Goal: Transaction & Acquisition: Purchase product/service

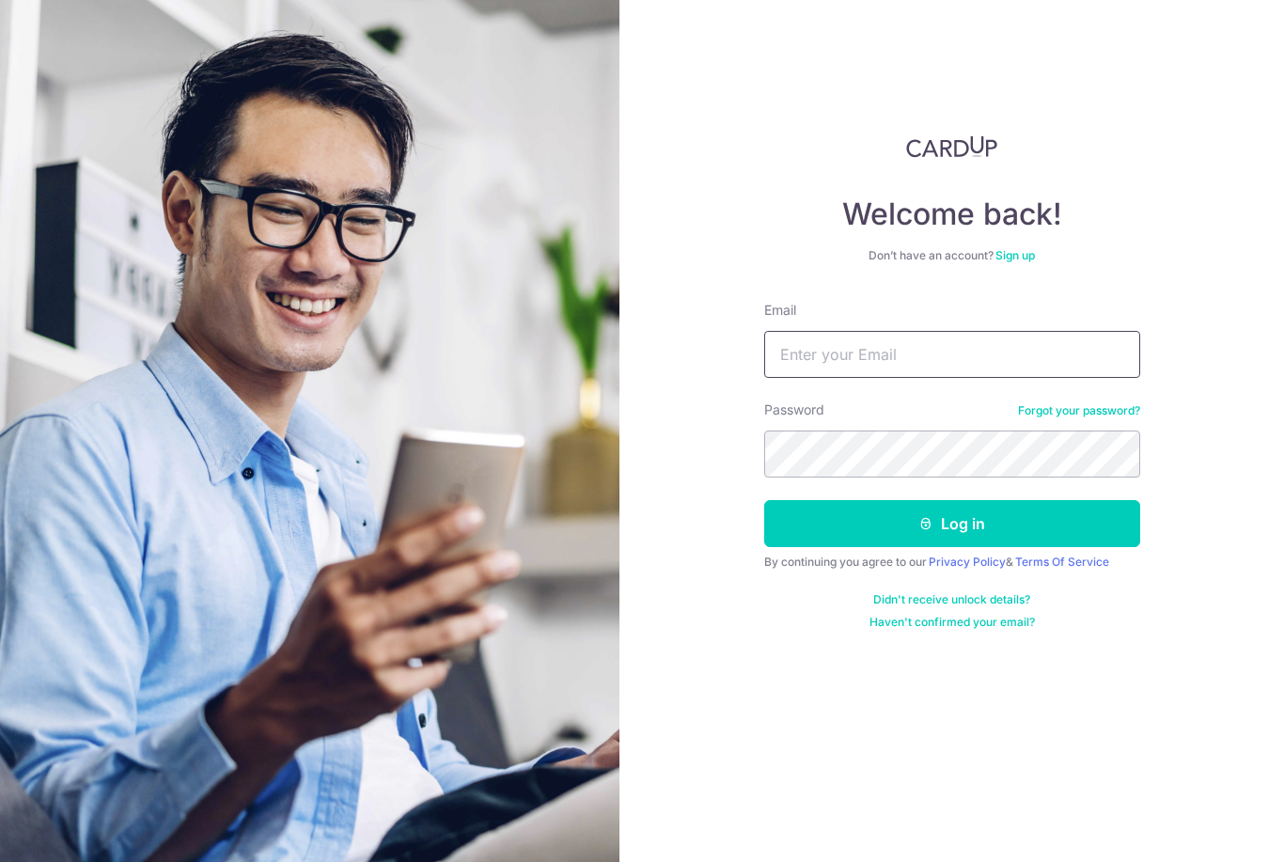
click at [928, 344] on input "Email" at bounding box center [952, 354] width 376 height 47
type input "[EMAIL_ADDRESS][DOMAIN_NAME]"
click at [991, 533] on button "Log in" at bounding box center [952, 523] width 376 height 47
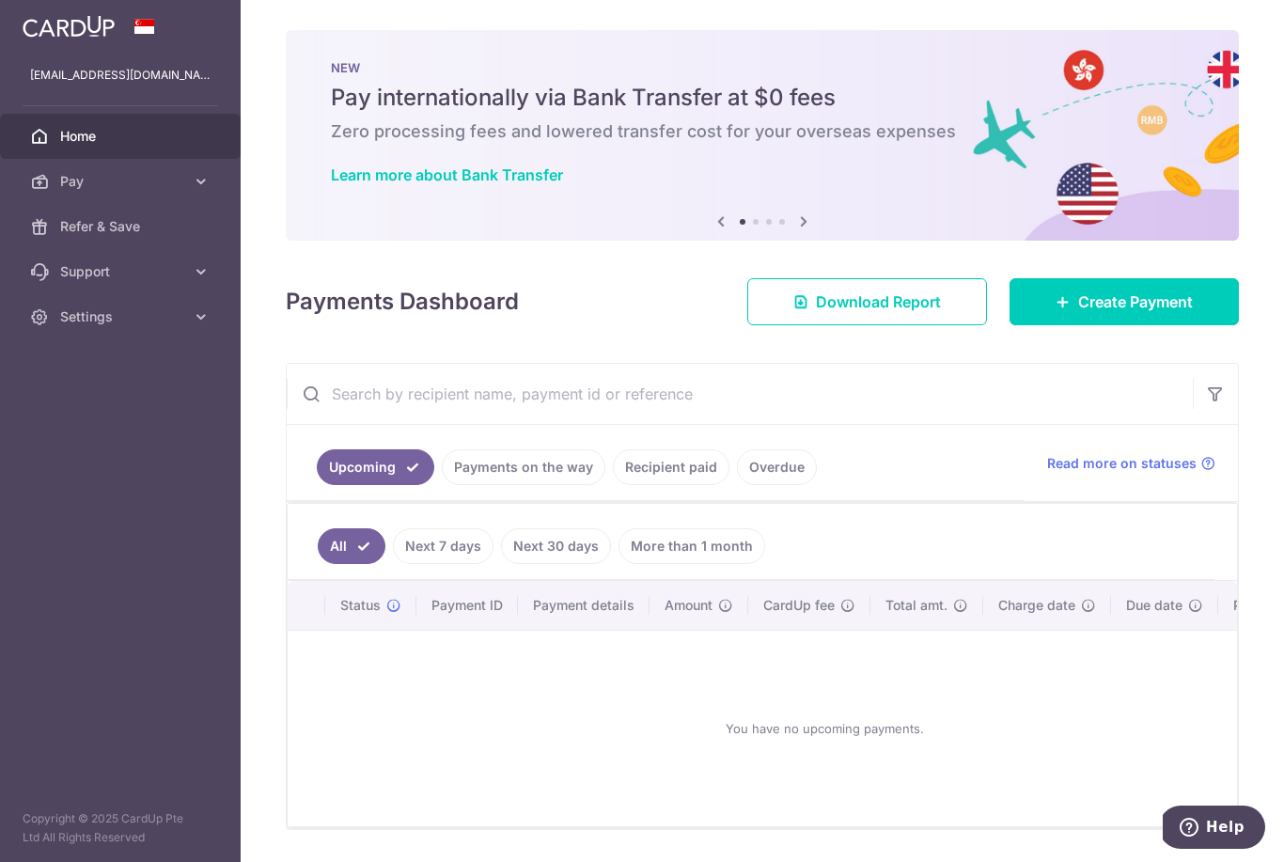
click at [1092, 391] on div at bounding box center [648, 435] width 1297 height 870
click at [1185, 313] on span "Create Payment" at bounding box center [1135, 301] width 115 height 23
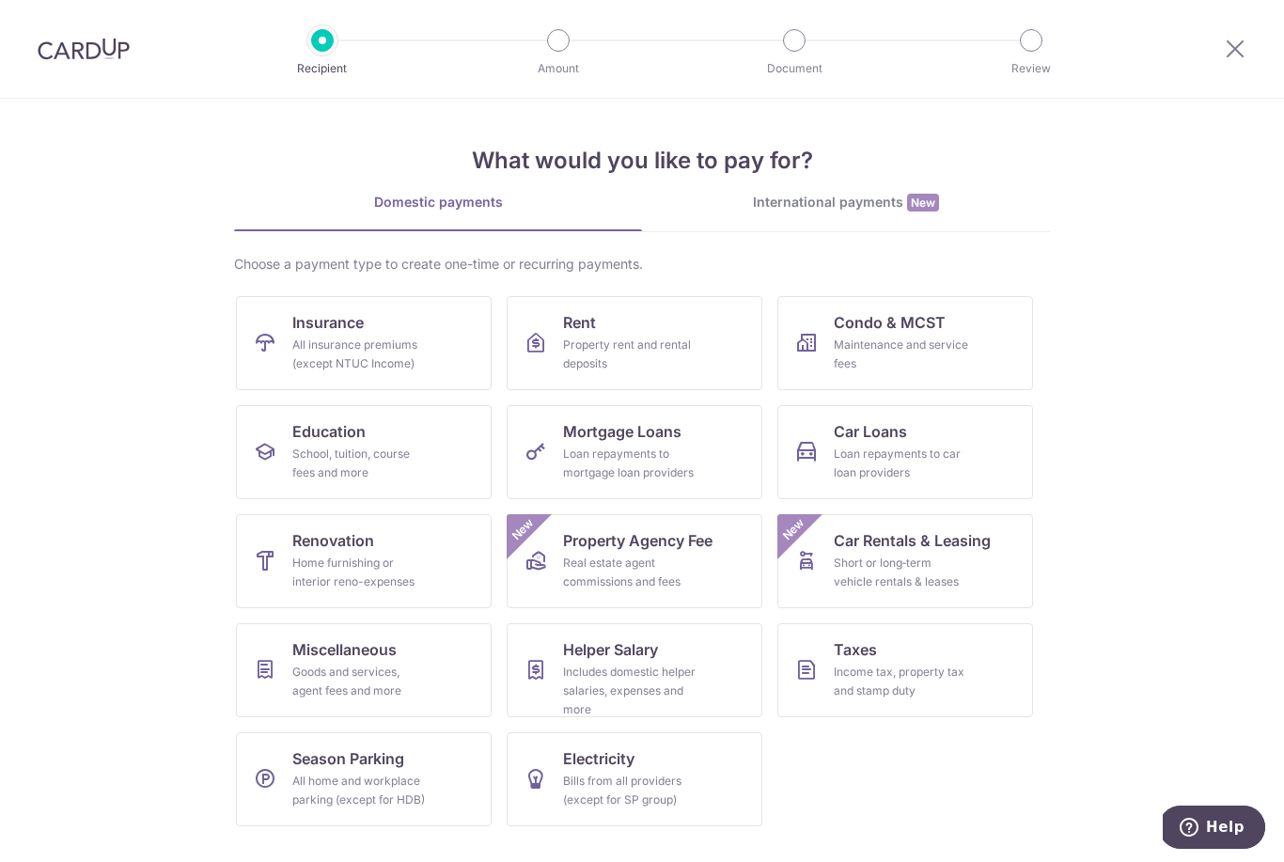
click at [416, 352] on div "All insurance premiums (except NTUC Income)" at bounding box center [359, 355] width 135 height 38
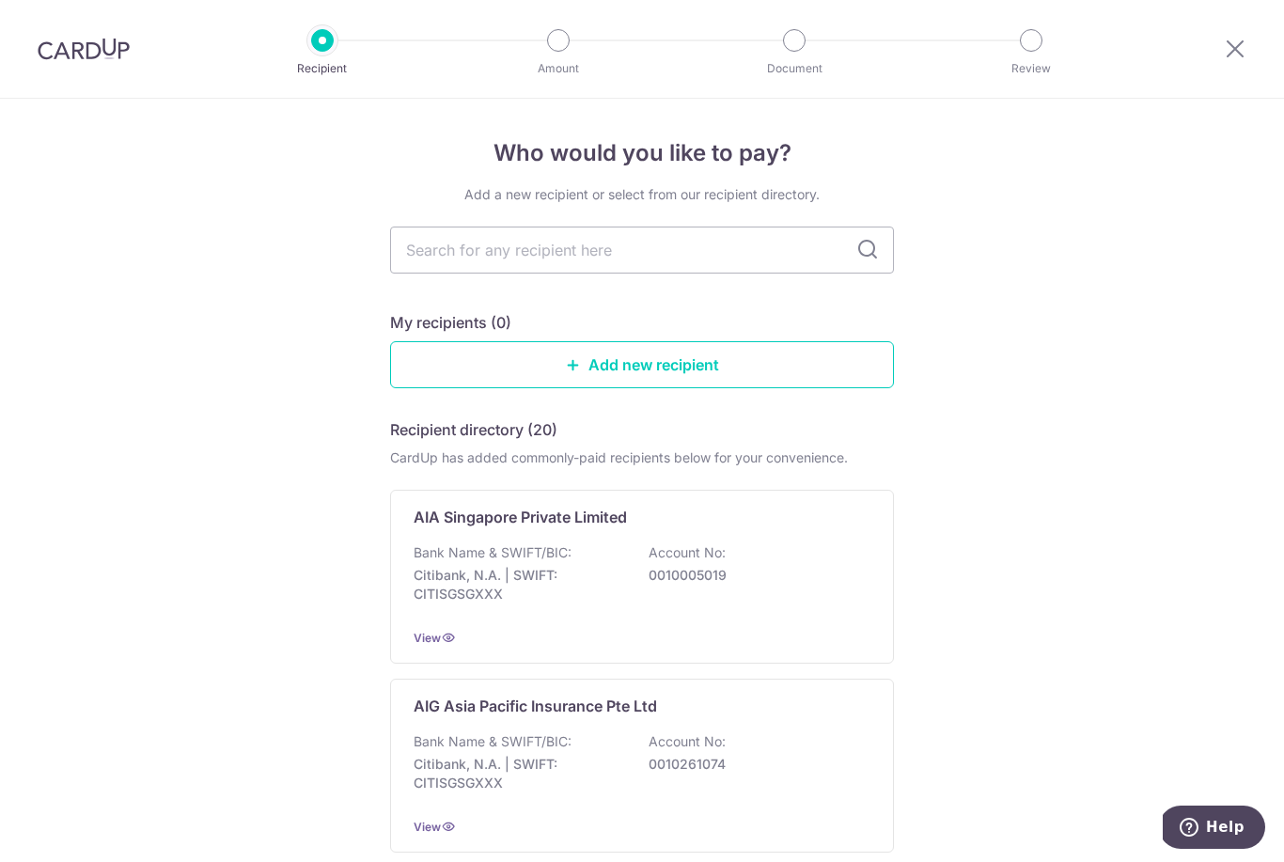
click at [752, 597] on div "Bank Name & SWIFT/BIC: Citibank, N.A. | SWIFT: CITISGSGXXX Account No: 00100050…" at bounding box center [642, 578] width 457 height 70
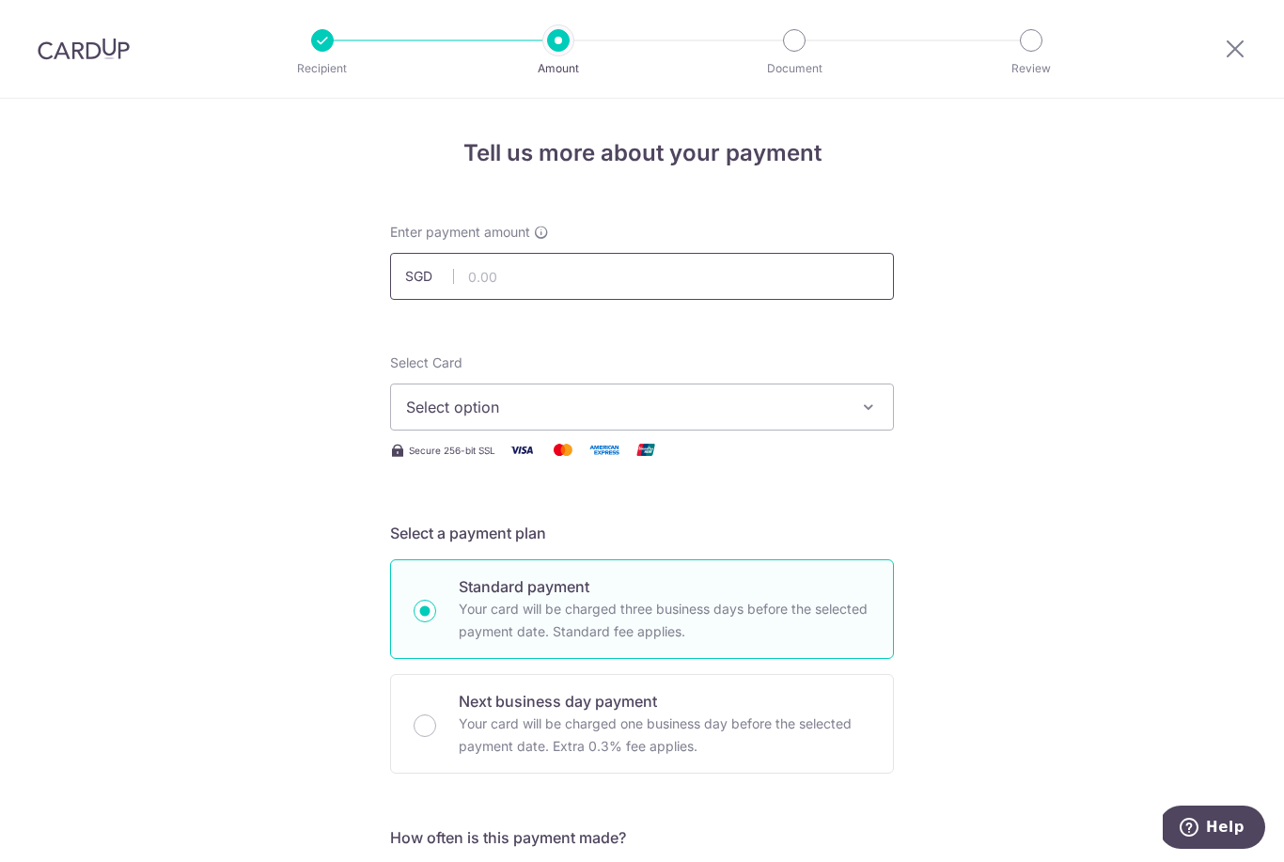
click at [683, 274] on input "text" at bounding box center [642, 276] width 504 height 47
type input "899.70"
click at [708, 409] on span "Select option" at bounding box center [625, 407] width 438 height 23
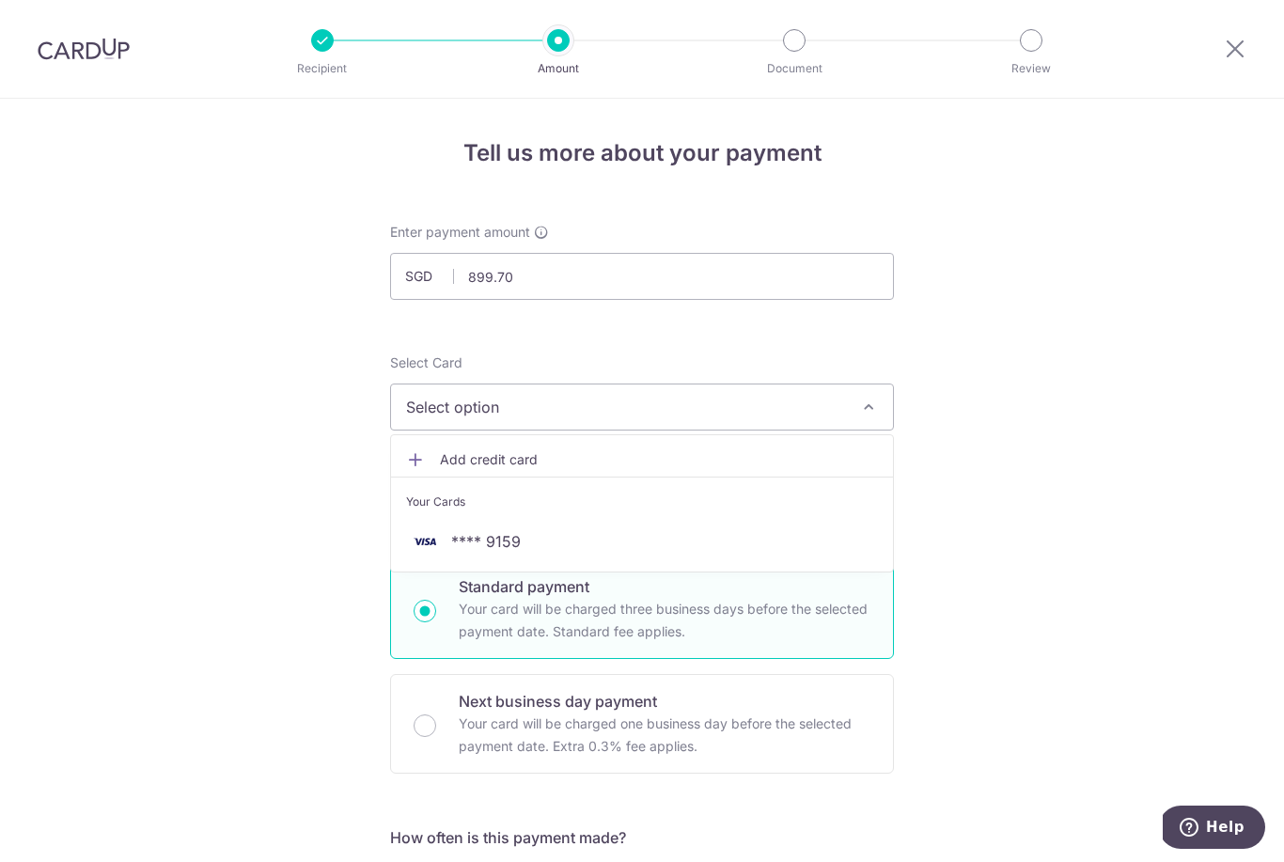
click at [539, 552] on span "**** 9159" at bounding box center [642, 541] width 472 height 23
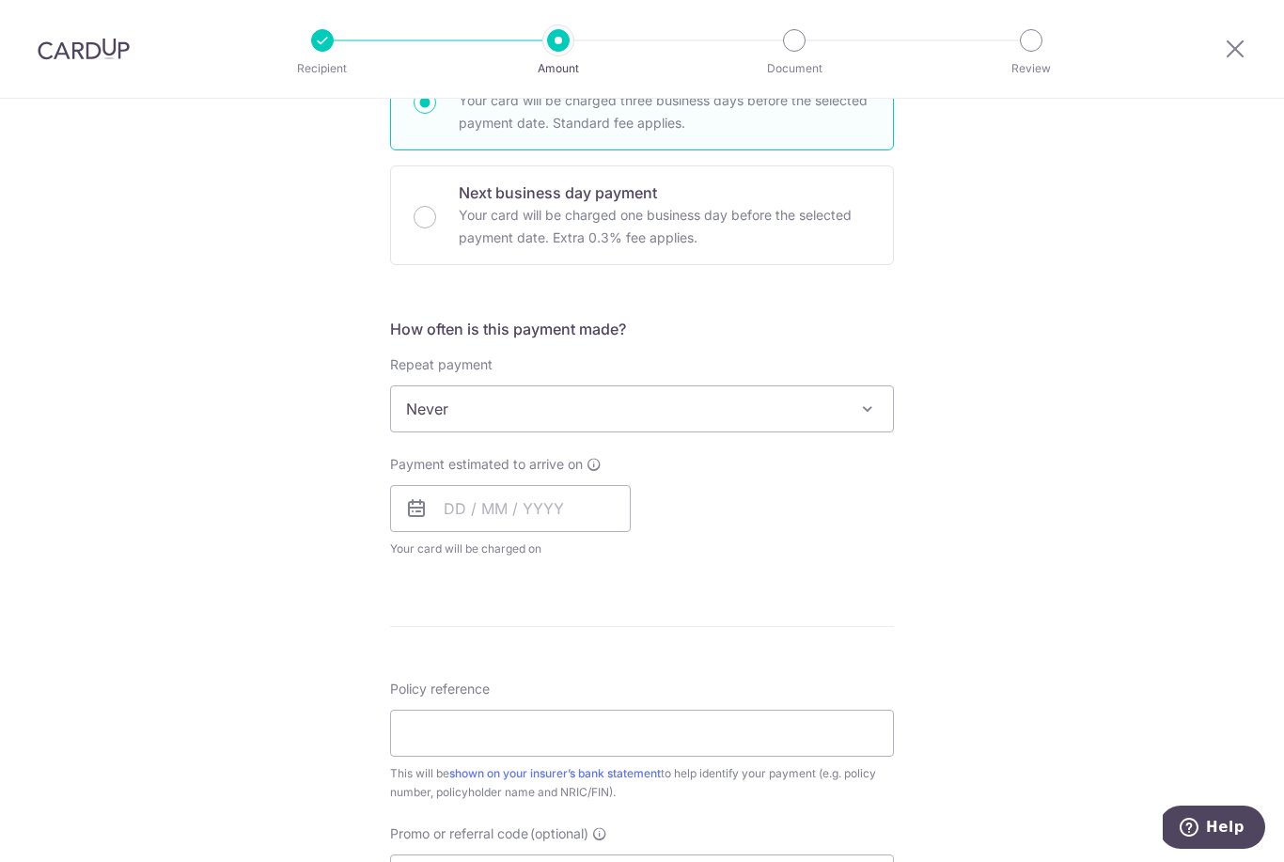
scroll to position [530, 0]
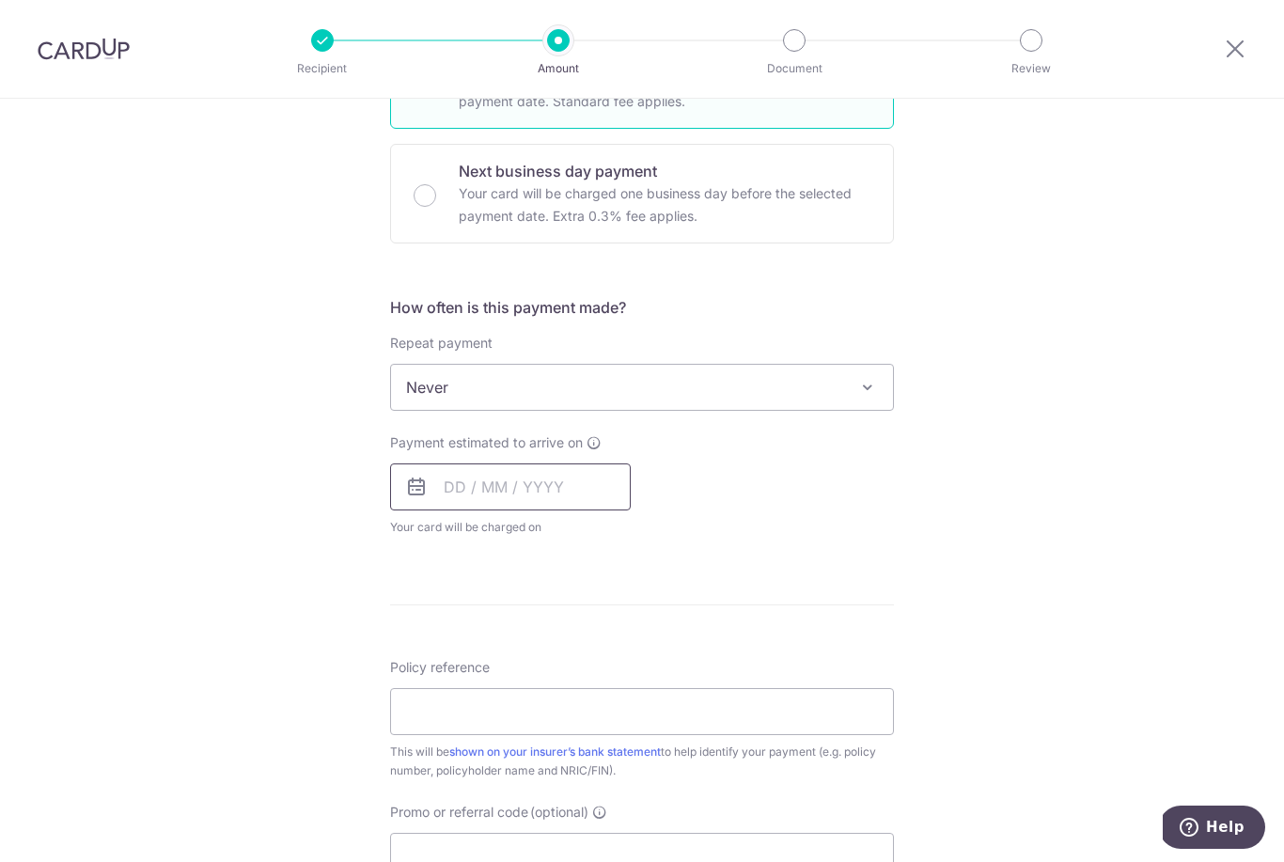
click at [493, 494] on input "text" at bounding box center [510, 486] width 241 height 47
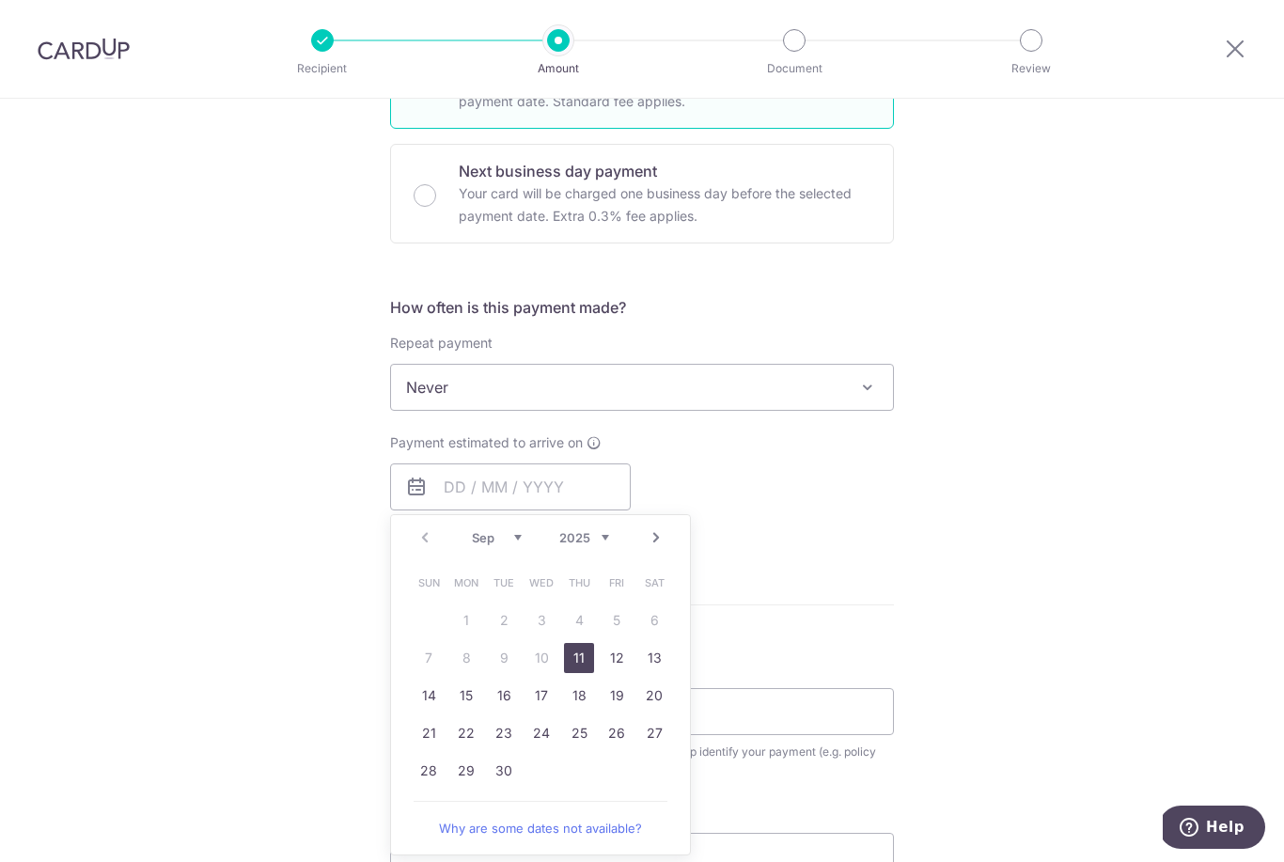
click at [586, 662] on link "11" at bounding box center [579, 658] width 30 height 30
type input "[DATE]"
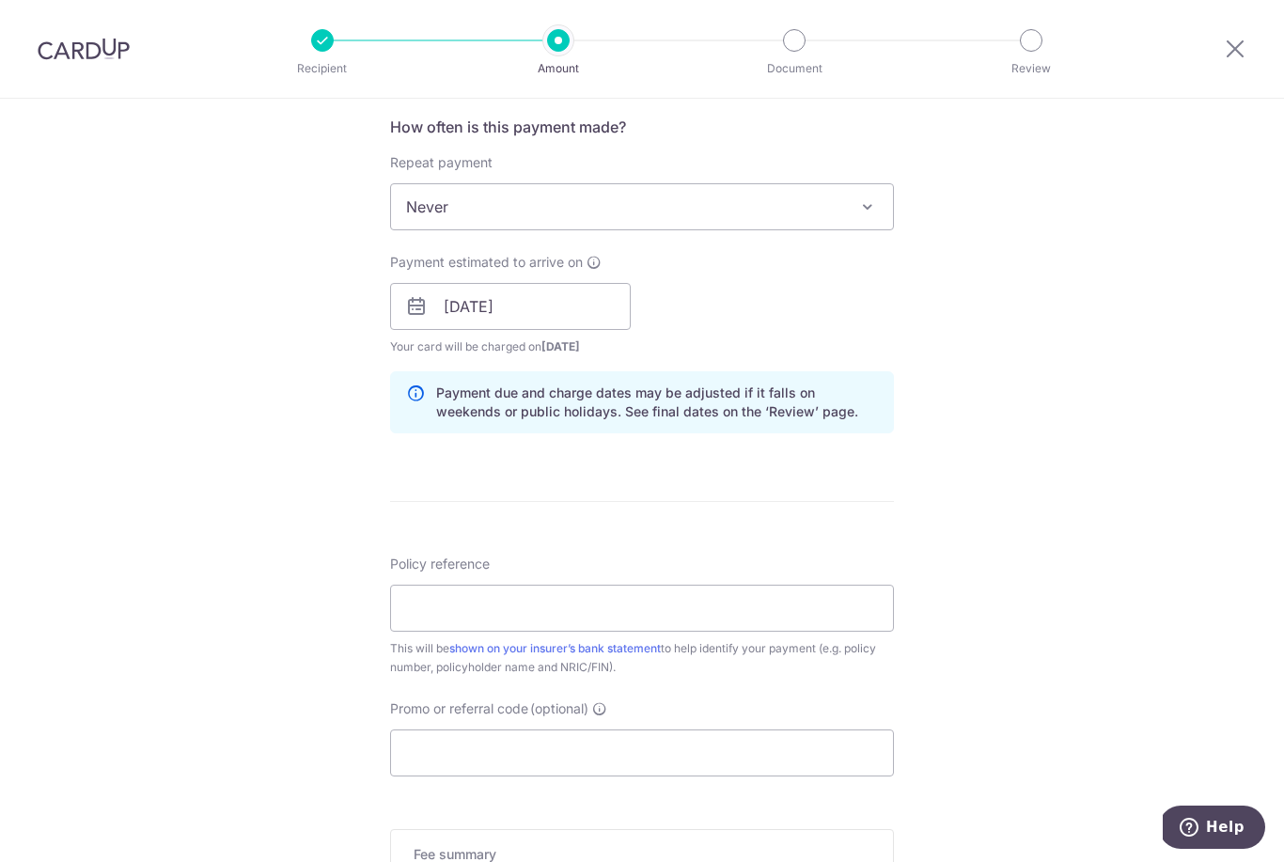
scroll to position [712, 0]
click at [666, 625] on input "Policy reference" at bounding box center [642, 607] width 504 height 47
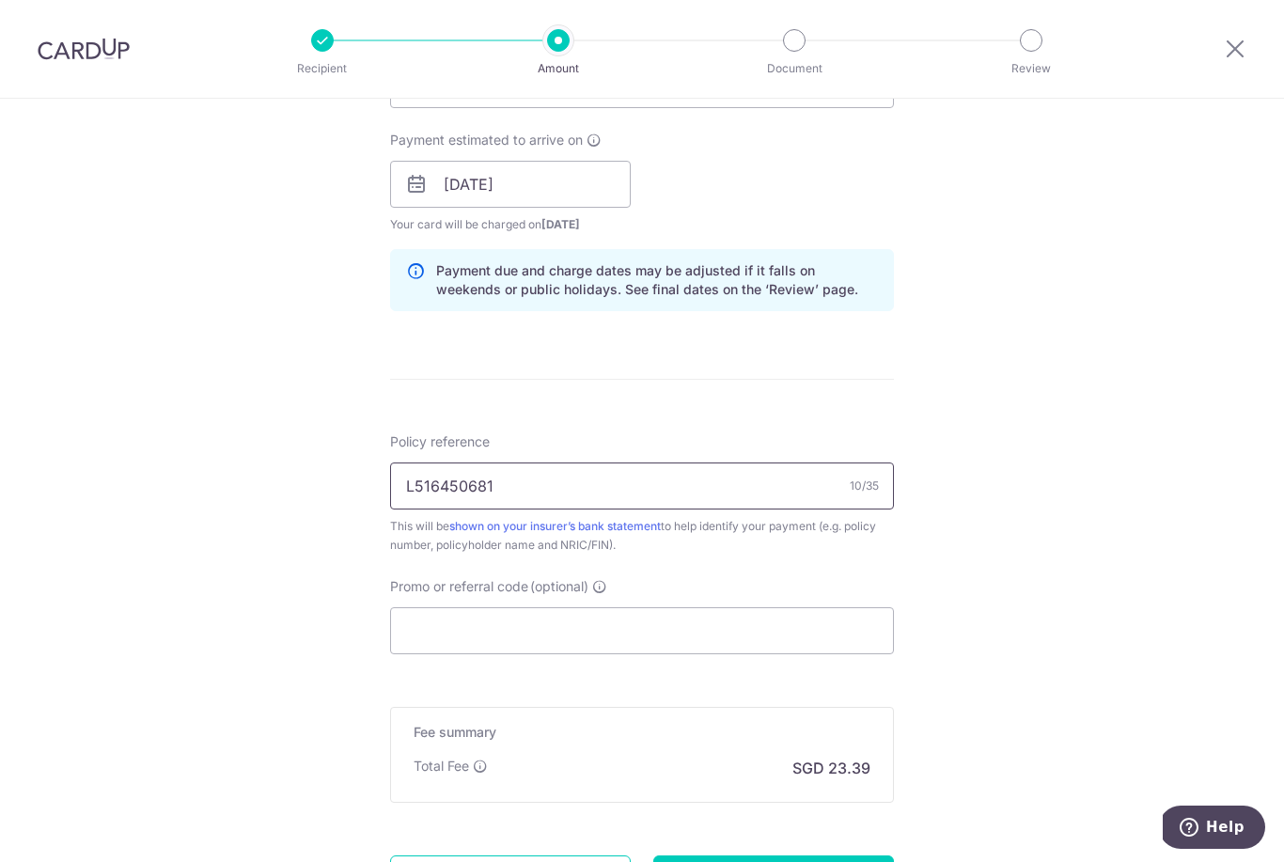
scroll to position [830, 0]
type input "L516450681"
click at [1026, 582] on div "Tell us more about your payment Enter payment amount SGD 899.70 899.70 Select C…" at bounding box center [642, 158] width 1284 height 1778
click at [794, 634] on input "Promo or referral code (optional)" at bounding box center [642, 633] width 504 height 47
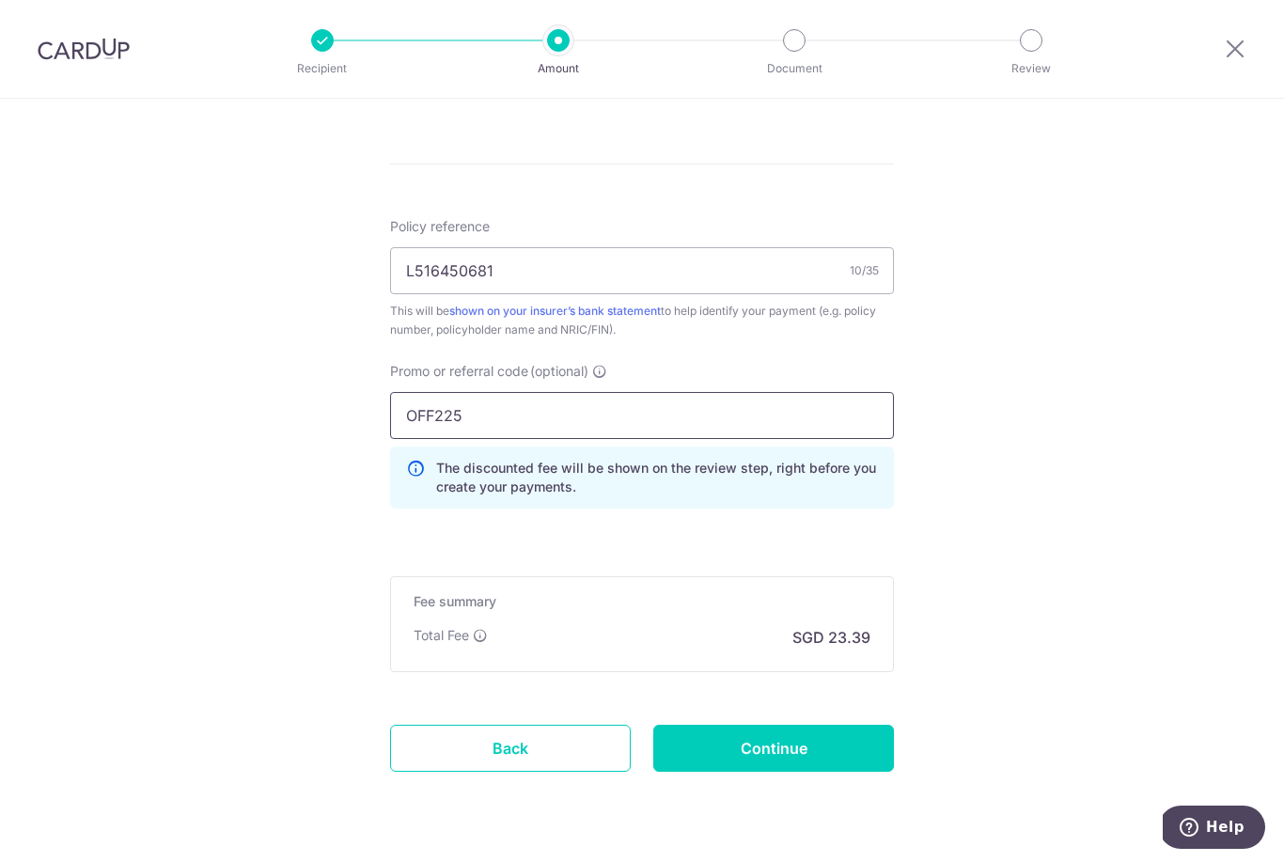
scroll to position [1046, 0]
type input "OFF225"
click at [850, 761] on input "Continue" at bounding box center [773, 750] width 241 height 47
type input "Create Schedule"
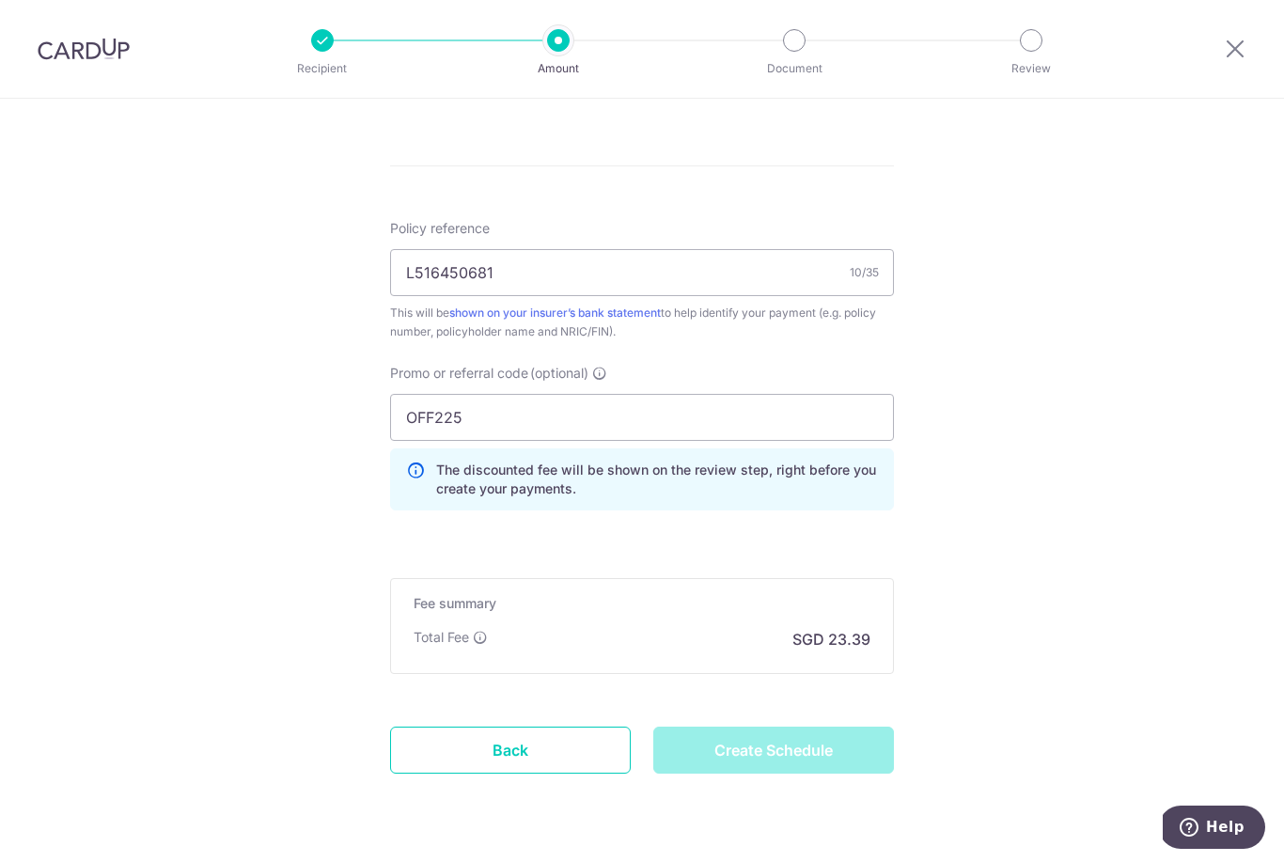
click at [828, 758] on div "Create Schedule" at bounding box center [773, 750] width 263 height 47
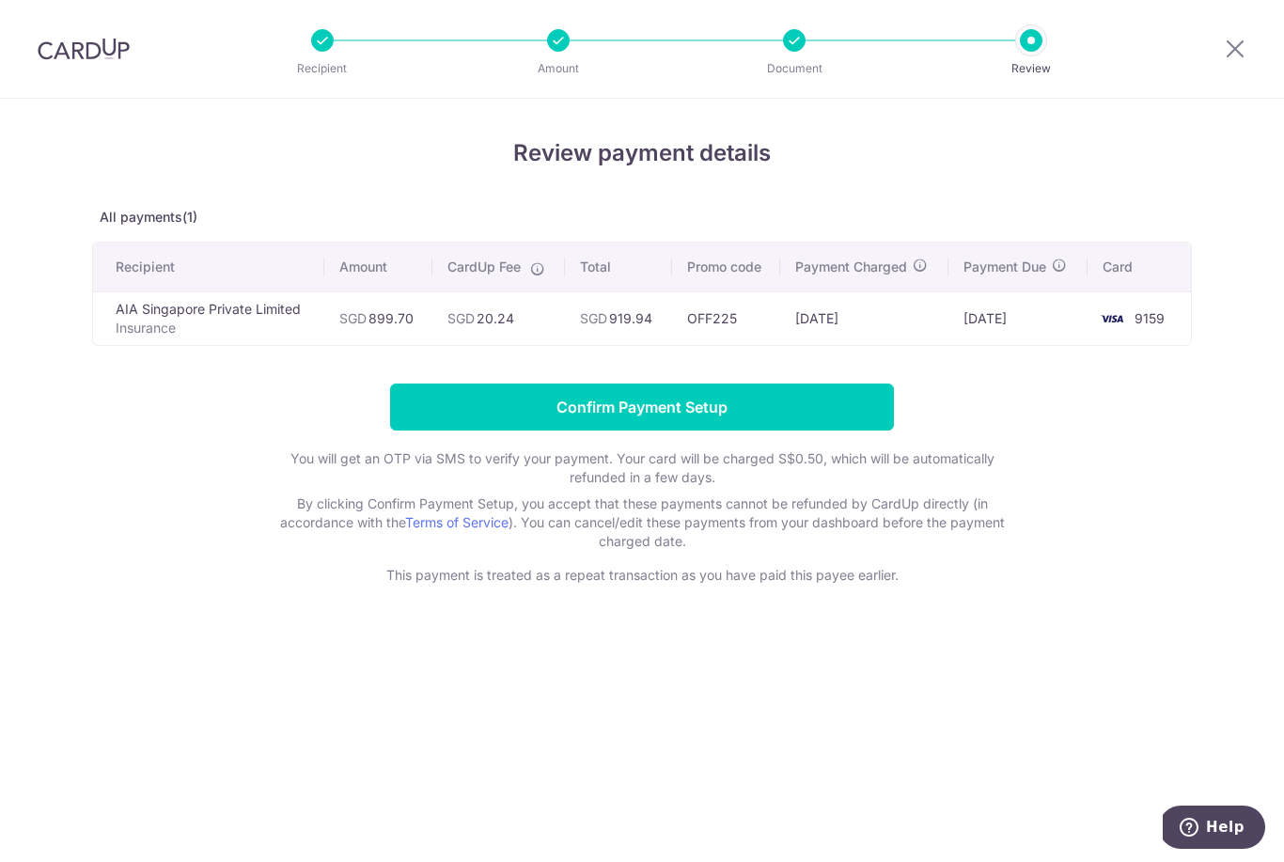
click at [848, 407] on input "Confirm Payment Setup" at bounding box center [642, 407] width 504 height 47
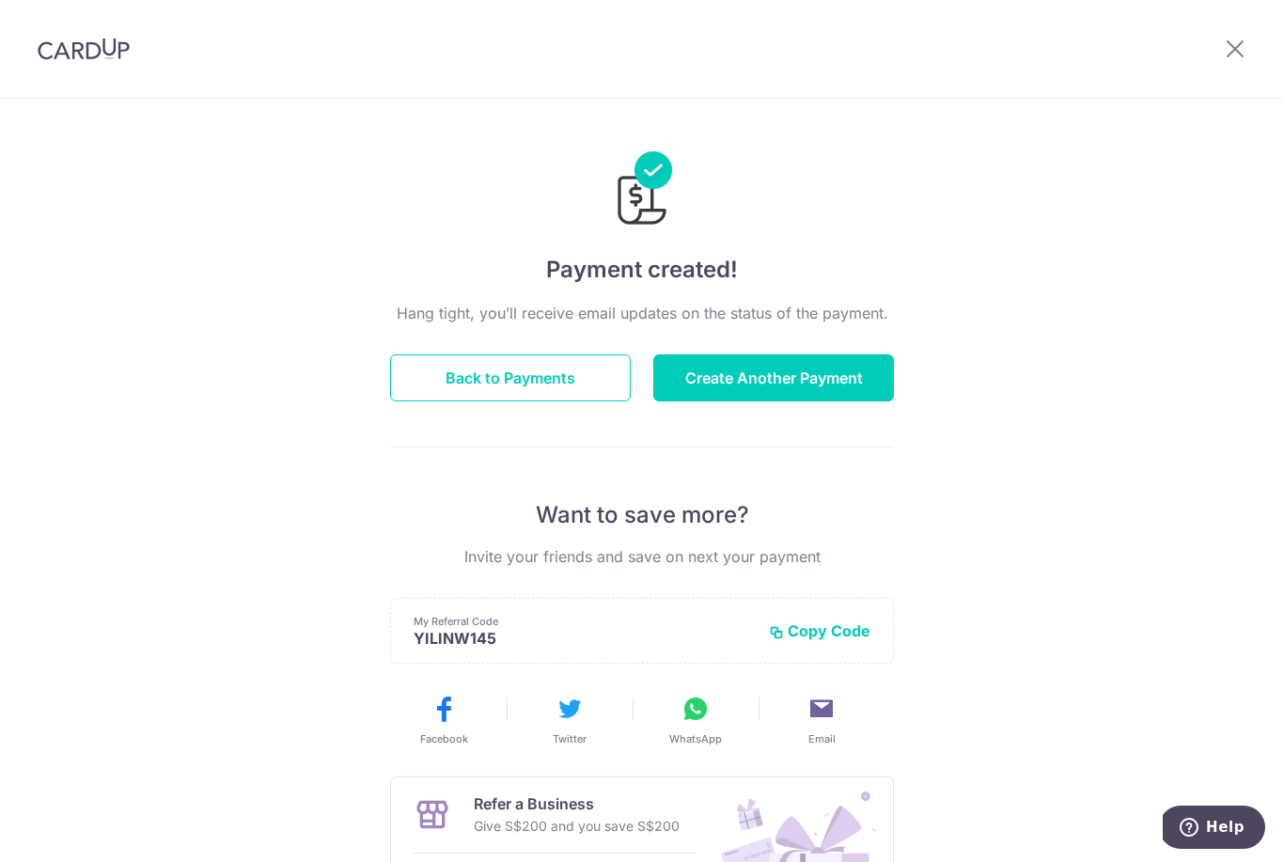
click at [812, 394] on button "Create Another Payment" at bounding box center [773, 377] width 241 height 47
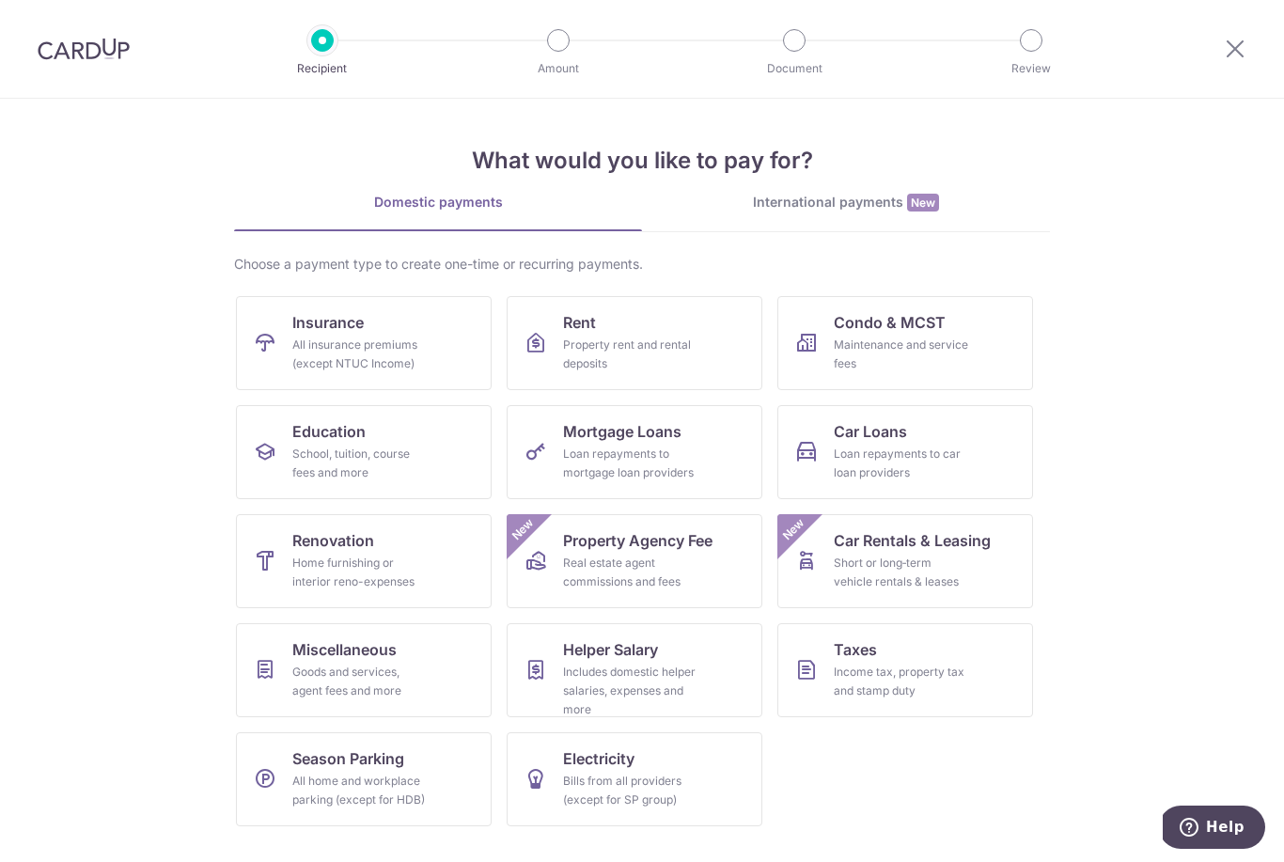
click at [405, 341] on div "All insurance premiums (except NTUC Income)" at bounding box center [359, 355] width 135 height 38
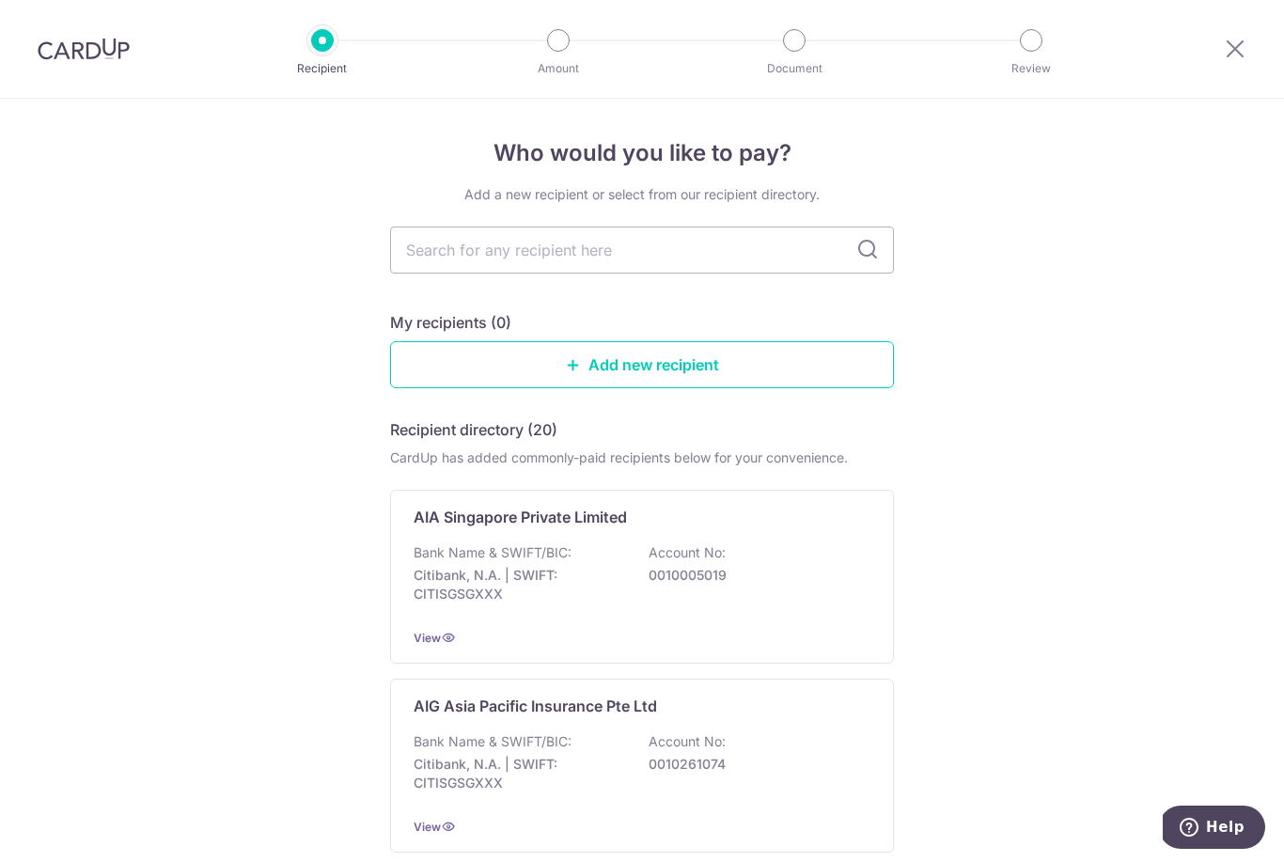
click at [692, 582] on p "0010005019" at bounding box center [754, 575] width 211 height 19
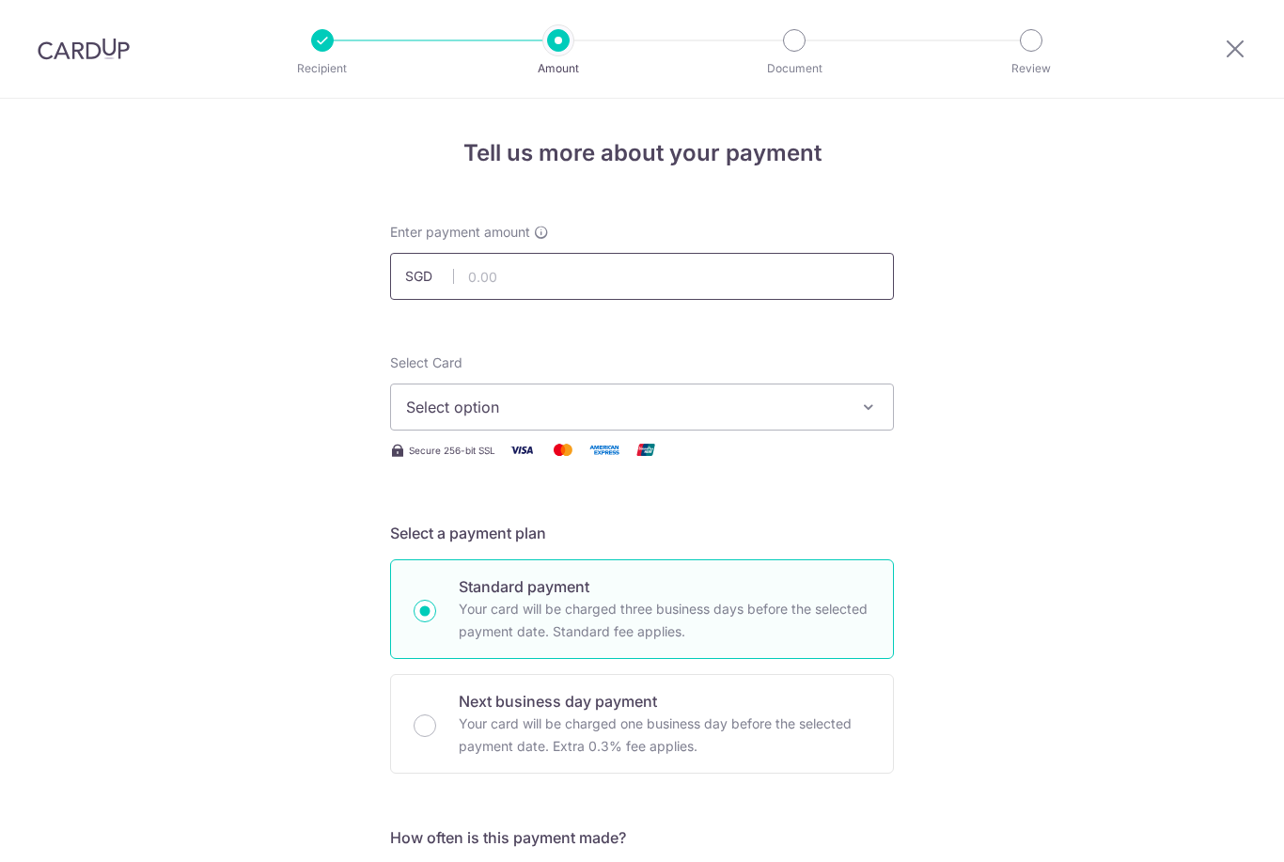
click at [615, 274] on input "text" at bounding box center [642, 276] width 504 height 47
type input "621.60"
click at [593, 406] on span "Select option" at bounding box center [625, 407] width 438 height 23
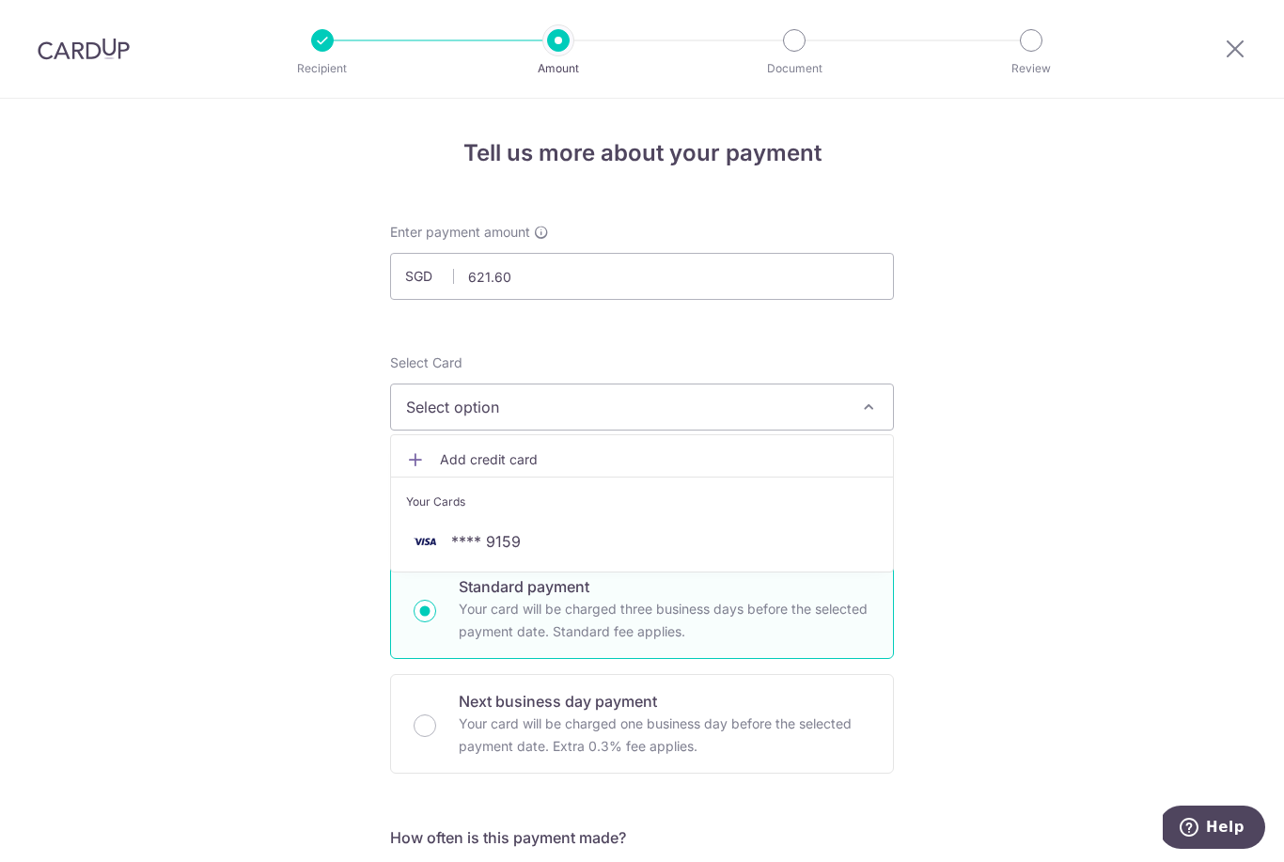
click at [558, 553] on span "**** 9159" at bounding box center [642, 541] width 472 height 23
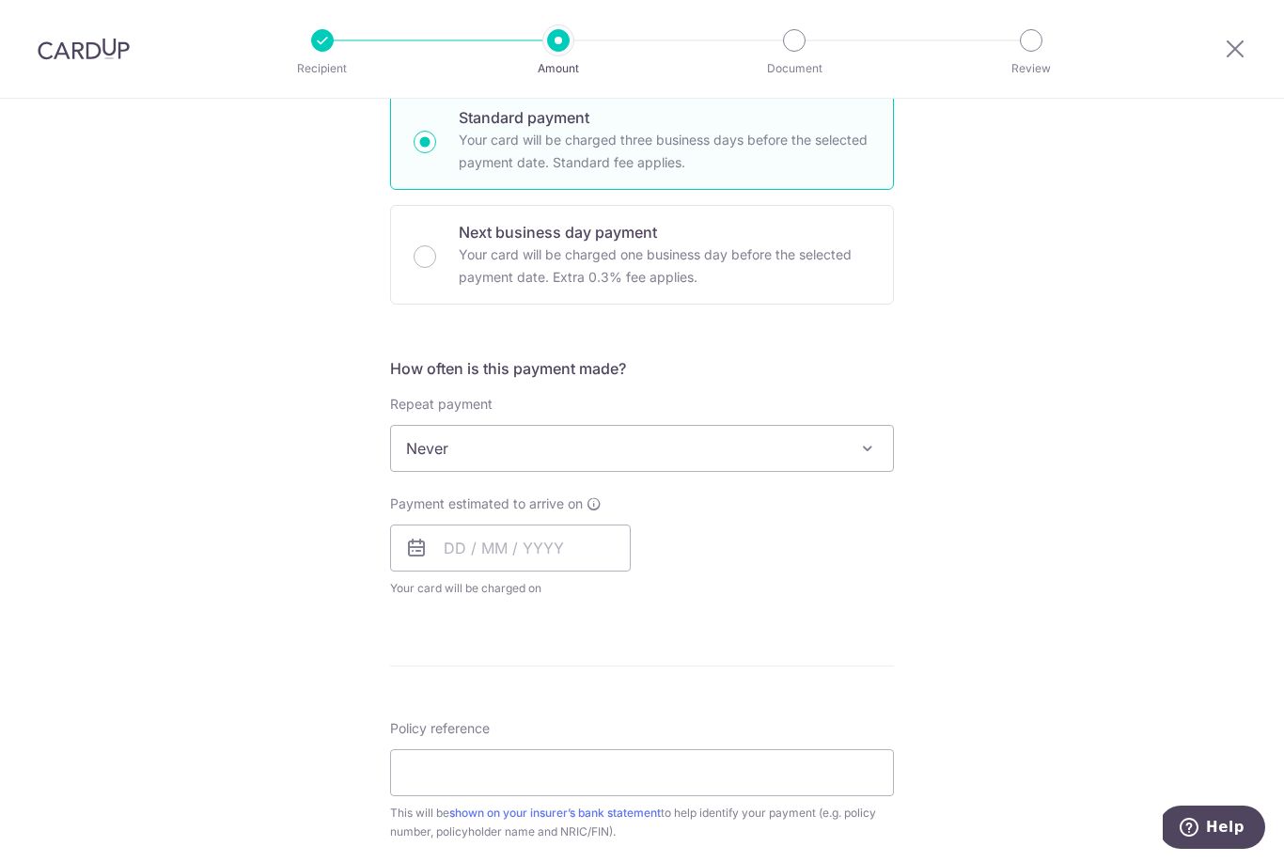
scroll to position [532, 0]
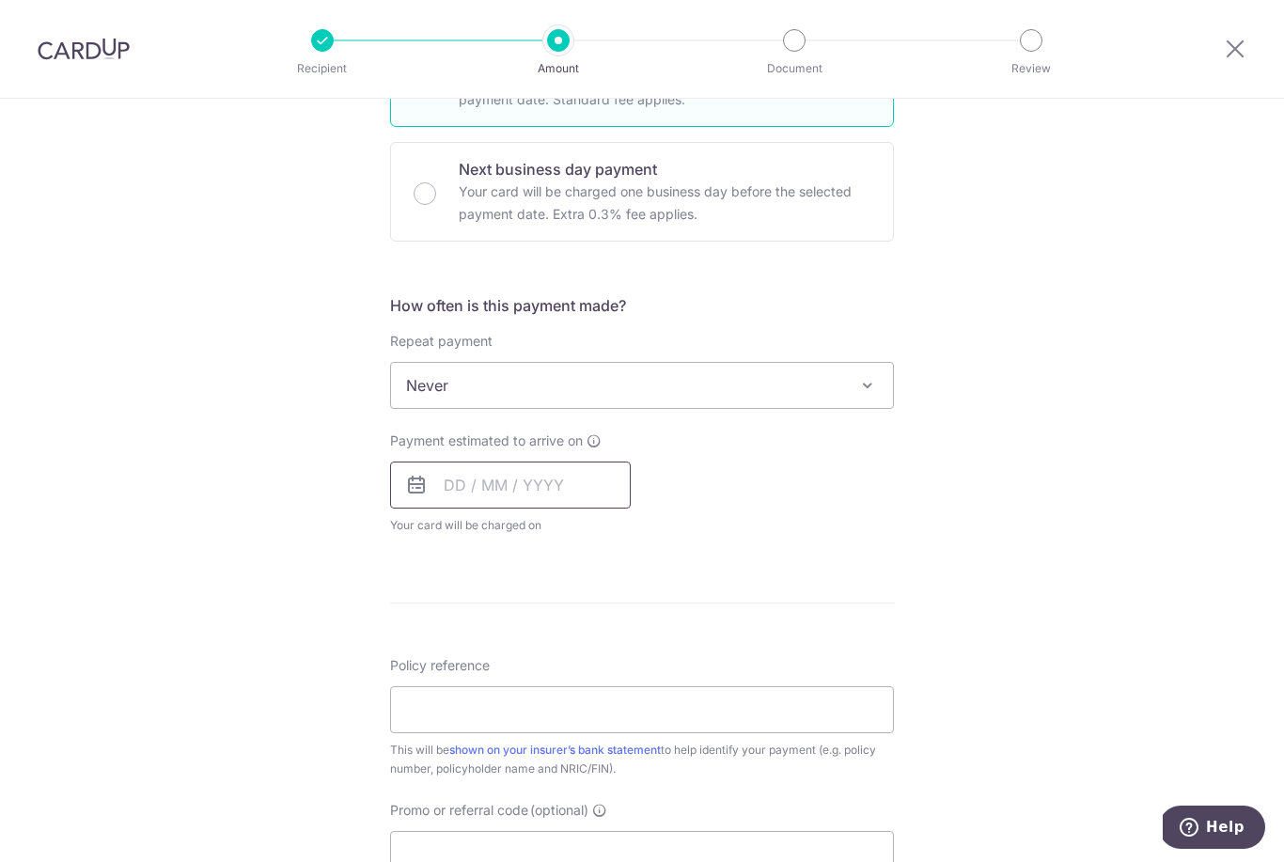
click at [570, 499] on input "text" at bounding box center [510, 485] width 241 height 47
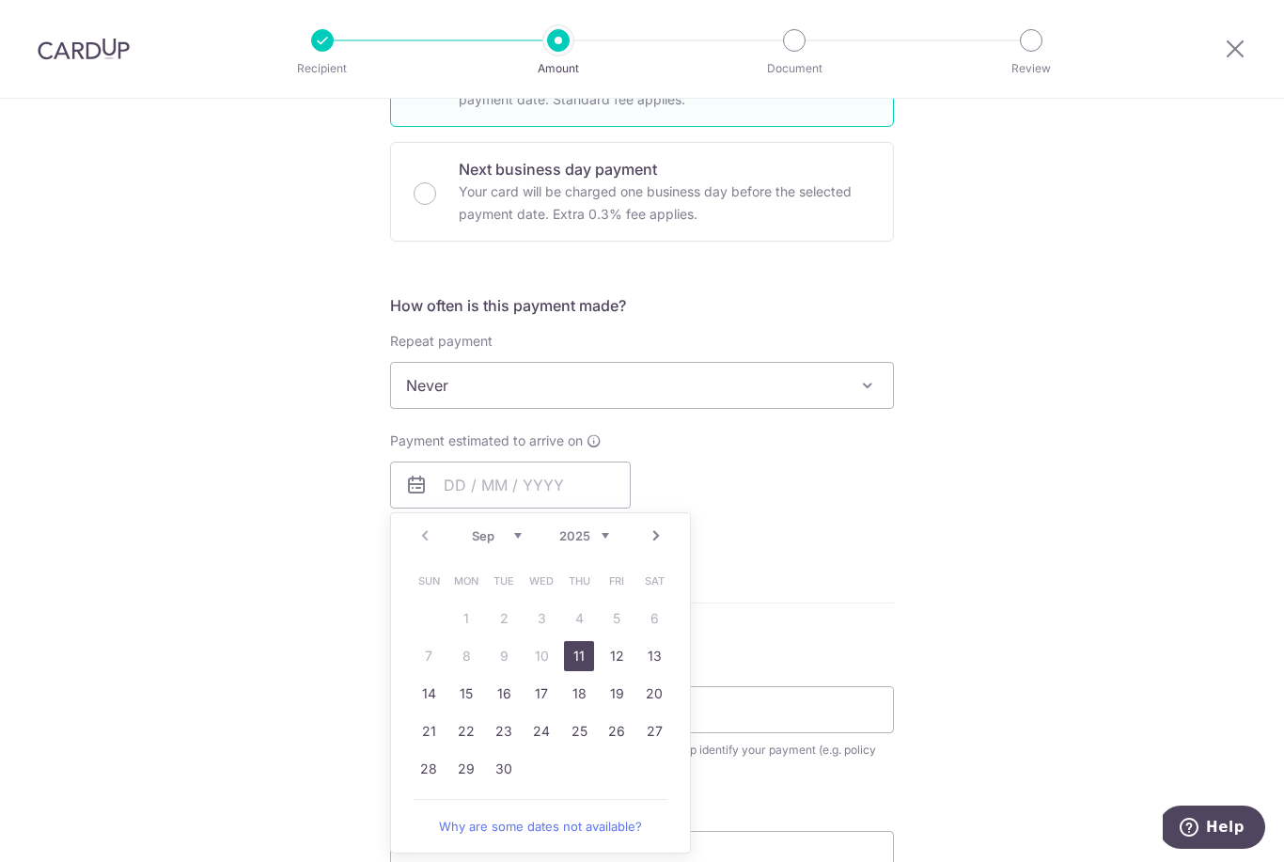
click at [579, 671] on link "11" at bounding box center [579, 656] width 30 height 30
type input "11/09/2025"
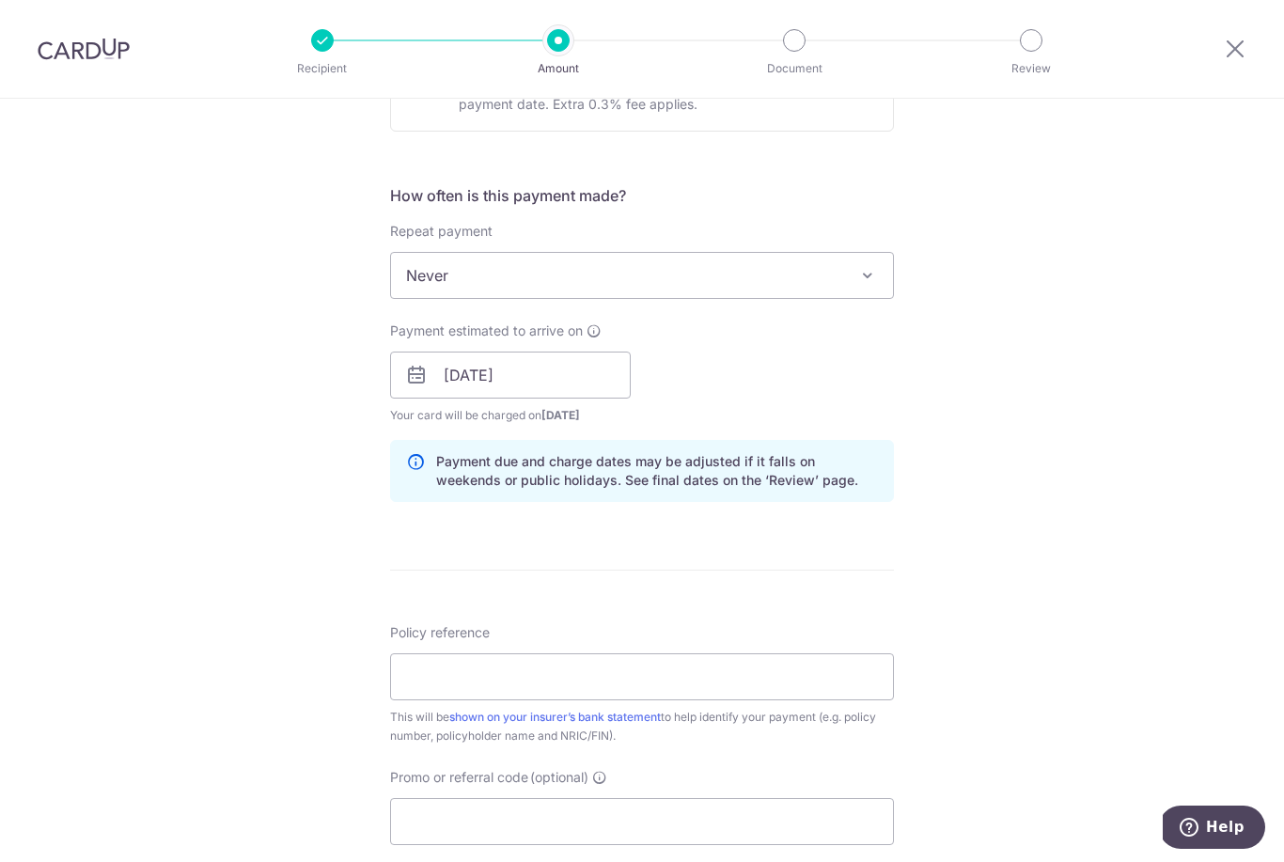
scroll to position [645, 0]
click at [579, 678] on input "Policy reference" at bounding box center [642, 673] width 504 height 47
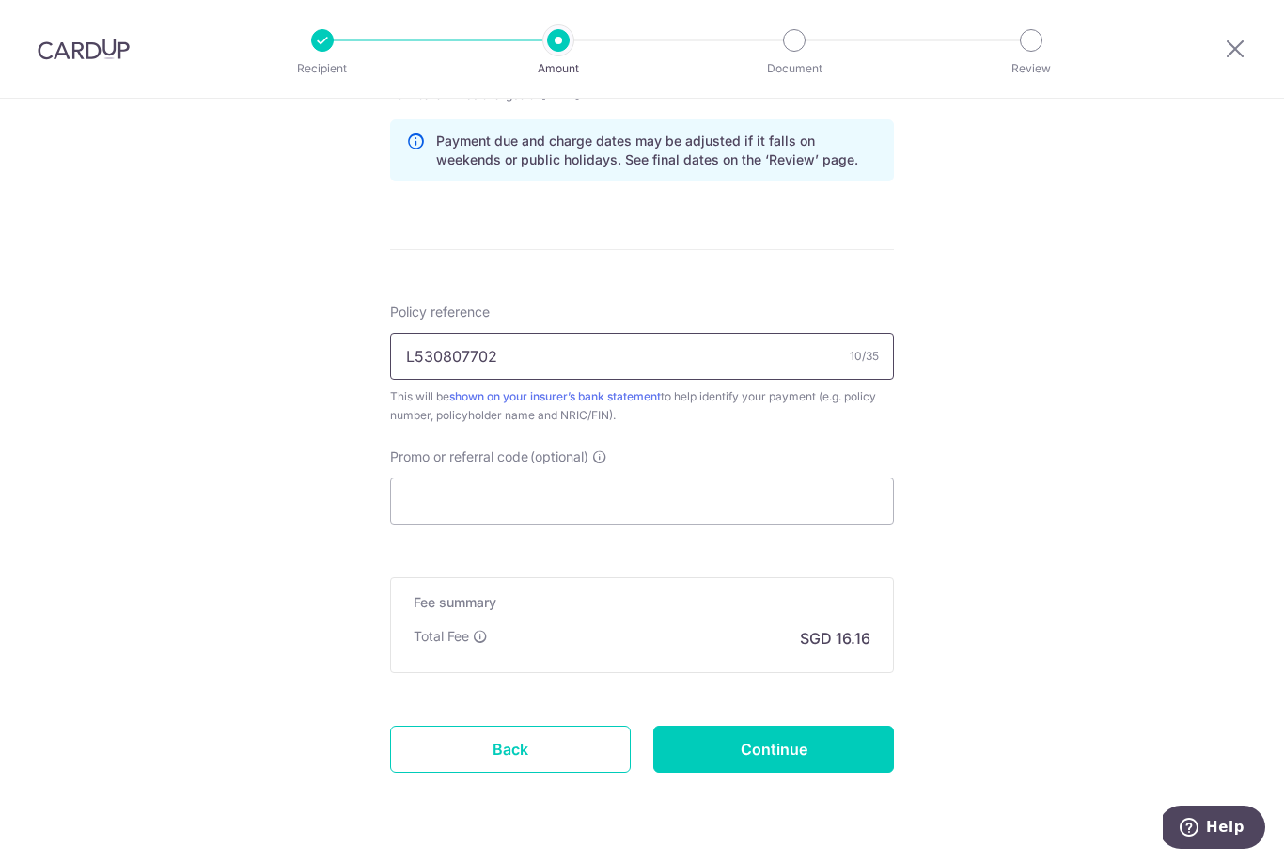
scroll to position [962, 0]
type input "L530807702"
click at [733, 509] on input "Promo or referral code (optional)" at bounding box center [642, 501] width 504 height 47
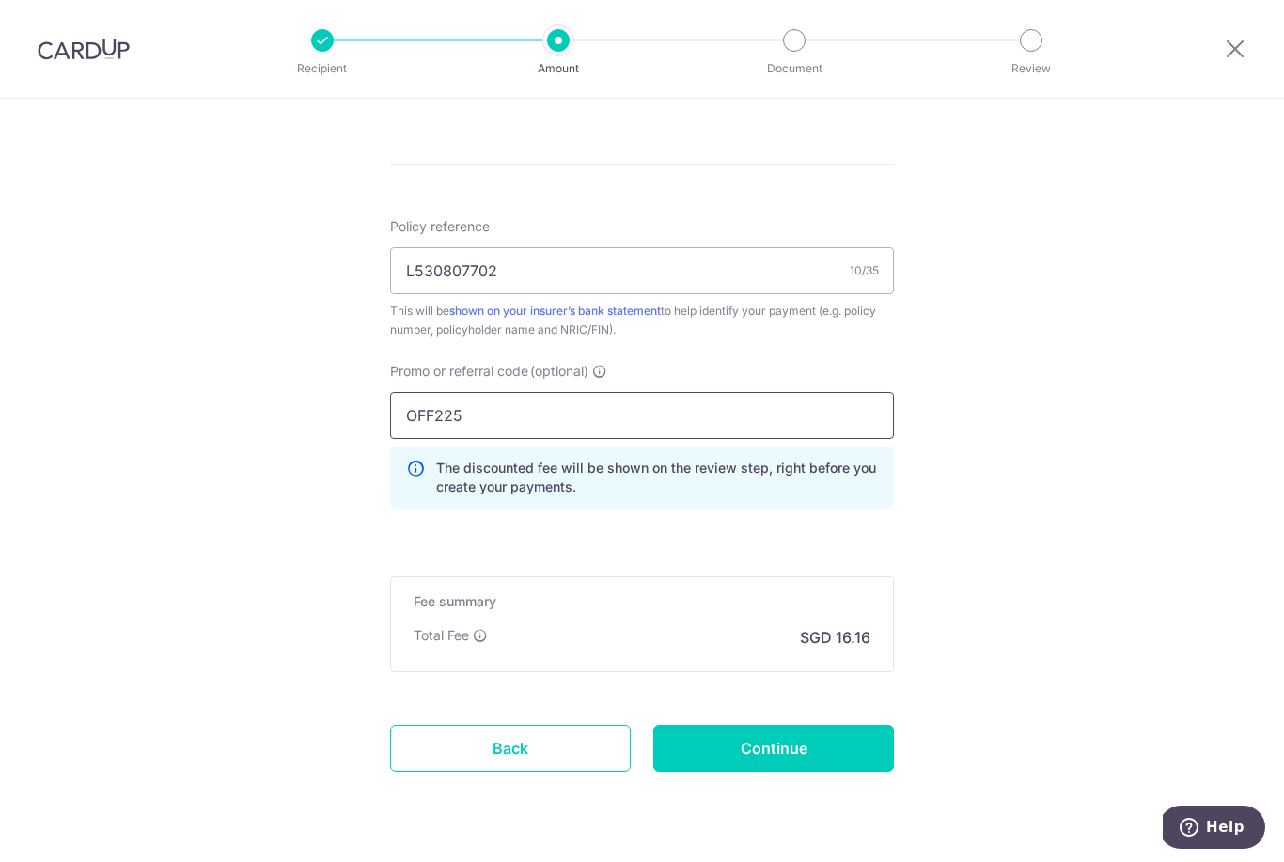
scroll to position [1046, 0]
type input "OFF225"
click button "Add Card" at bounding box center [0, 0] width 0 height 0
click at [800, 745] on input "Continue" at bounding box center [773, 750] width 241 height 47
type input "Create Schedule"
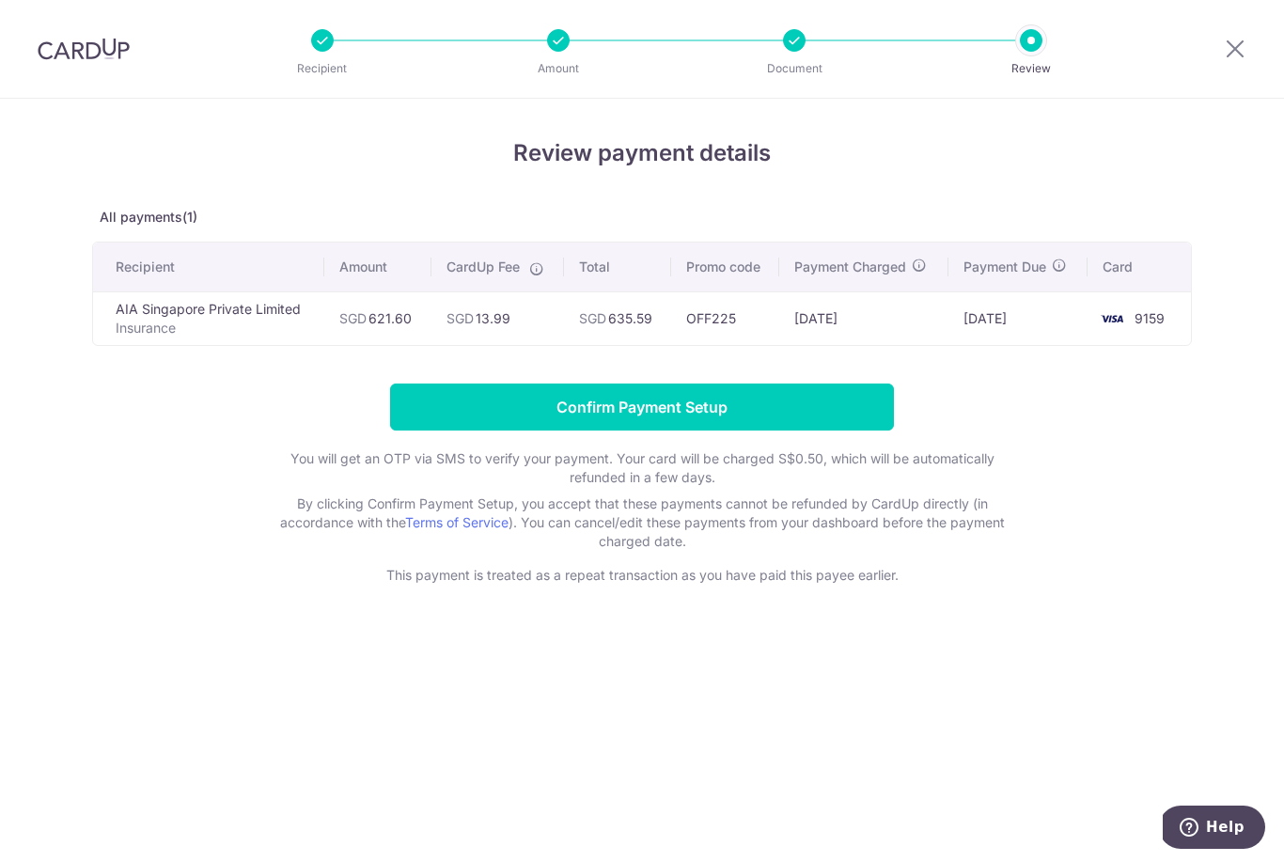
click at [820, 405] on input "Confirm Payment Setup" at bounding box center [642, 407] width 504 height 47
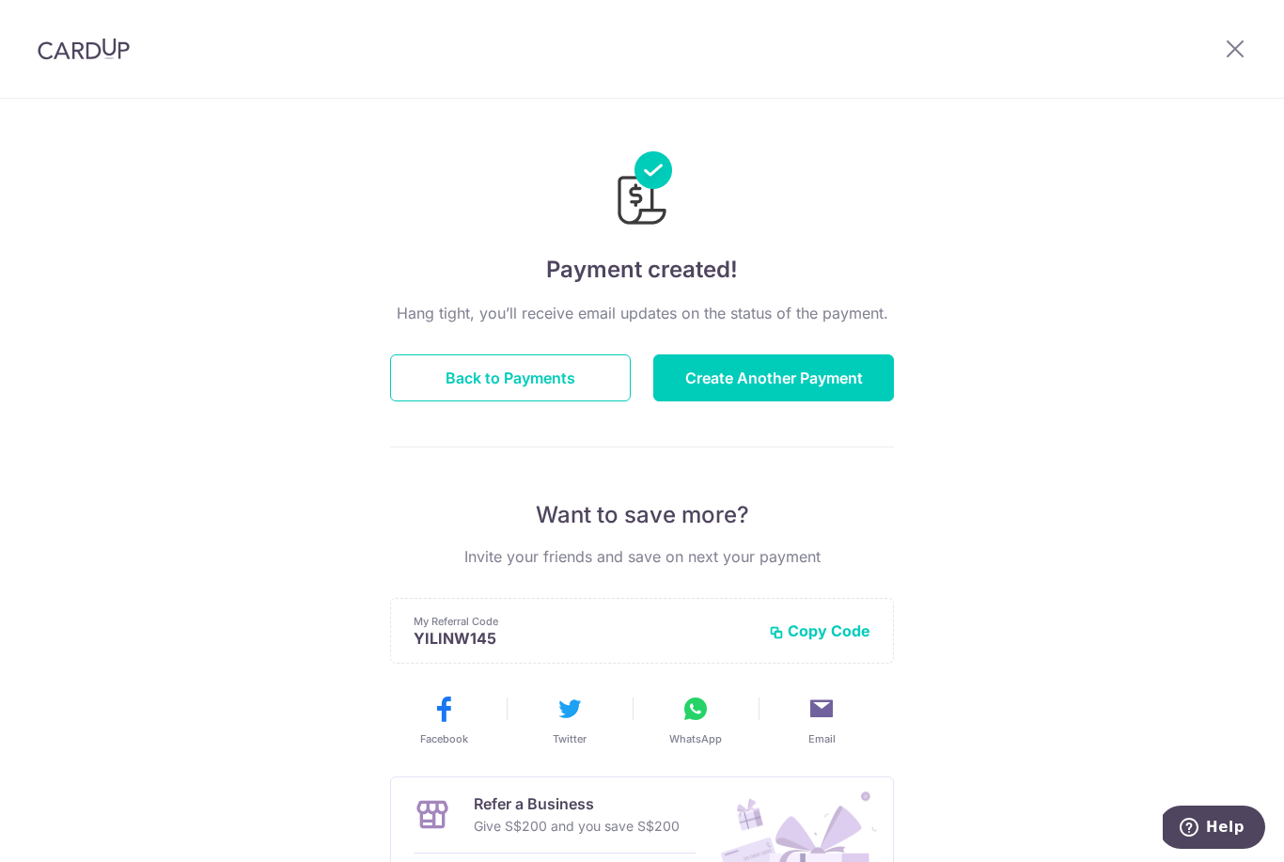
click at [781, 387] on button "Create Another Payment" at bounding box center [773, 377] width 241 height 47
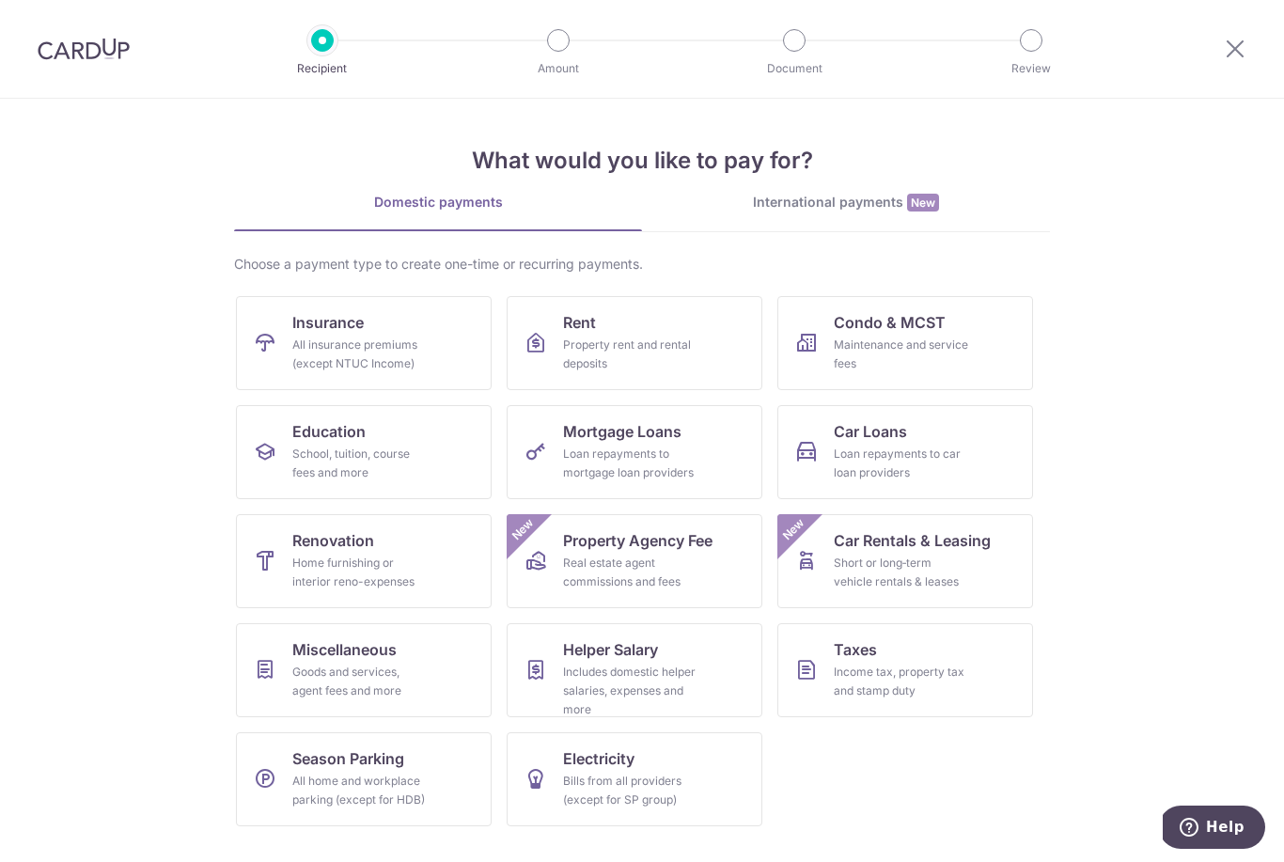
click at [365, 341] on div "All insurance premiums (except NTUC Income)" at bounding box center [359, 355] width 135 height 38
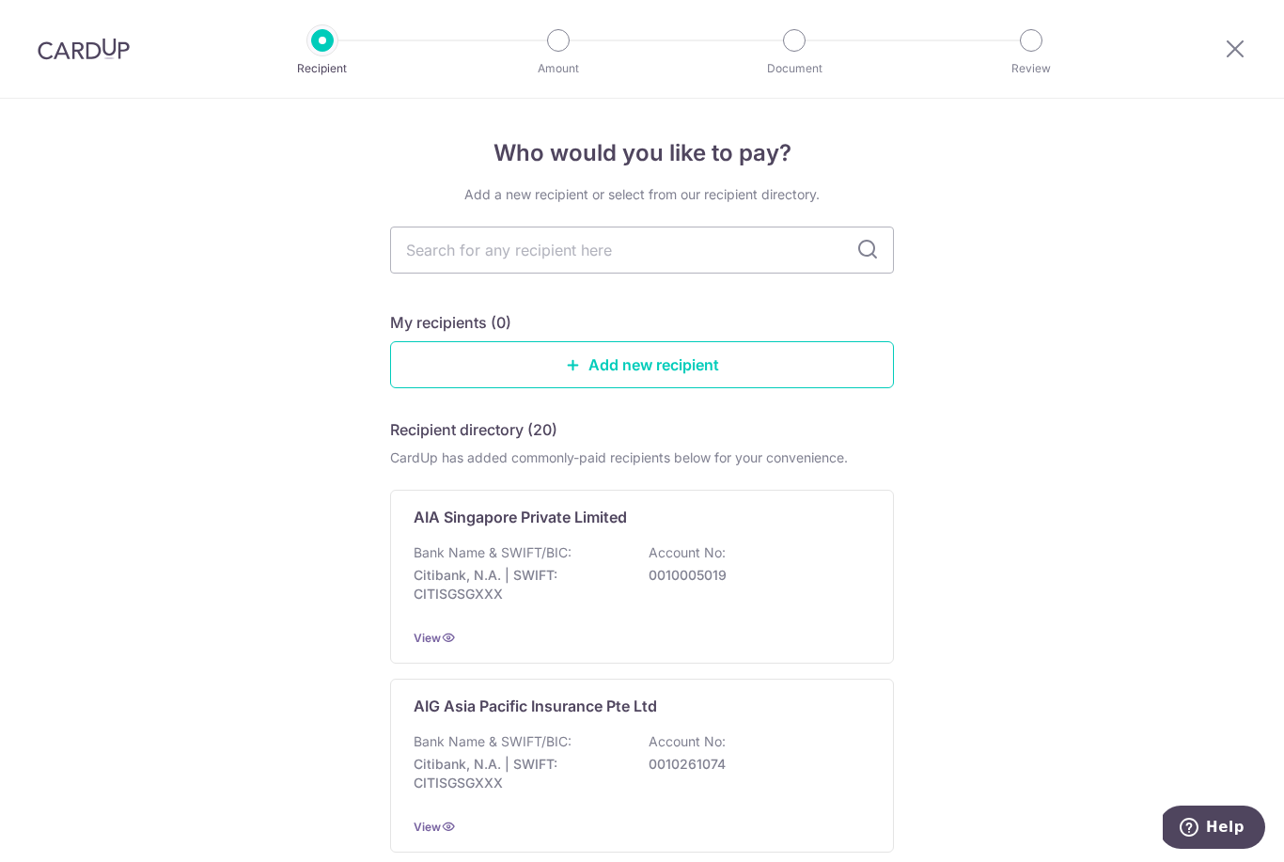
click at [678, 579] on p "0010005019" at bounding box center [754, 575] width 211 height 19
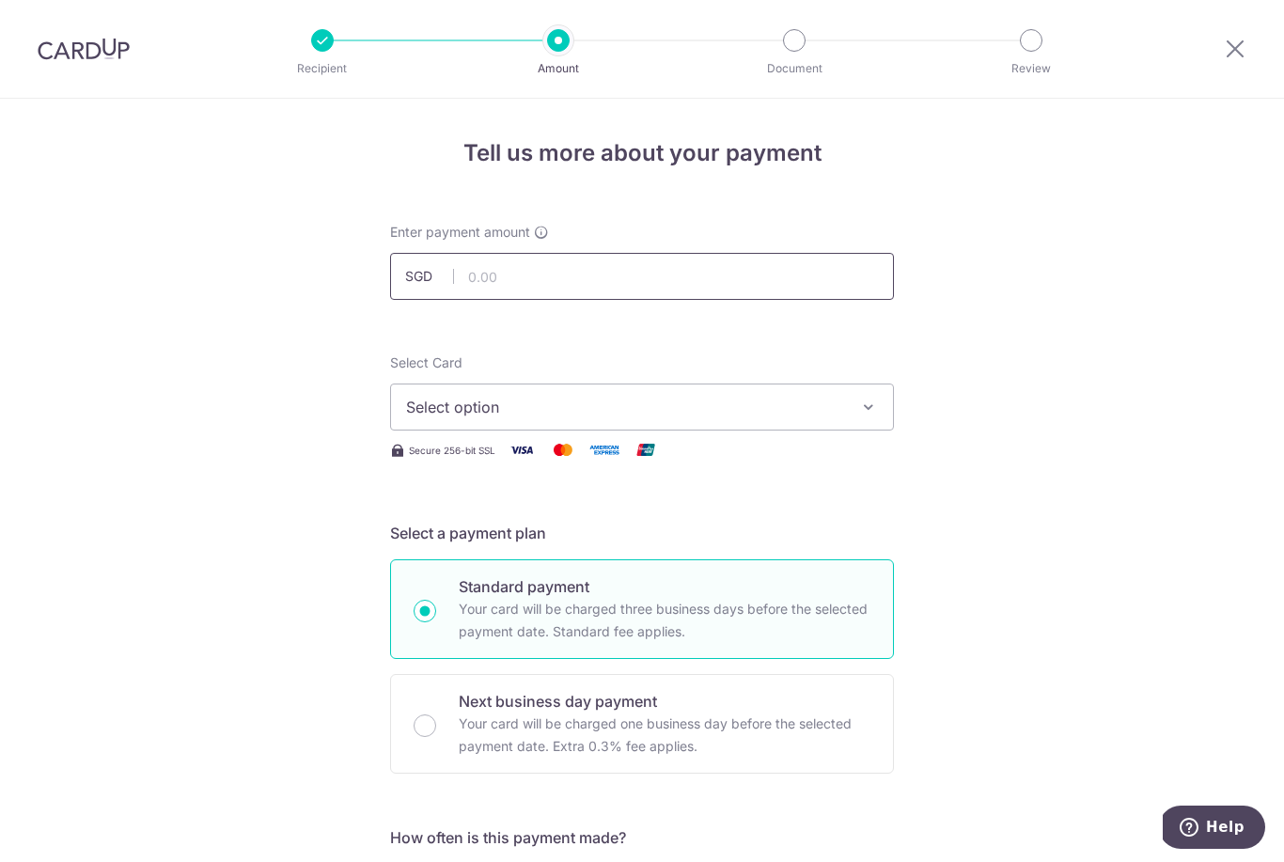
click at [585, 284] on input "text" at bounding box center [642, 276] width 504 height 47
click at [738, 418] on span "Select option" at bounding box center [625, 407] width 438 height 23
type input "522.00"
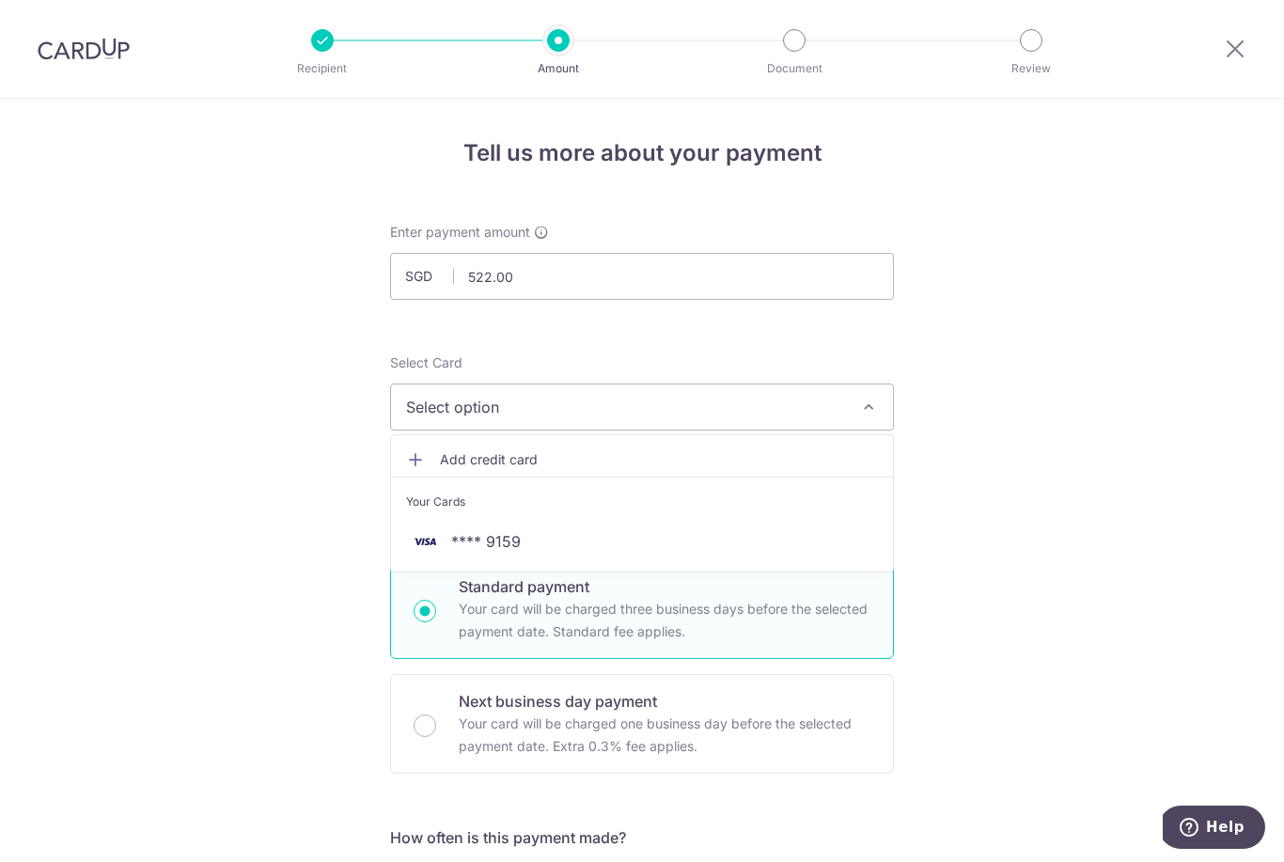
click at [622, 553] on span "**** 9159" at bounding box center [642, 541] width 472 height 23
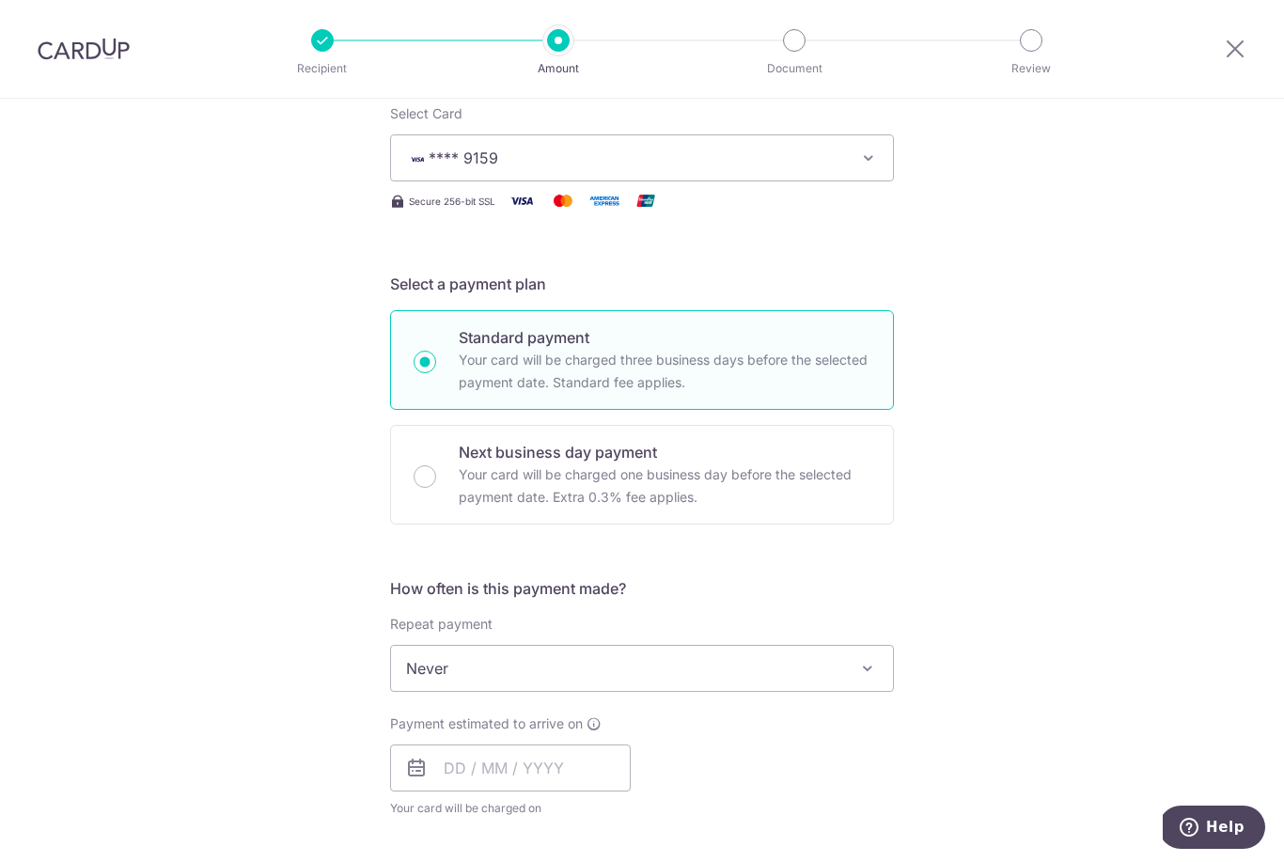
scroll to position [294, 0]
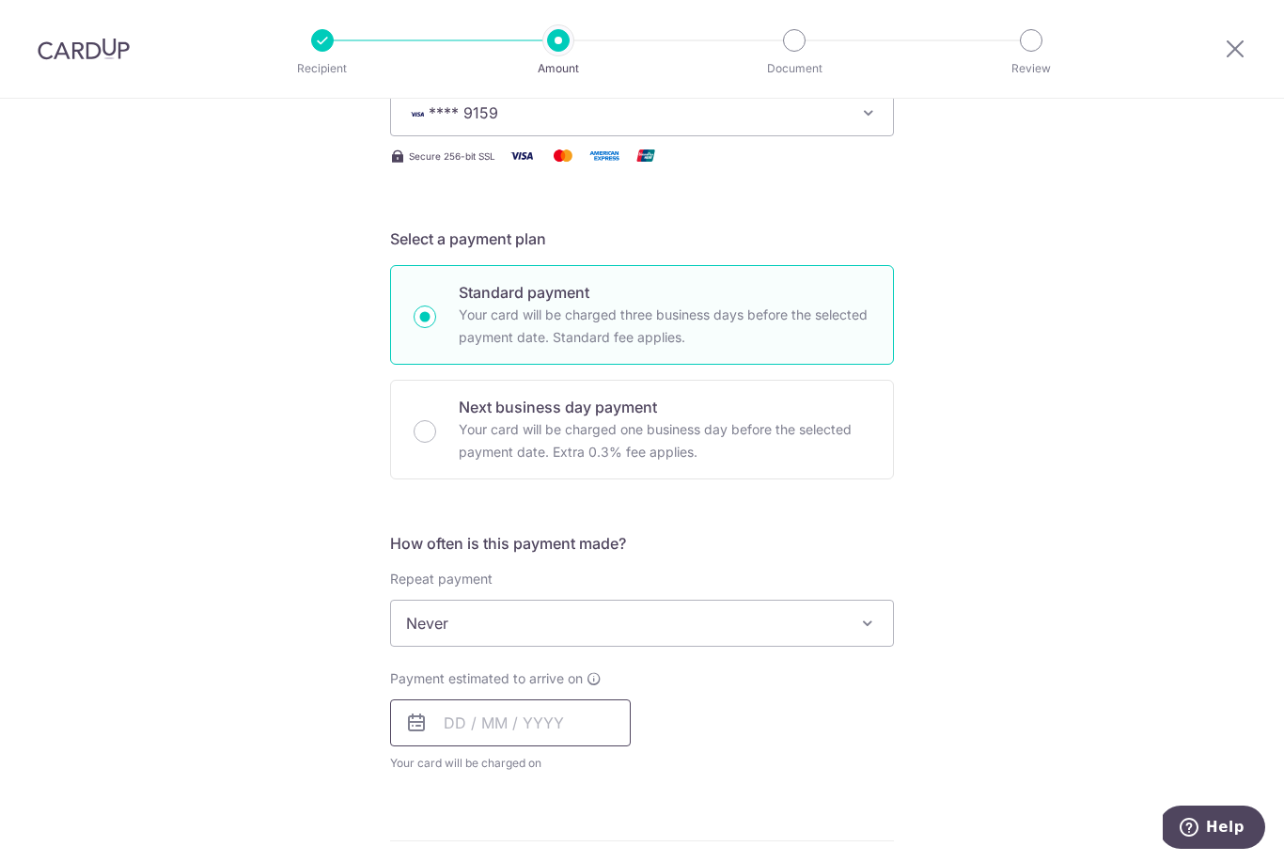
click at [561, 732] on input "text" at bounding box center [510, 722] width 241 height 47
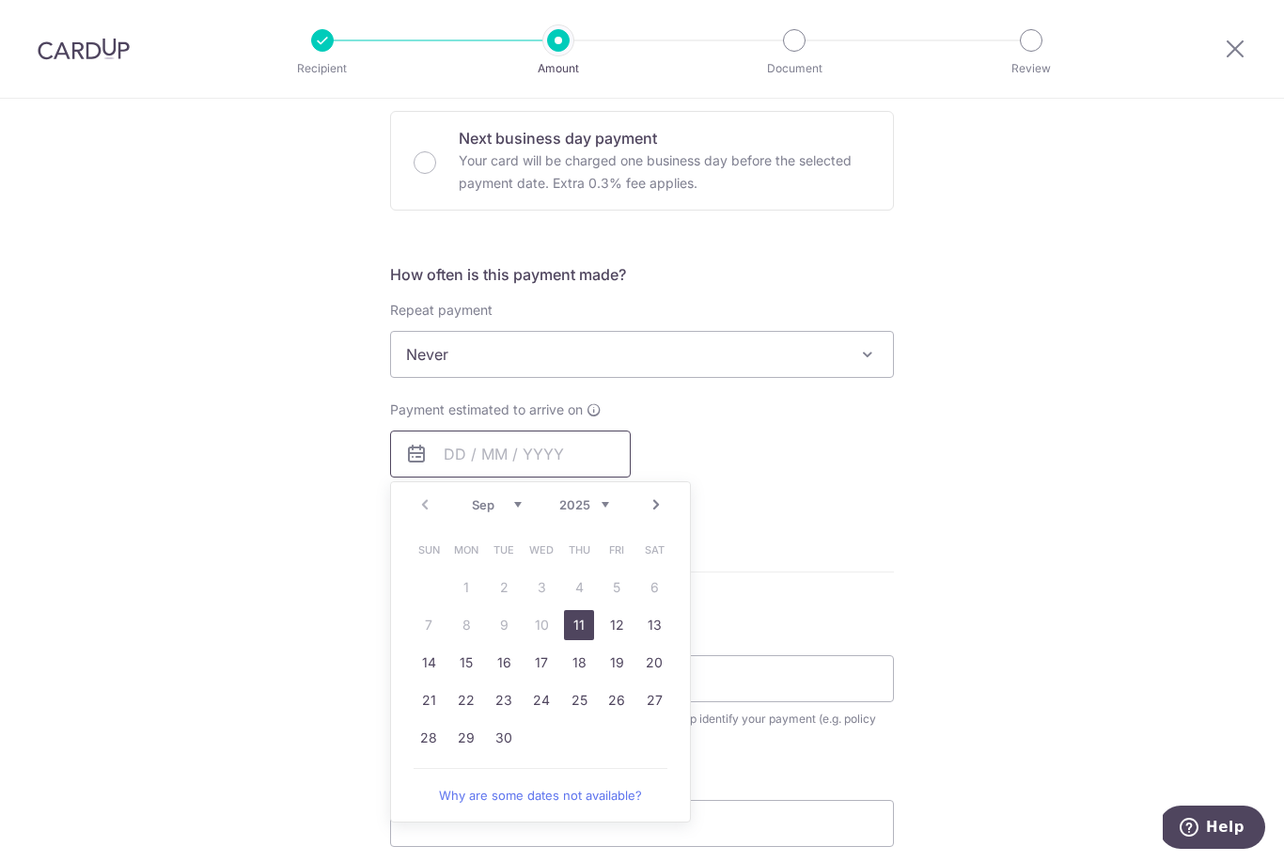
scroll to position [567, 0]
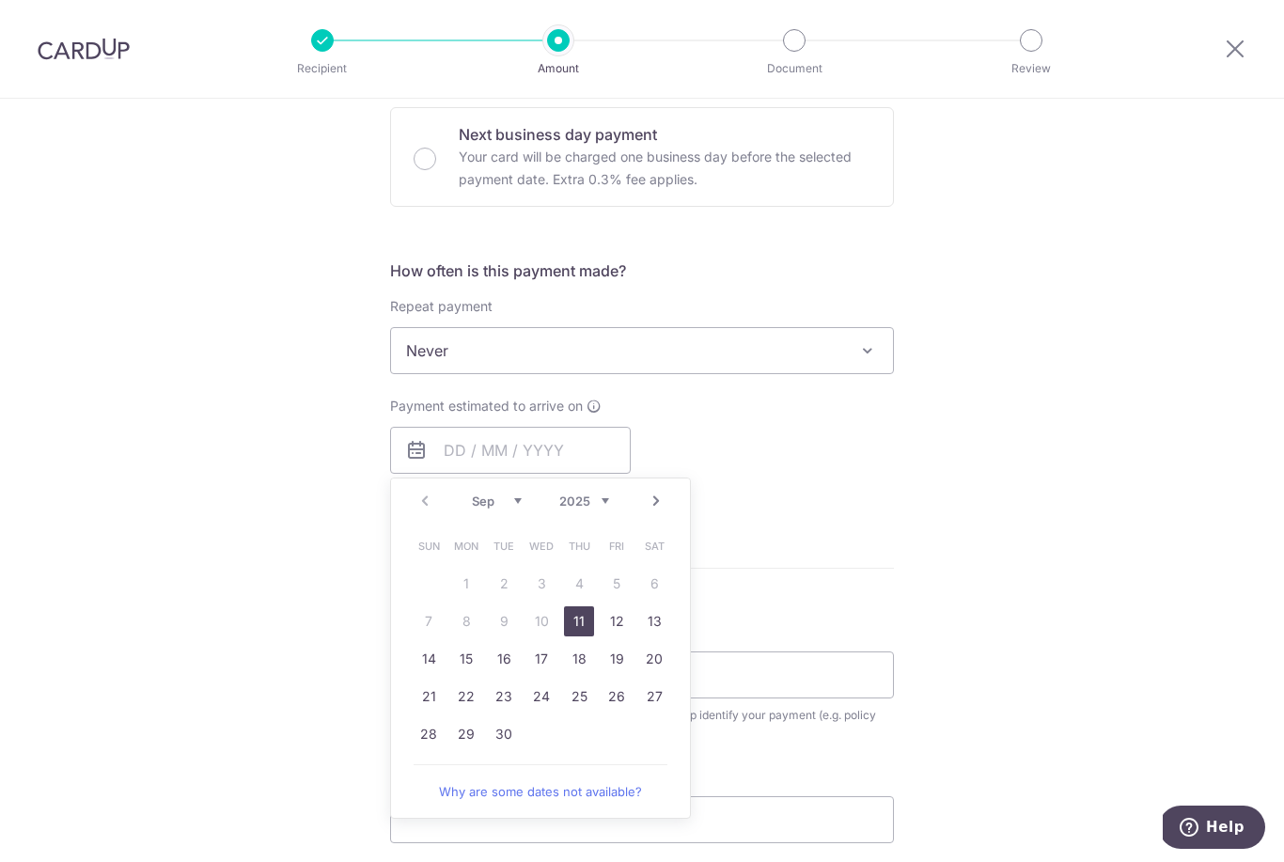
click at [584, 631] on link "11" at bounding box center [579, 621] width 30 height 30
type input "11/09/2025"
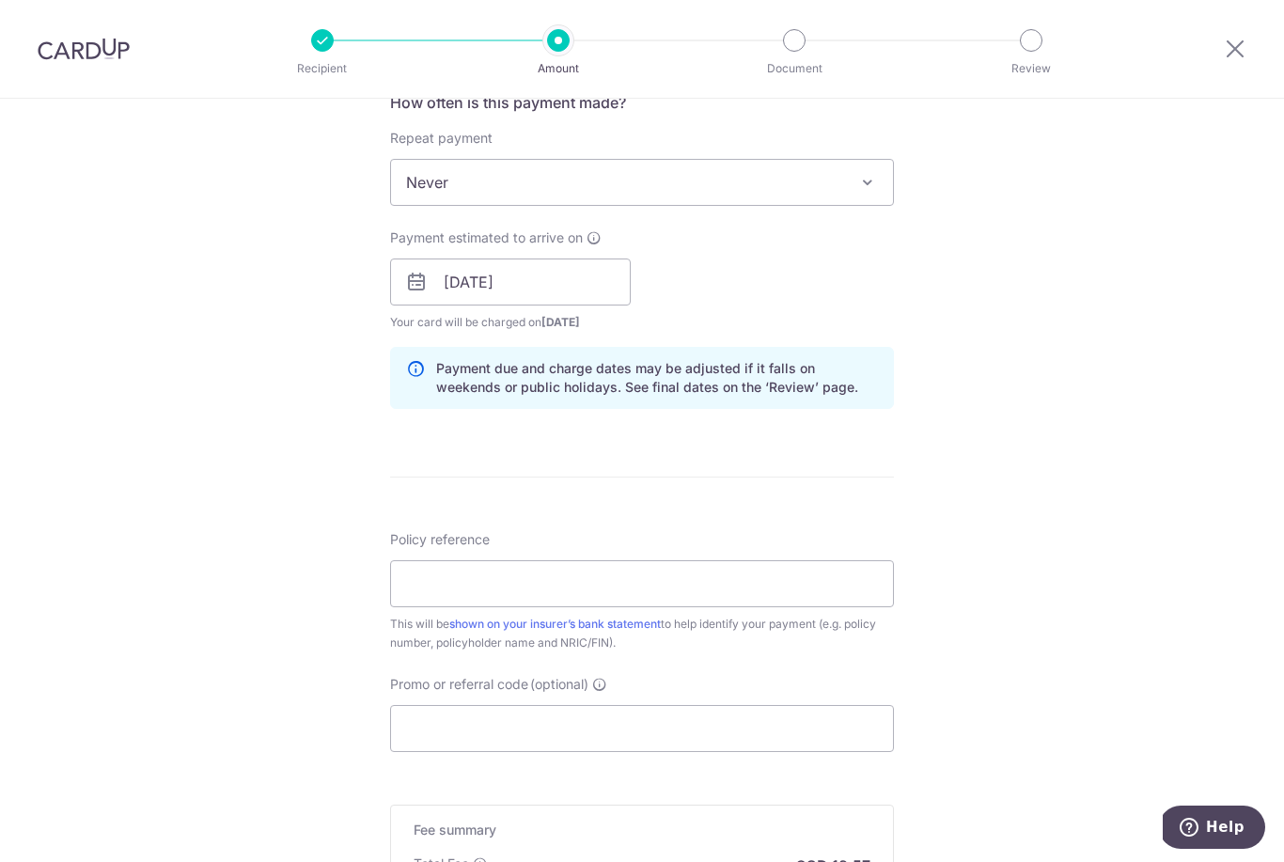
scroll to position [736, 0]
click at [606, 603] on input "Policy reference" at bounding box center [642, 582] width 504 height 47
type input "L544914306"
click at [684, 751] on input "Promo or referral code (optional)" at bounding box center [642, 727] width 504 height 47
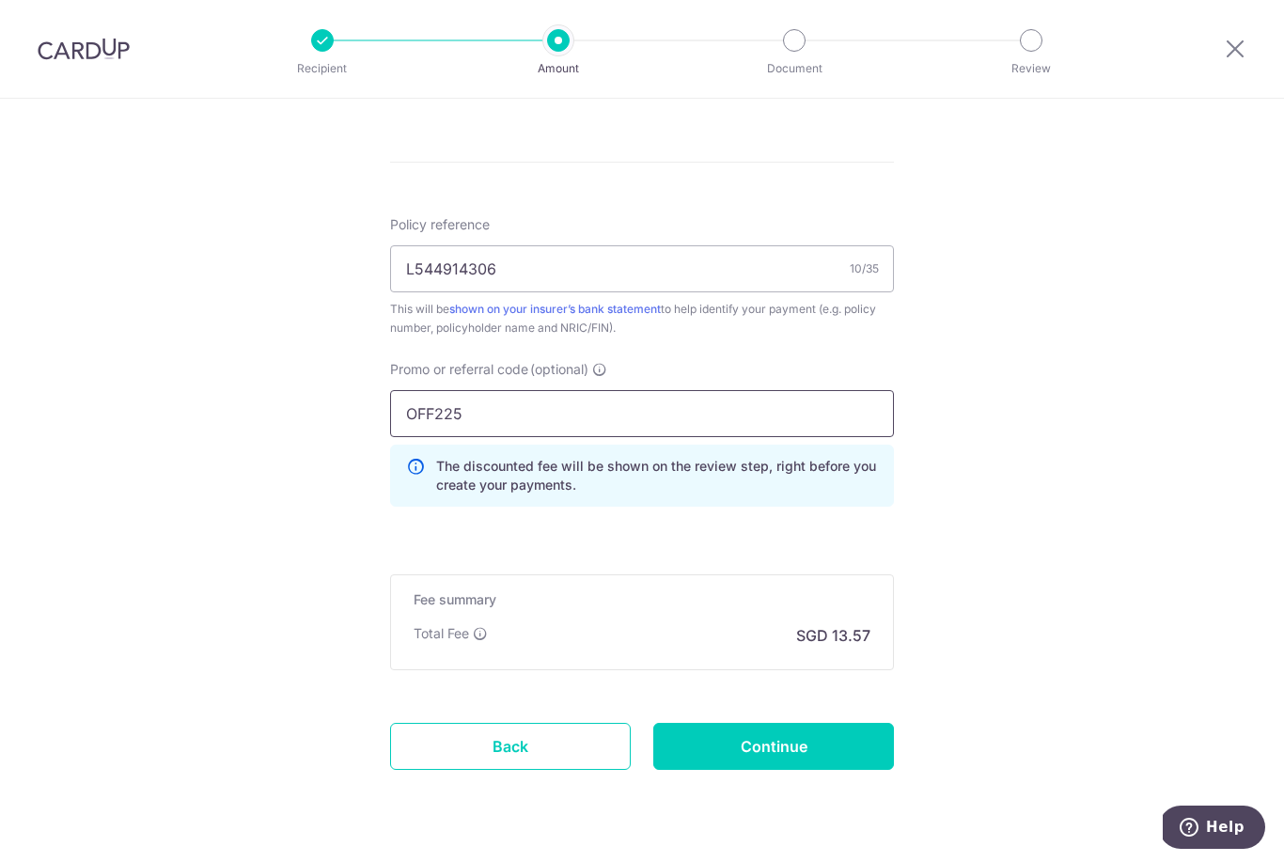
scroll to position [1046, 0]
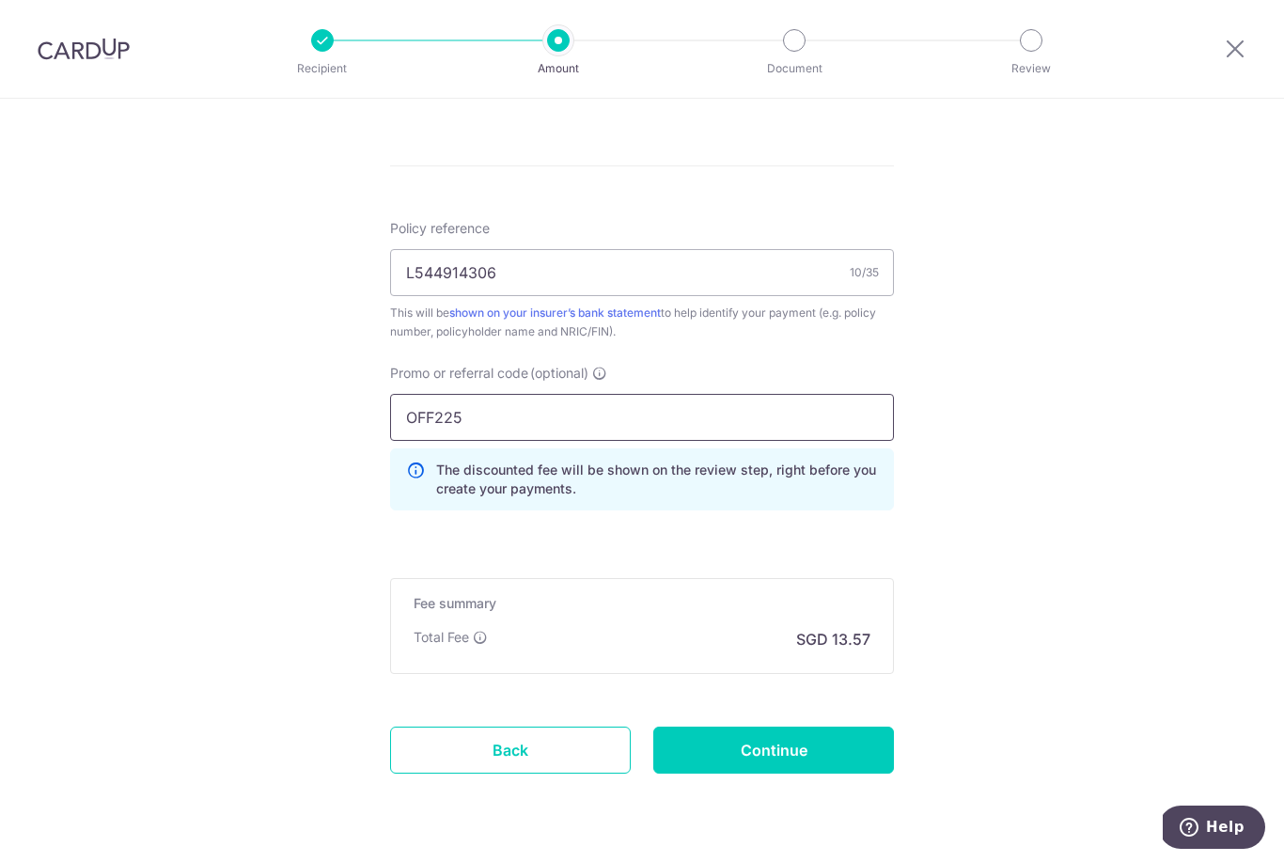
type input "OFF225"
click at [813, 760] on input "Continue" at bounding box center [773, 750] width 241 height 47
type input "Create Schedule"
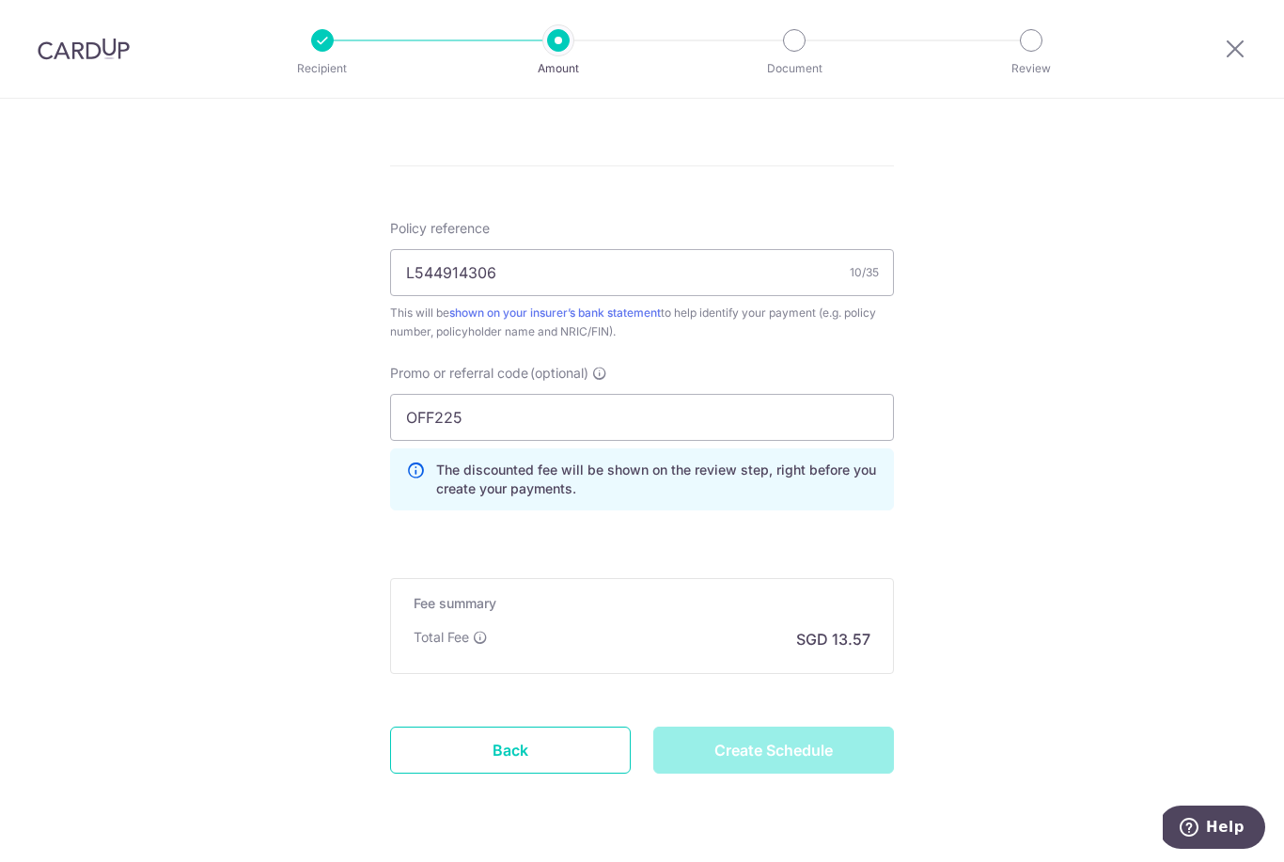
click at [823, 765] on div "Create Schedule" at bounding box center [773, 750] width 263 height 47
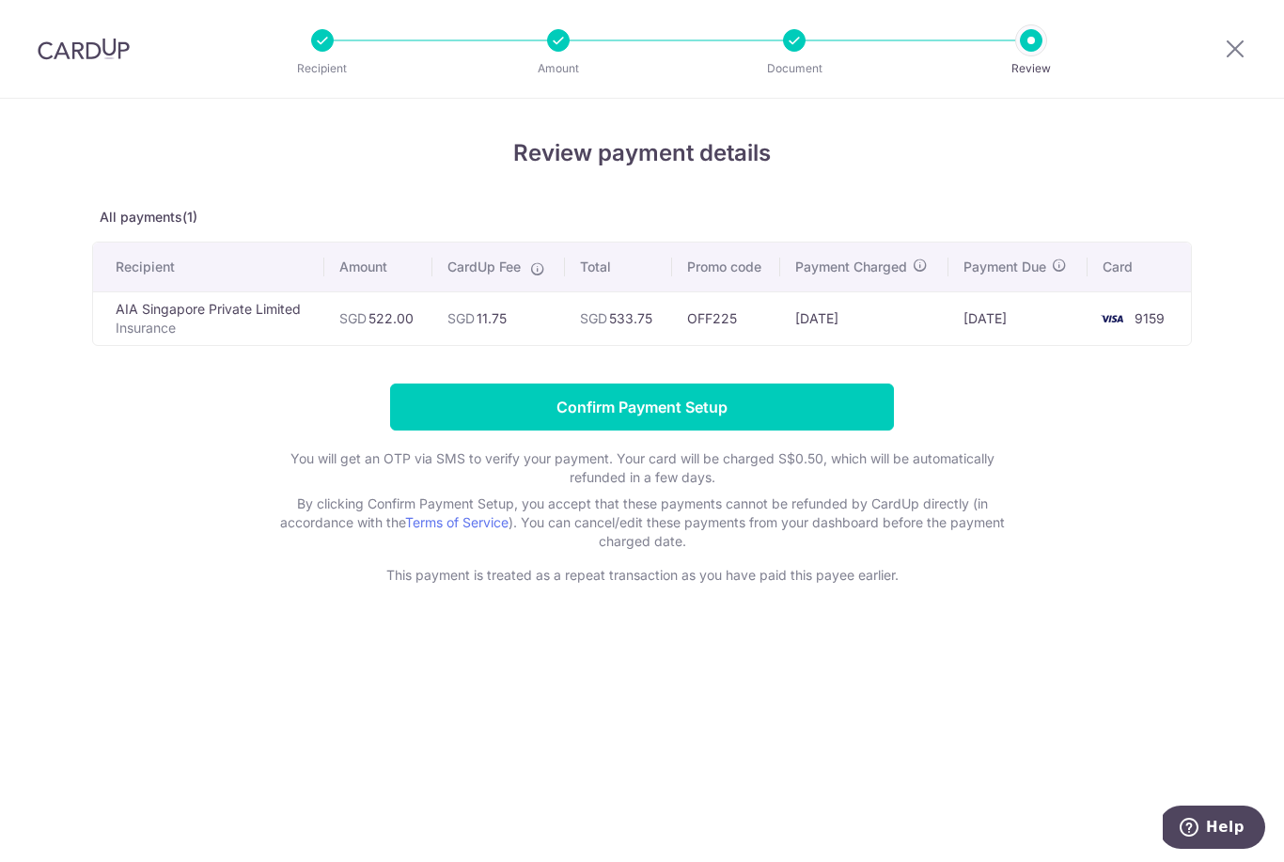
click at [807, 420] on input "Confirm Payment Setup" at bounding box center [642, 407] width 504 height 47
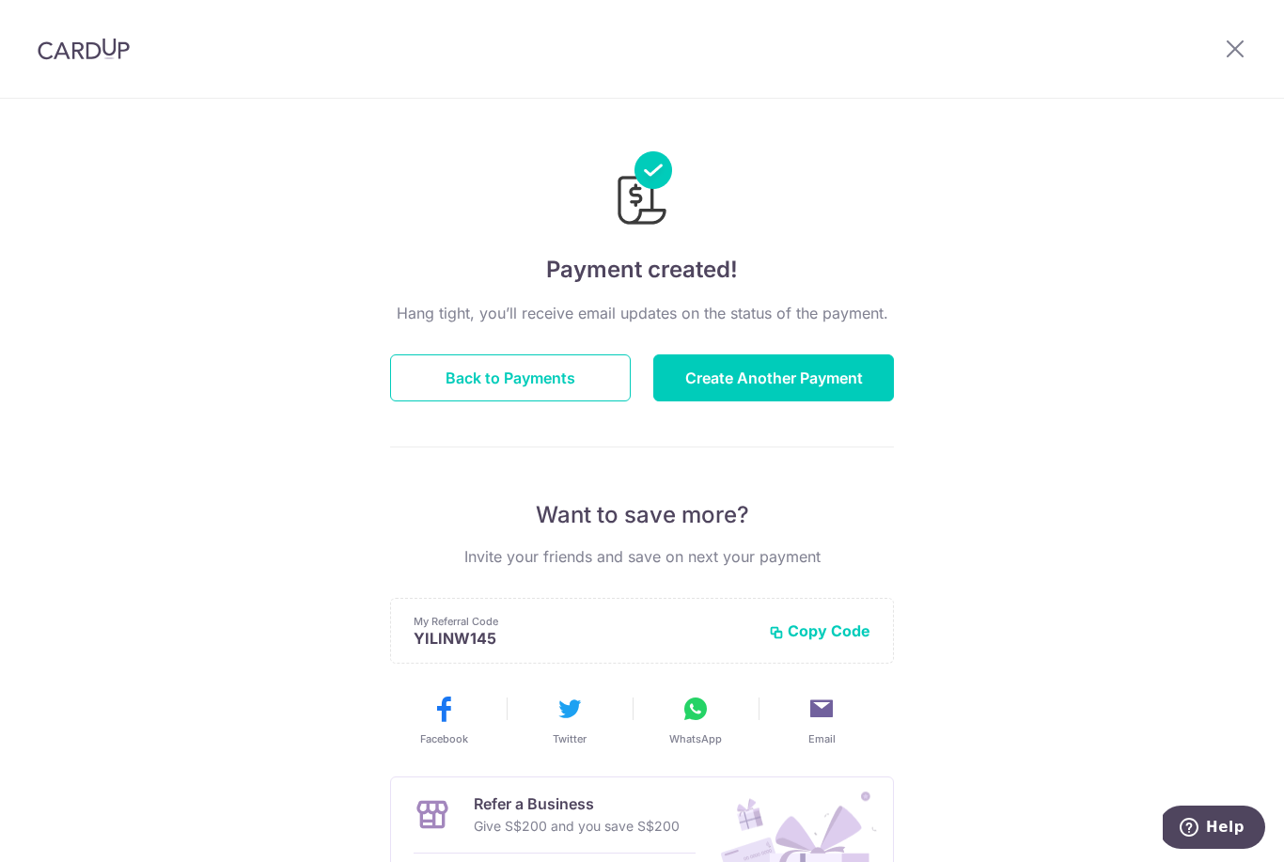
click at [846, 384] on button "Create Another Payment" at bounding box center [773, 377] width 241 height 47
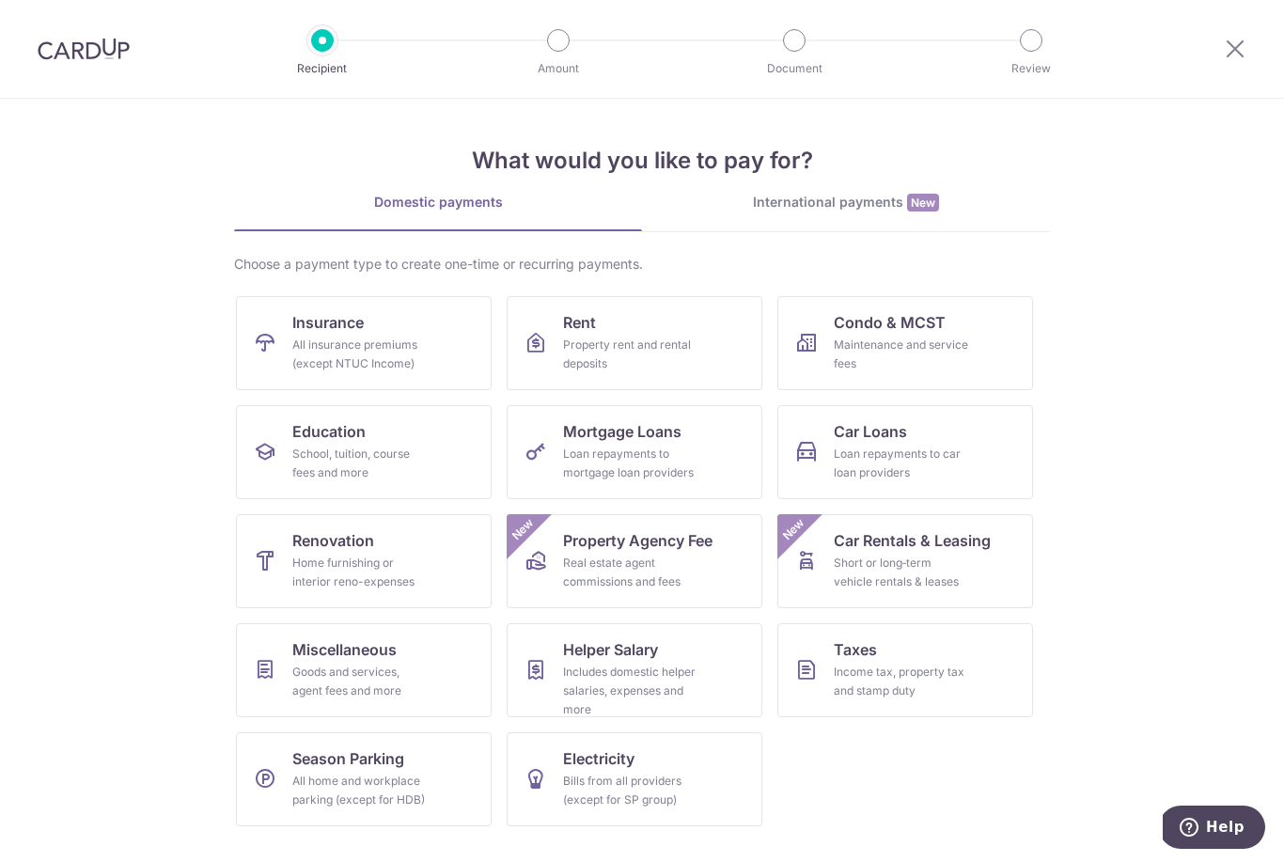
click at [432, 341] on link "Insurance All insurance premiums (except NTUC Income)" at bounding box center [364, 343] width 256 height 94
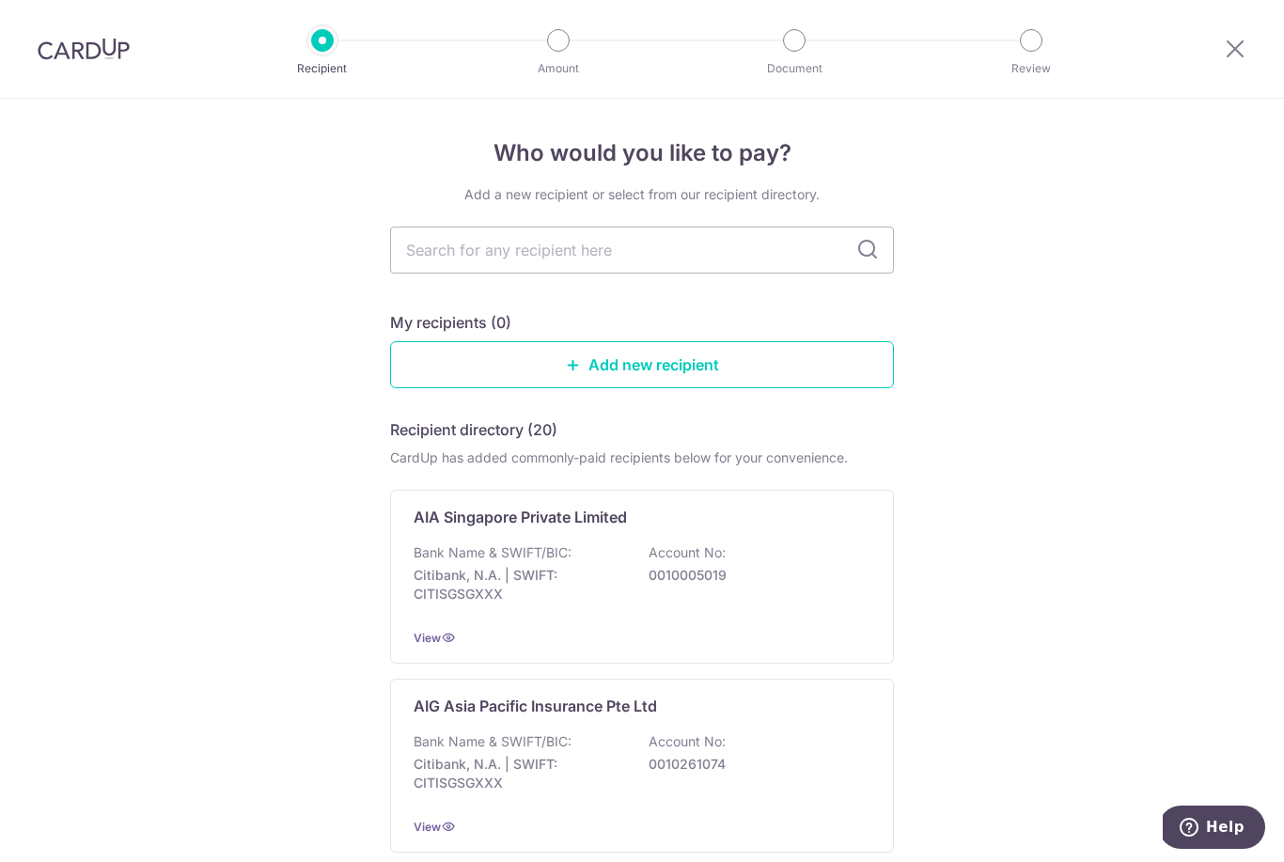
click at [634, 568] on div "Bank Name & SWIFT/BIC: Citibank, N.A. | SWIFT: CITISGSGXXX Account No: 00100050…" at bounding box center [642, 578] width 457 height 70
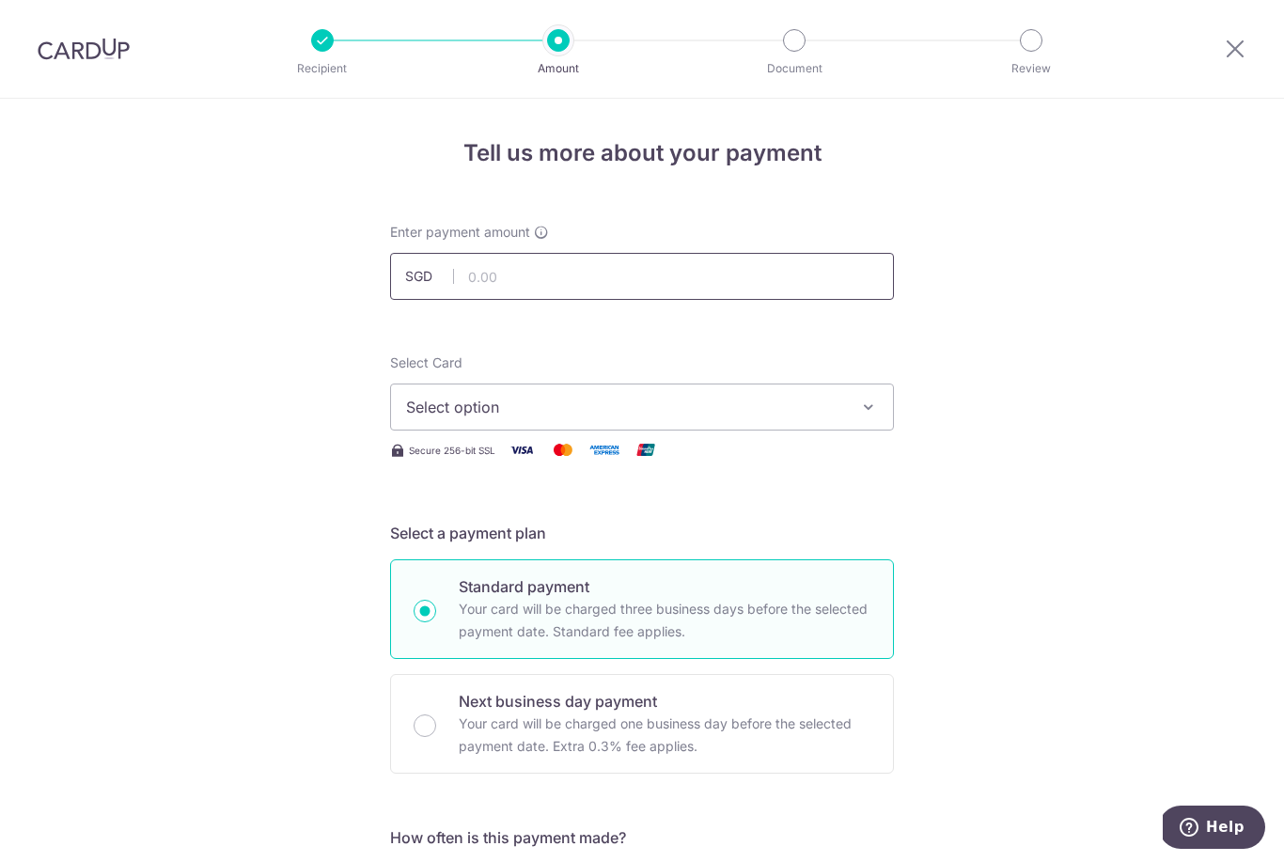
click at [564, 274] on input "text" at bounding box center [642, 276] width 504 height 47
click at [660, 410] on span "Select option" at bounding box center [625, 407] width 438 height 23
type input "500.00"
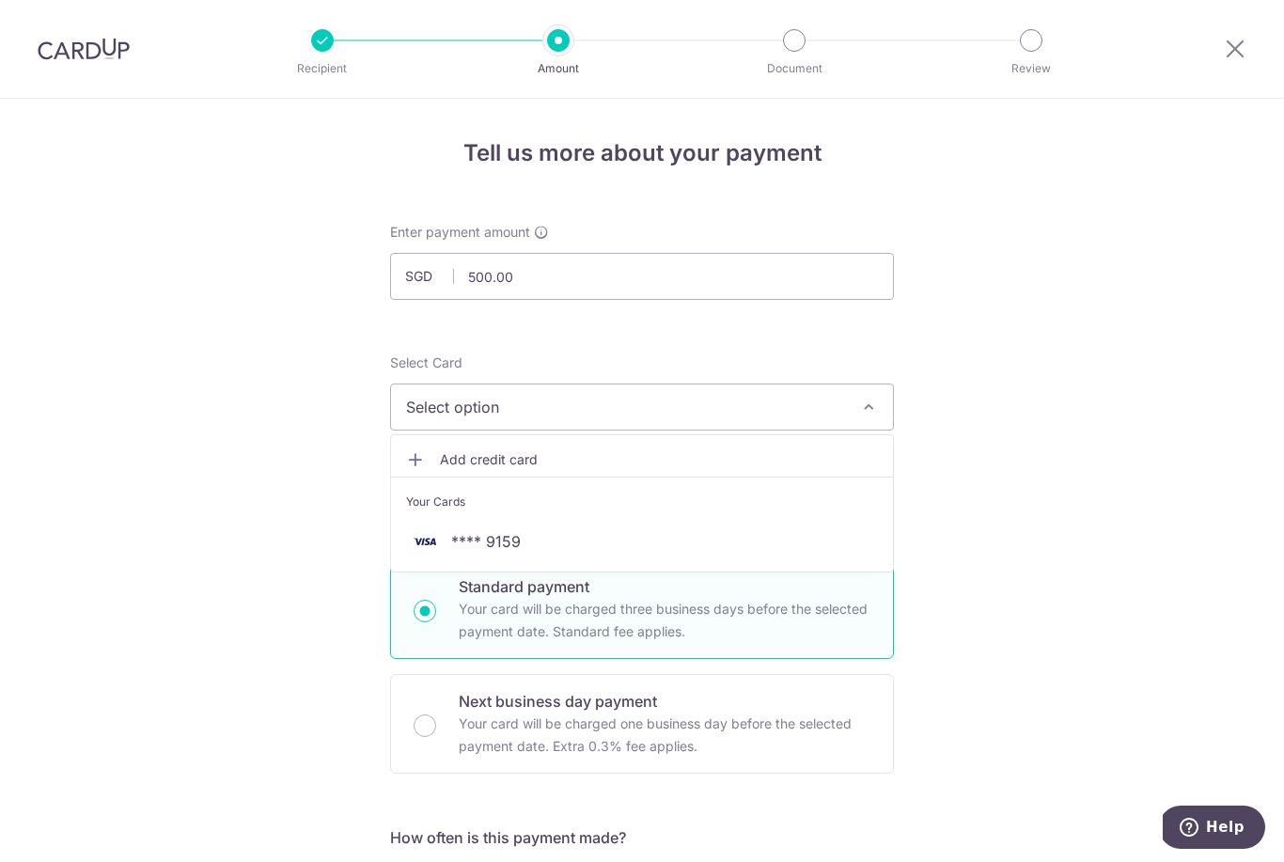
click at [607, 553] on span "**** 9159" at bounding box center [642, 541] width 472 height 23
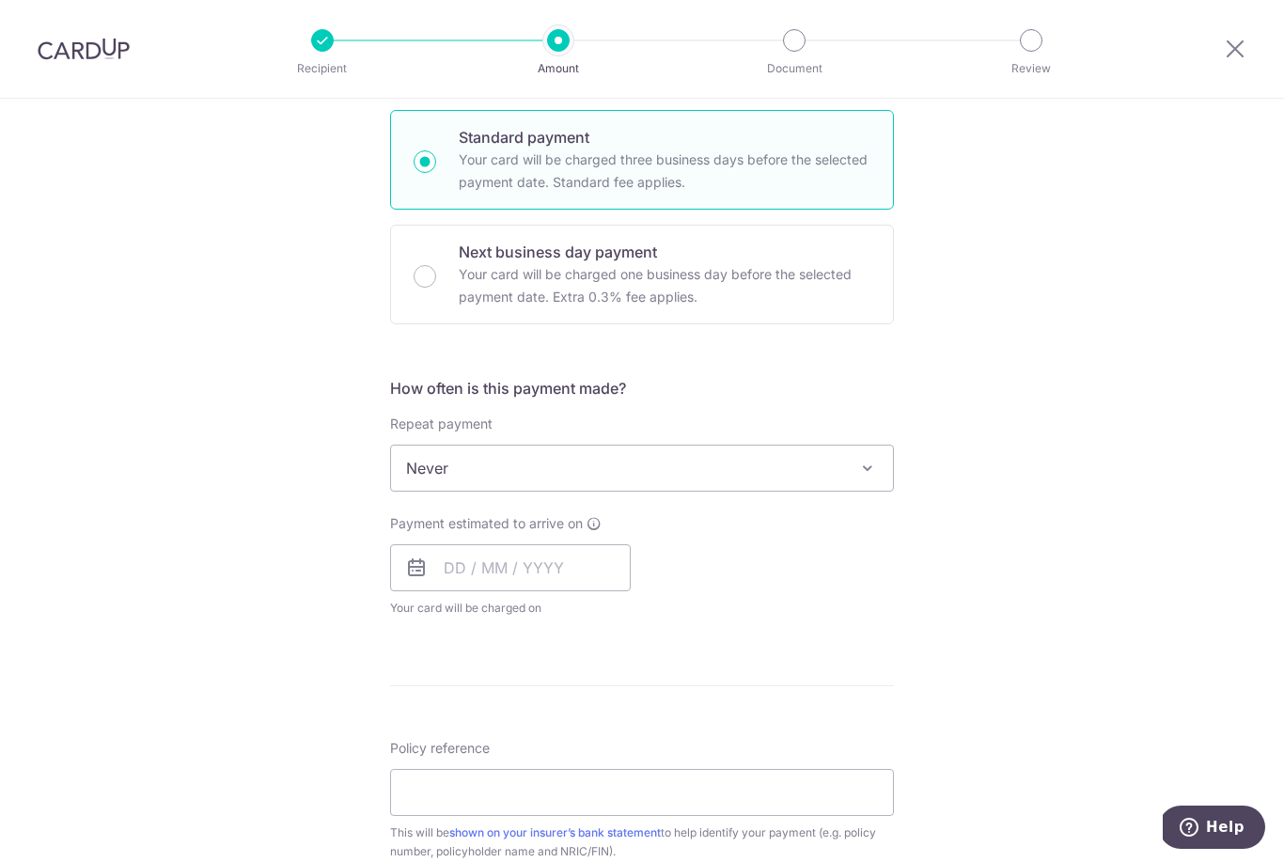
scroll to position [463, 0]
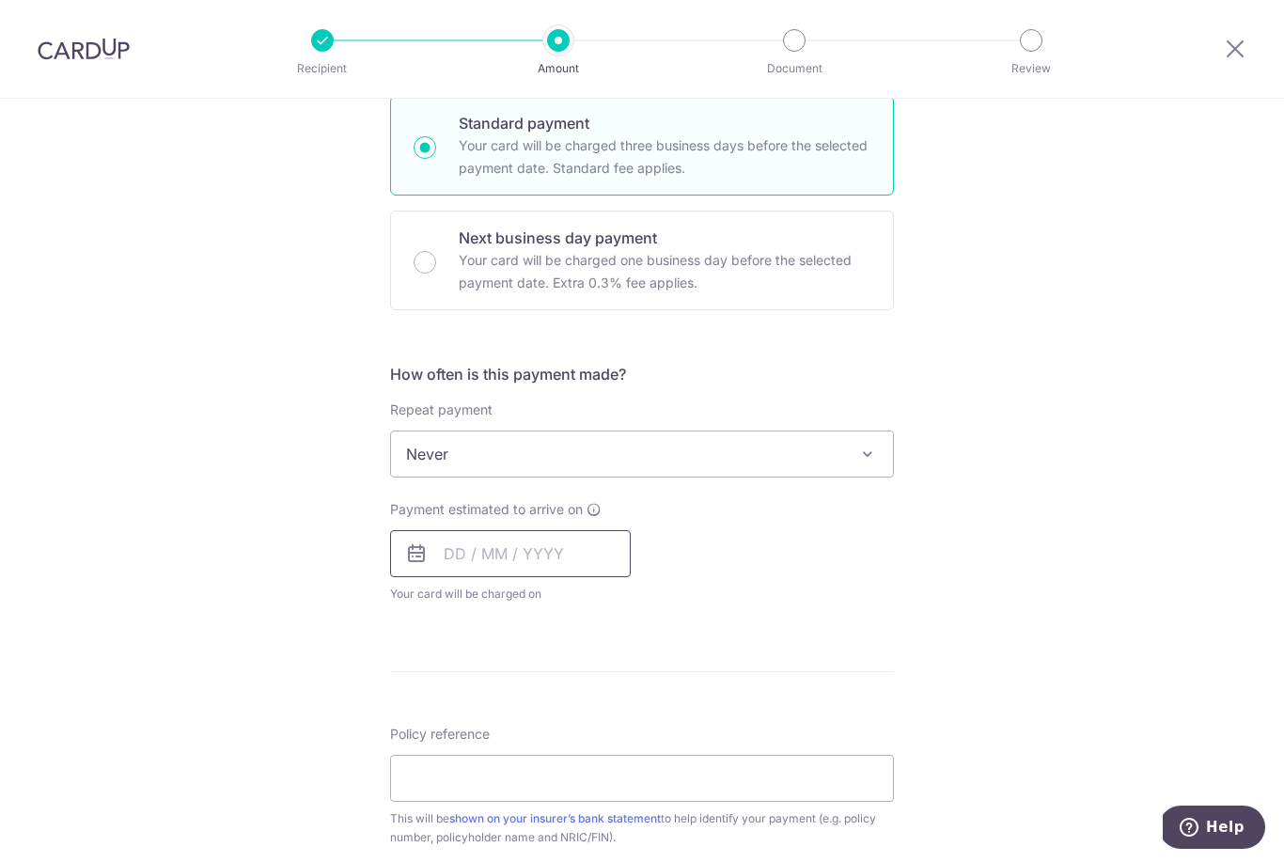
click at [581, 558] on input "text" at bounding box center [510, 553] width 241 height 47
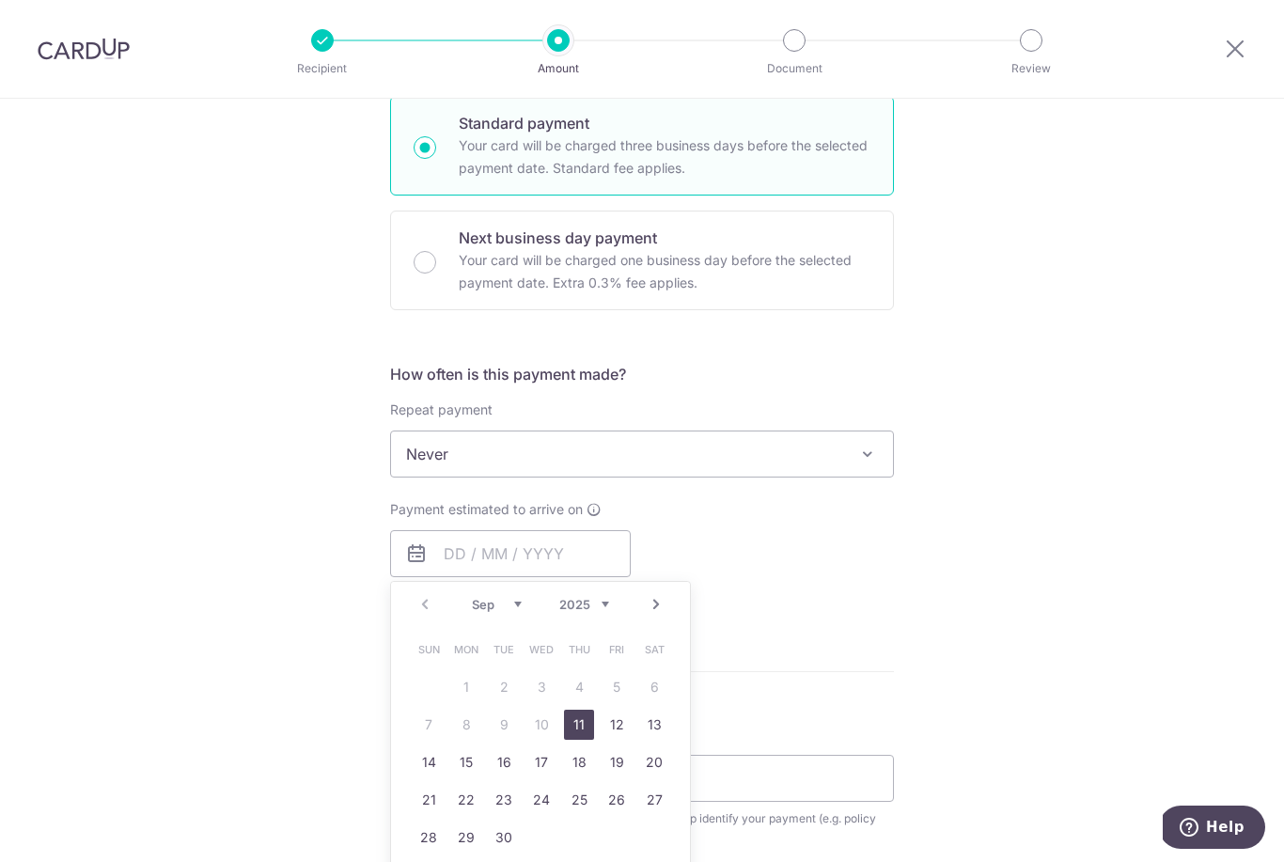
click at [593, 732] on link "11" at bounding box center [579, 725] width 30 height 30
type input "[DATE]"
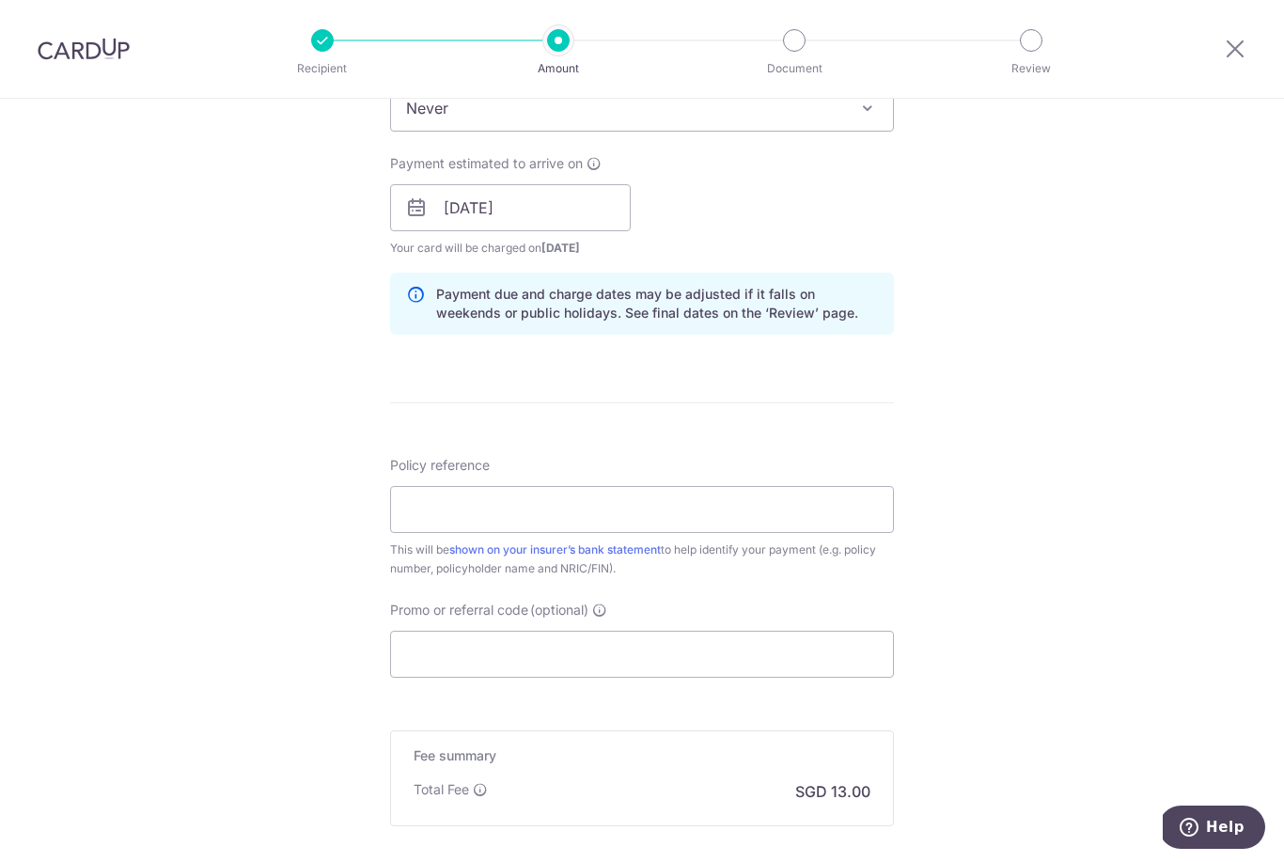
scroll to position [818, 0]
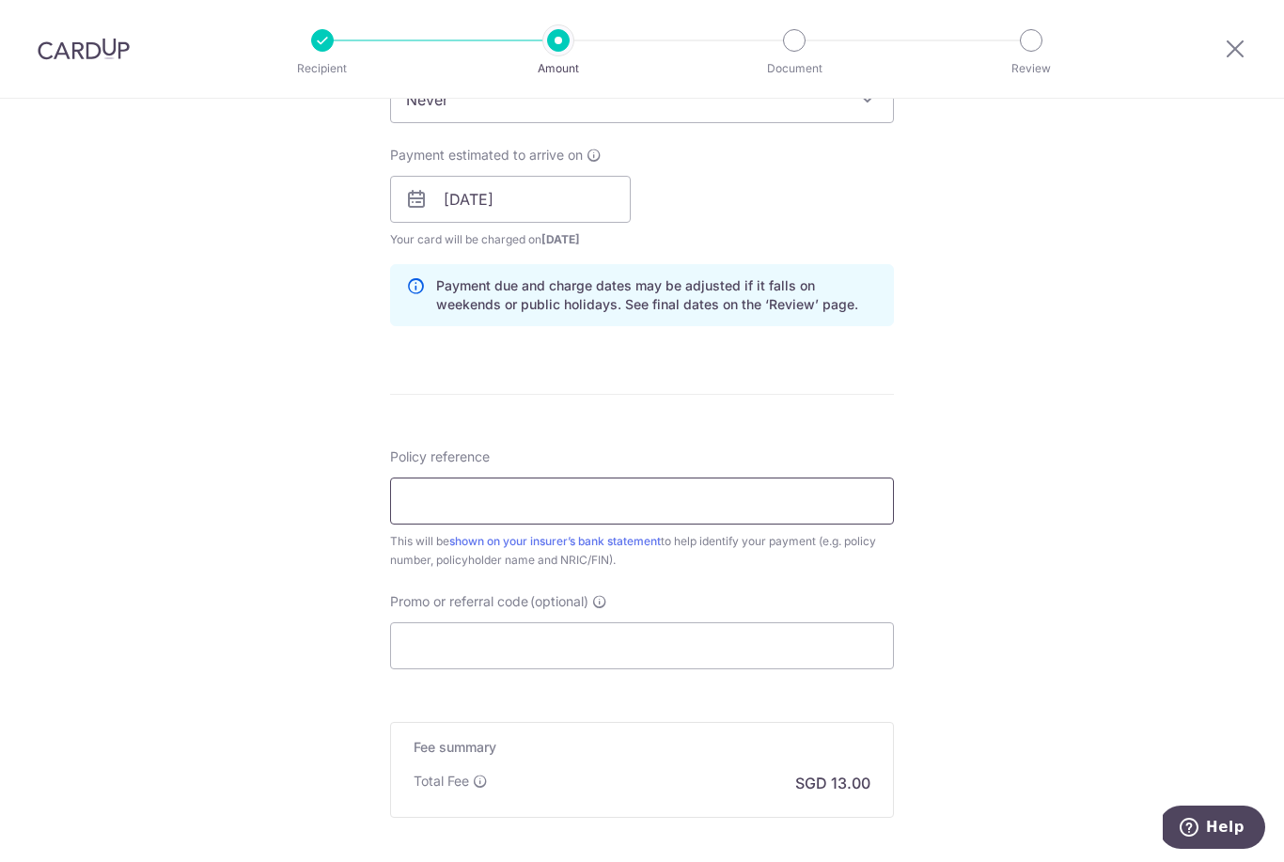
click at [752, 514] on input "Policy reference" at bounding box center [642, 501] width 504 height 47
type input "U125153638"
click at [681, 665] on input "Promo or referral code (optional)" at bounding box center [642, 645] width 504 height 47
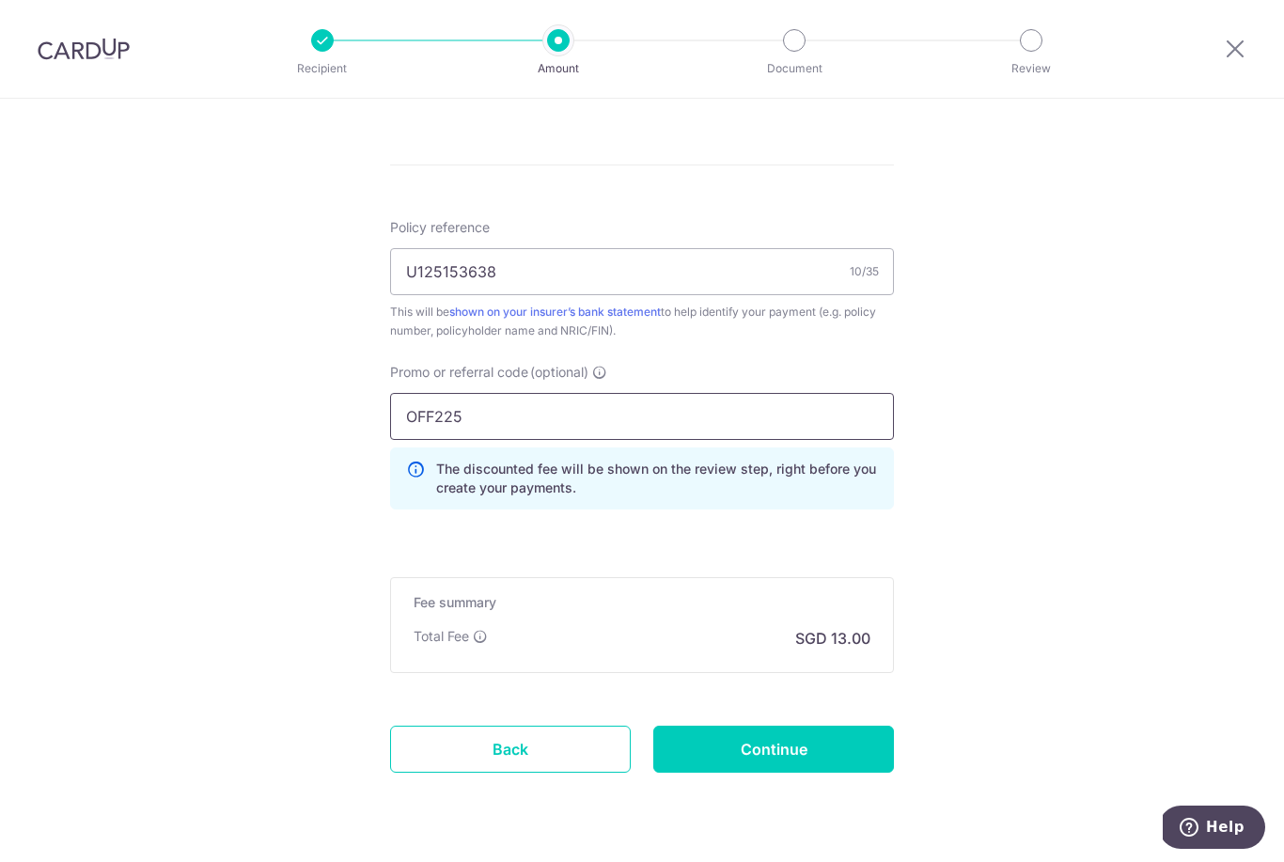
scroll to position [1046, 0]
type input "OFF225"
click at [819, 764] on input "Continue" at bounding box center [773, 750] width 241 height 47
type input "Create Schedule"
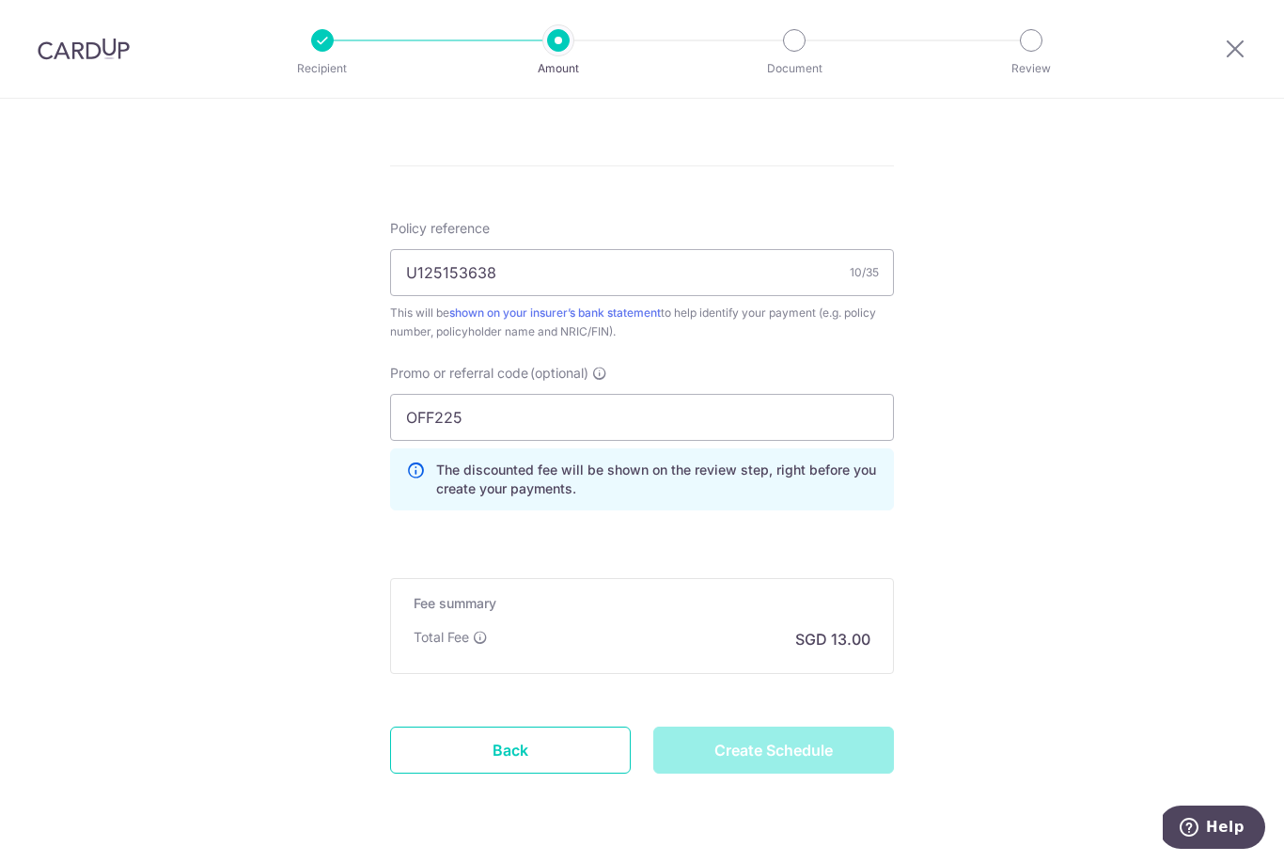
click at [856, 770] on div "Create Schedule" at bounding box center [773, 750] width 263 height 47
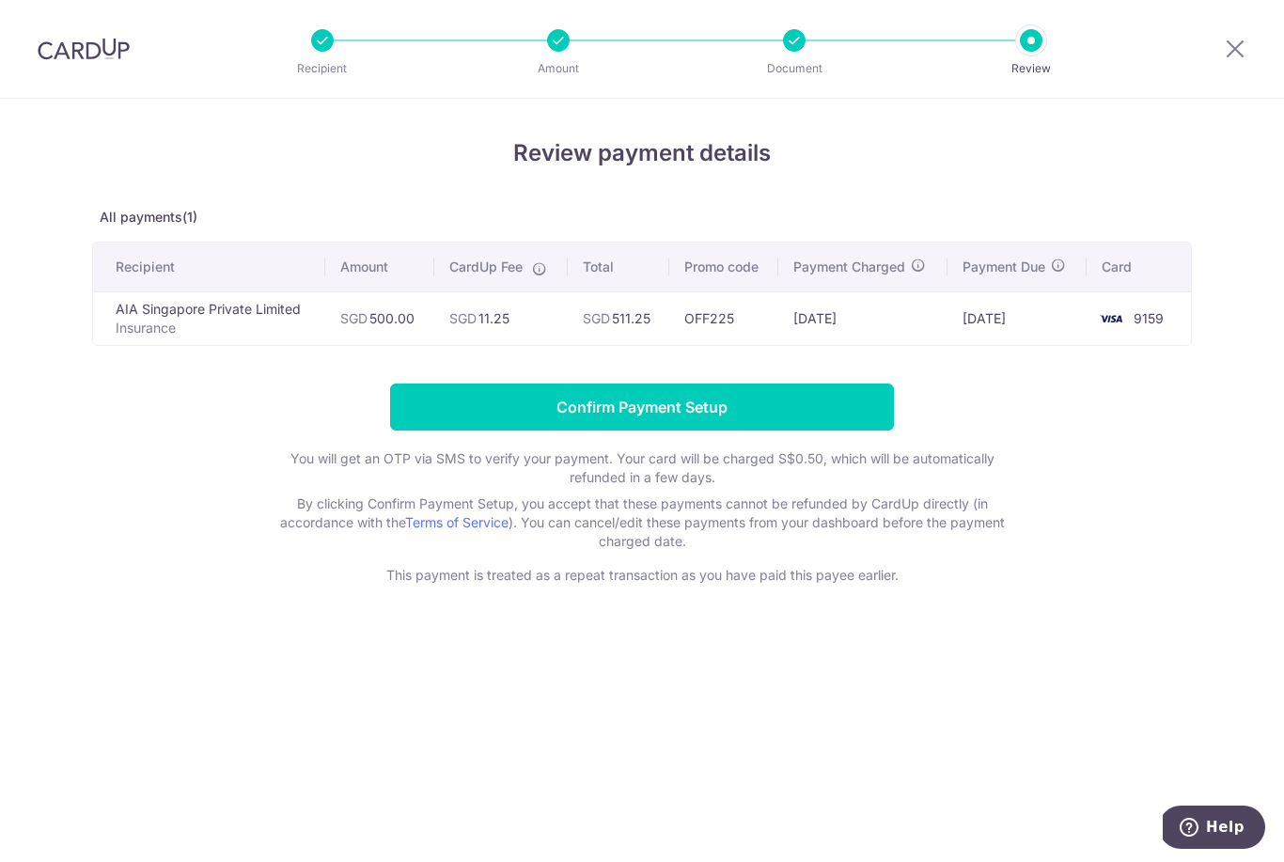
click at [798, 412] on input "Confirm Payment Setup" at bounding box center [642, 407] width 504 height 47
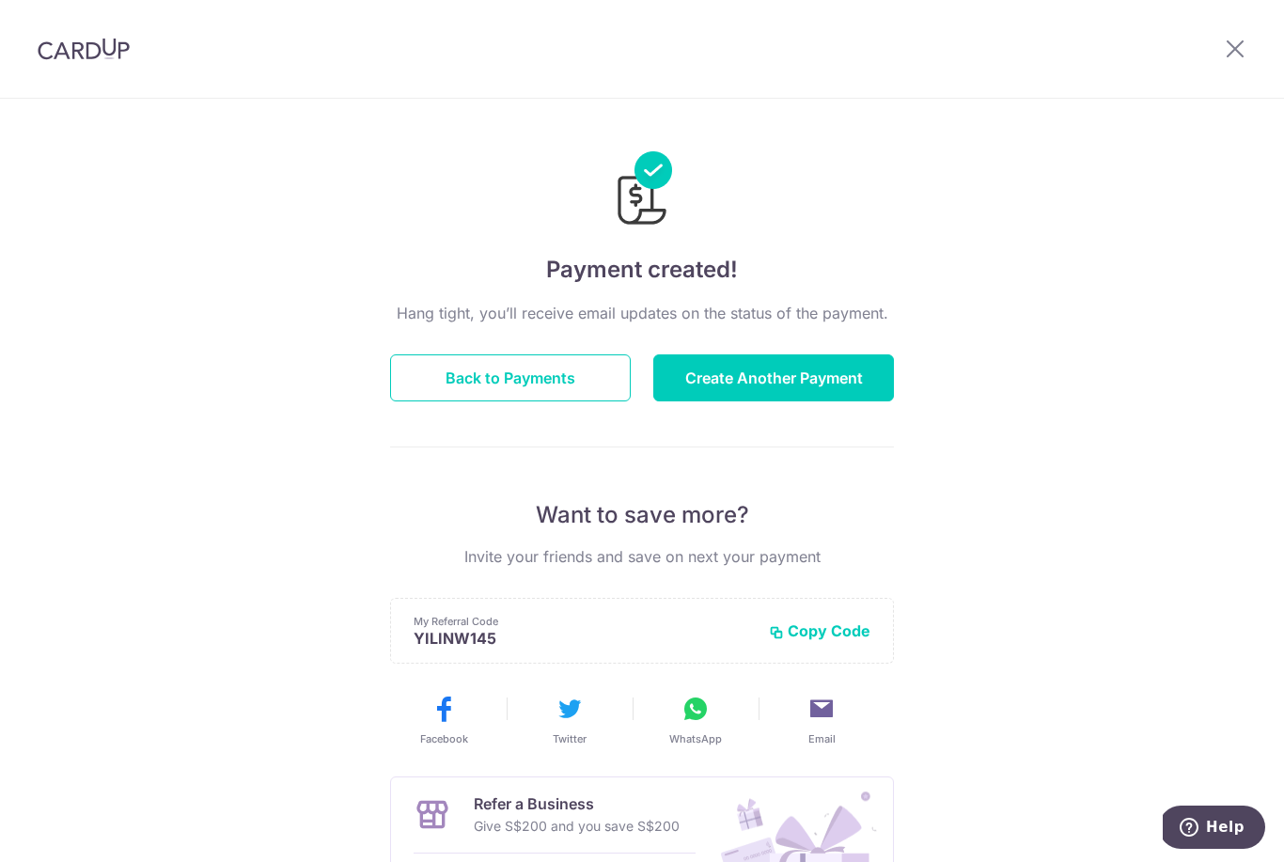
click at [808, 384] on button "Create Another Payment" at bounding box center [773, 377] width 241 height 47
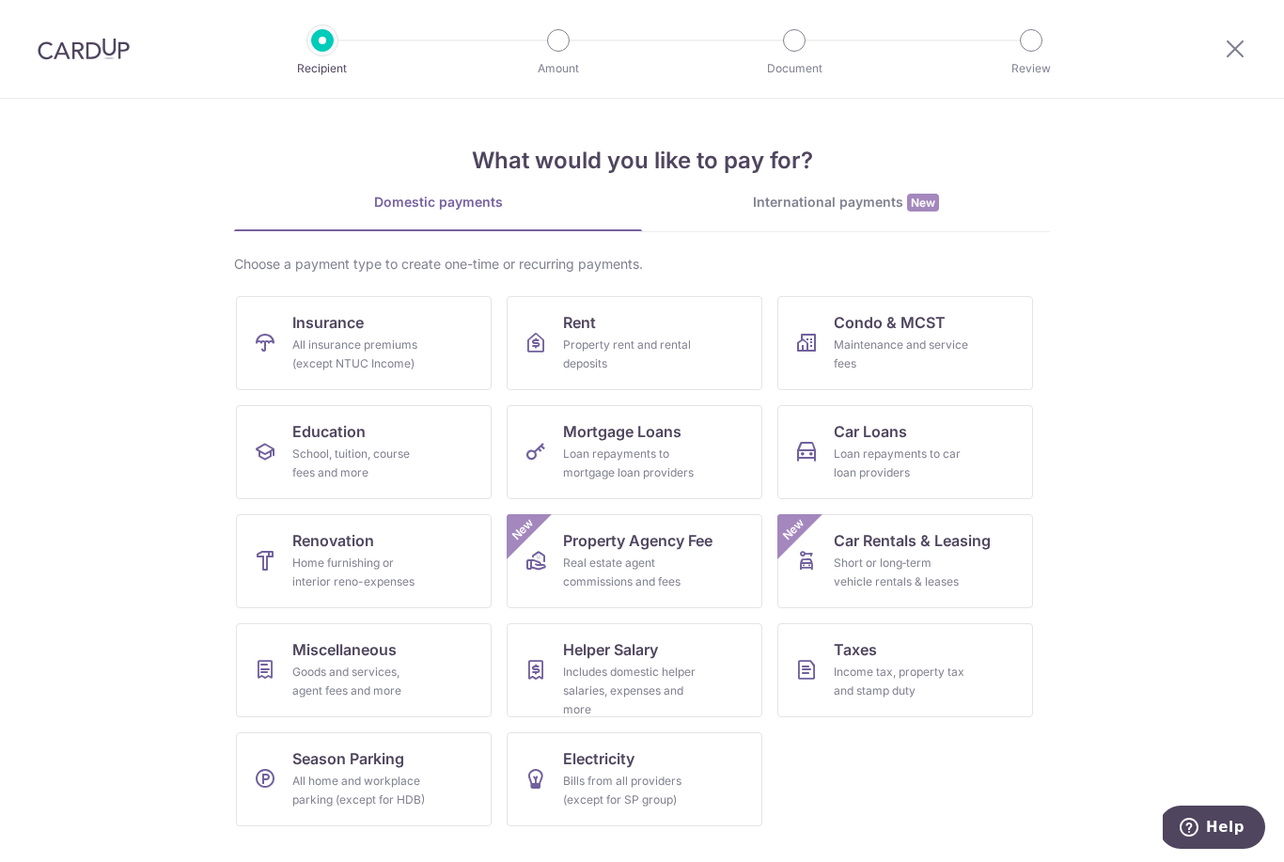
click at [326, 359] on div "All insurance premiums (except NTUC Income)" at bounding box center [359, 355] width 135 height 38
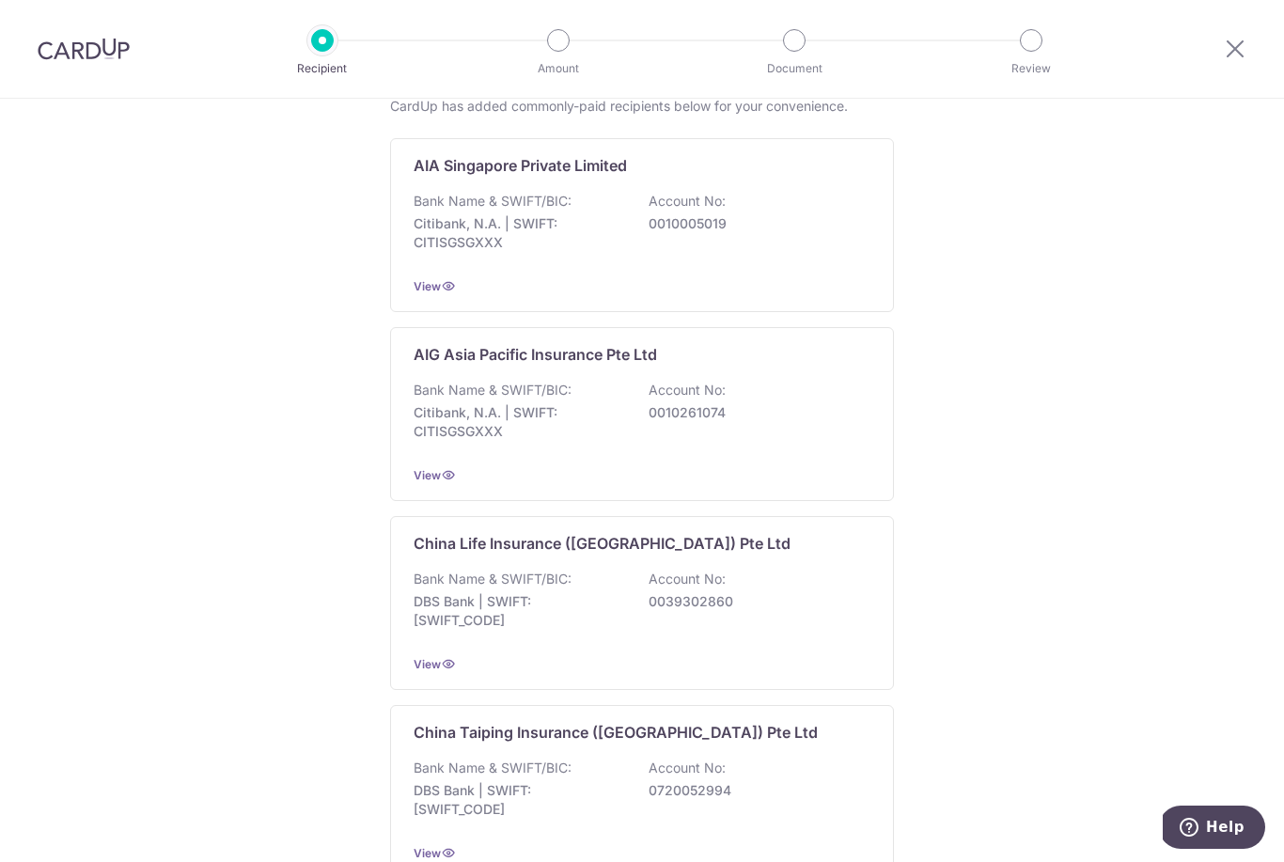
scroll to position [351, 0]
click at [588, 253] on p "Citibank, N.A. | SWIFT: CITISGSGXXX" at bounding box center [519, 234] width 211 height 38
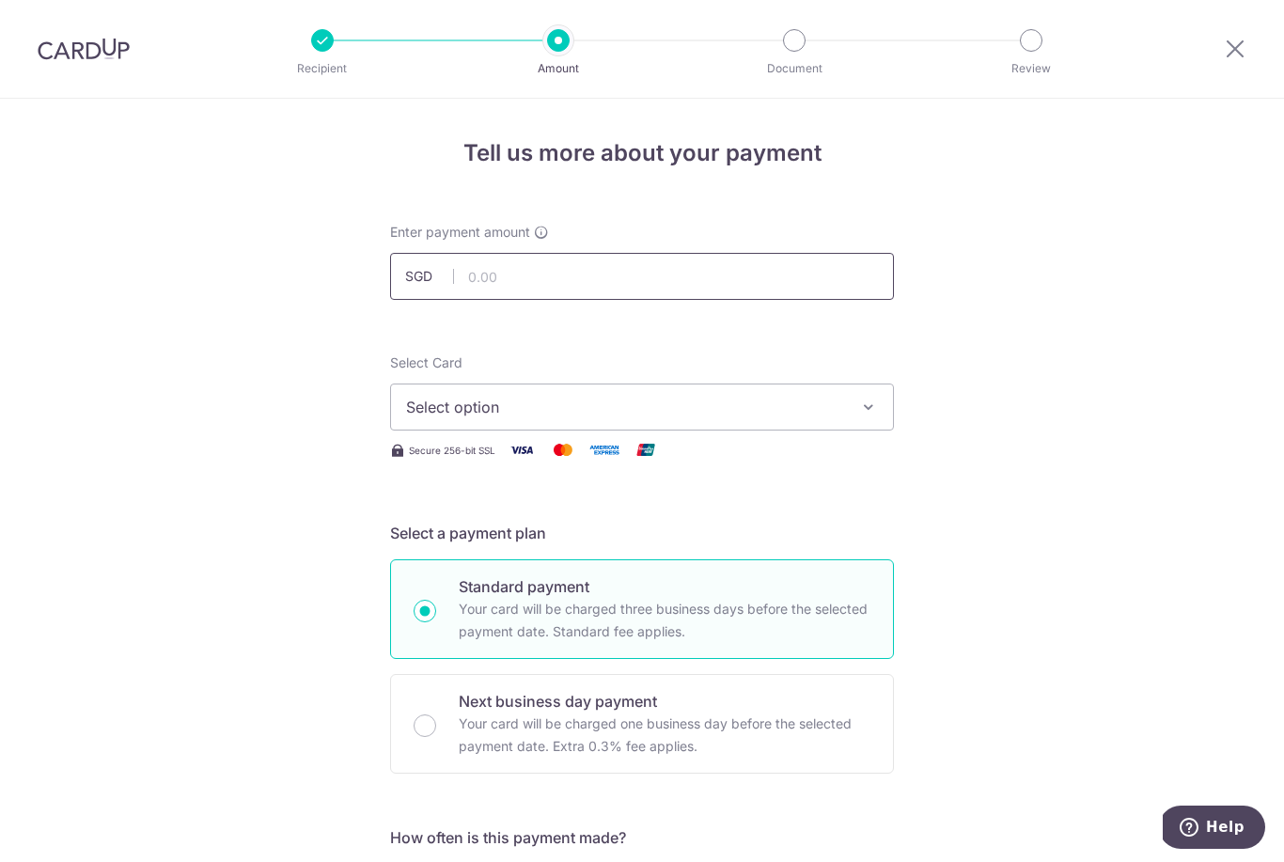
click at [652, 278] on input "text" at bounding box center [642, 276] width 504 height 47
click at [765, 418] on span "Select option" at bounding box center [625, 407] width 438 height 23
type input "1,000.00"
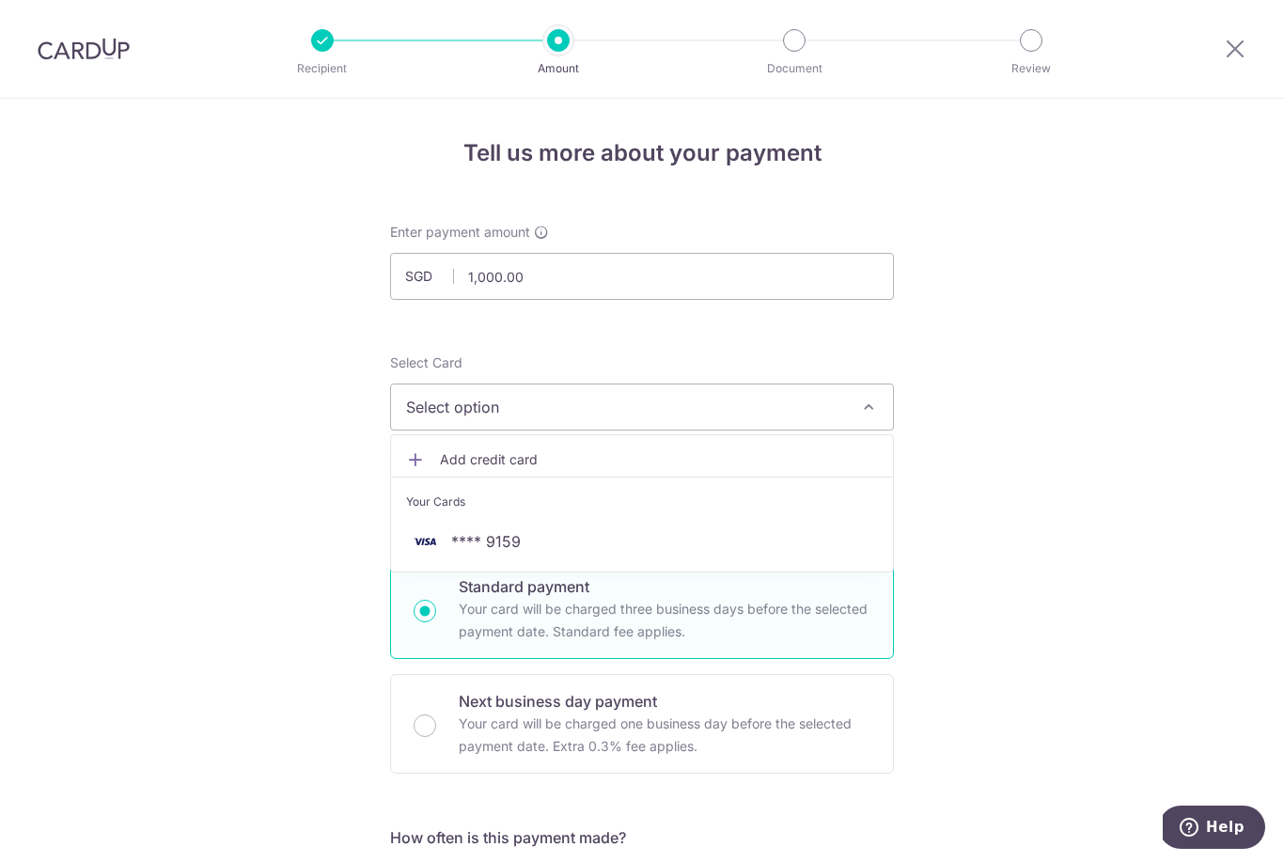
click at [649, 553] on span "**** 9159" at bounding box center [642, 541] width 472 height 23
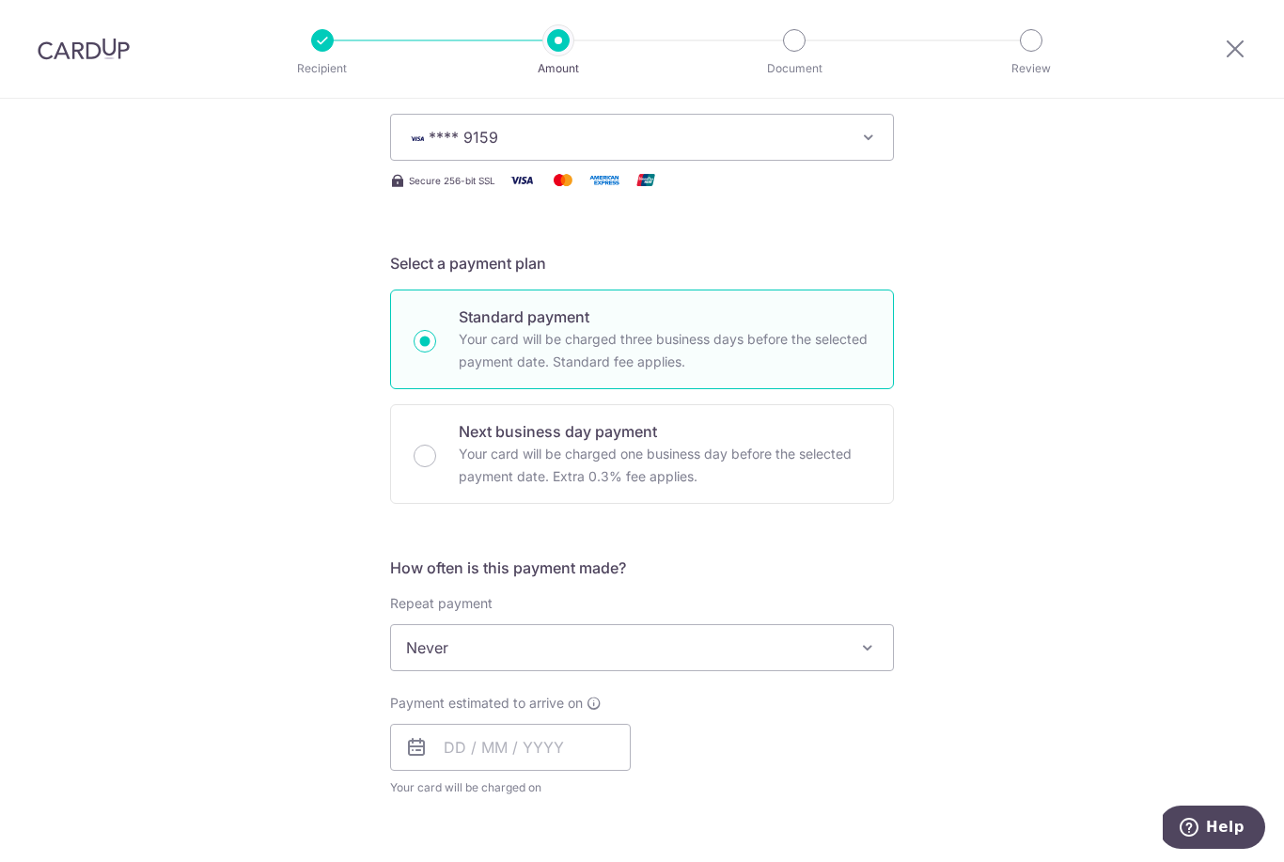
scroll to position [274, 0]
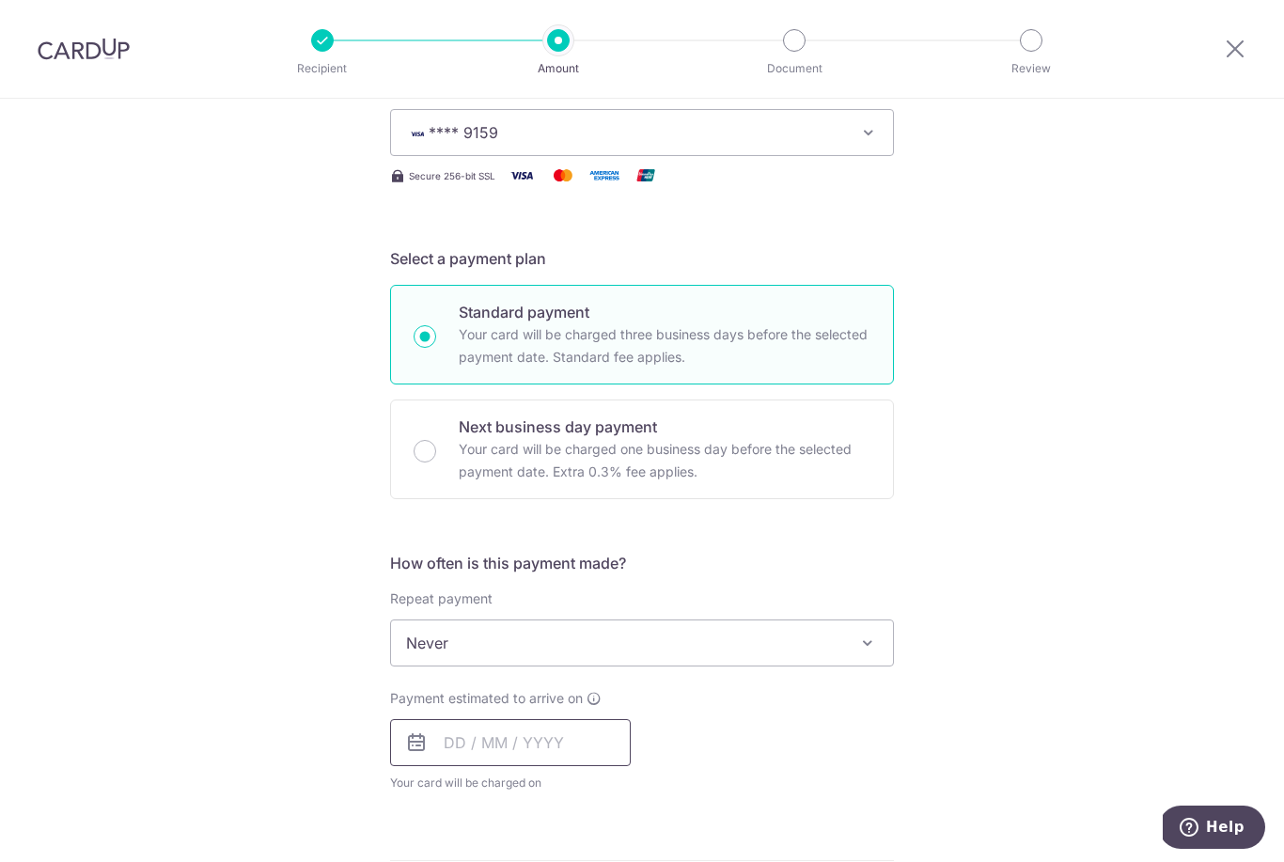
click at [578, 761] on input "text" at bounding box center [510, 742] width 241 height 47
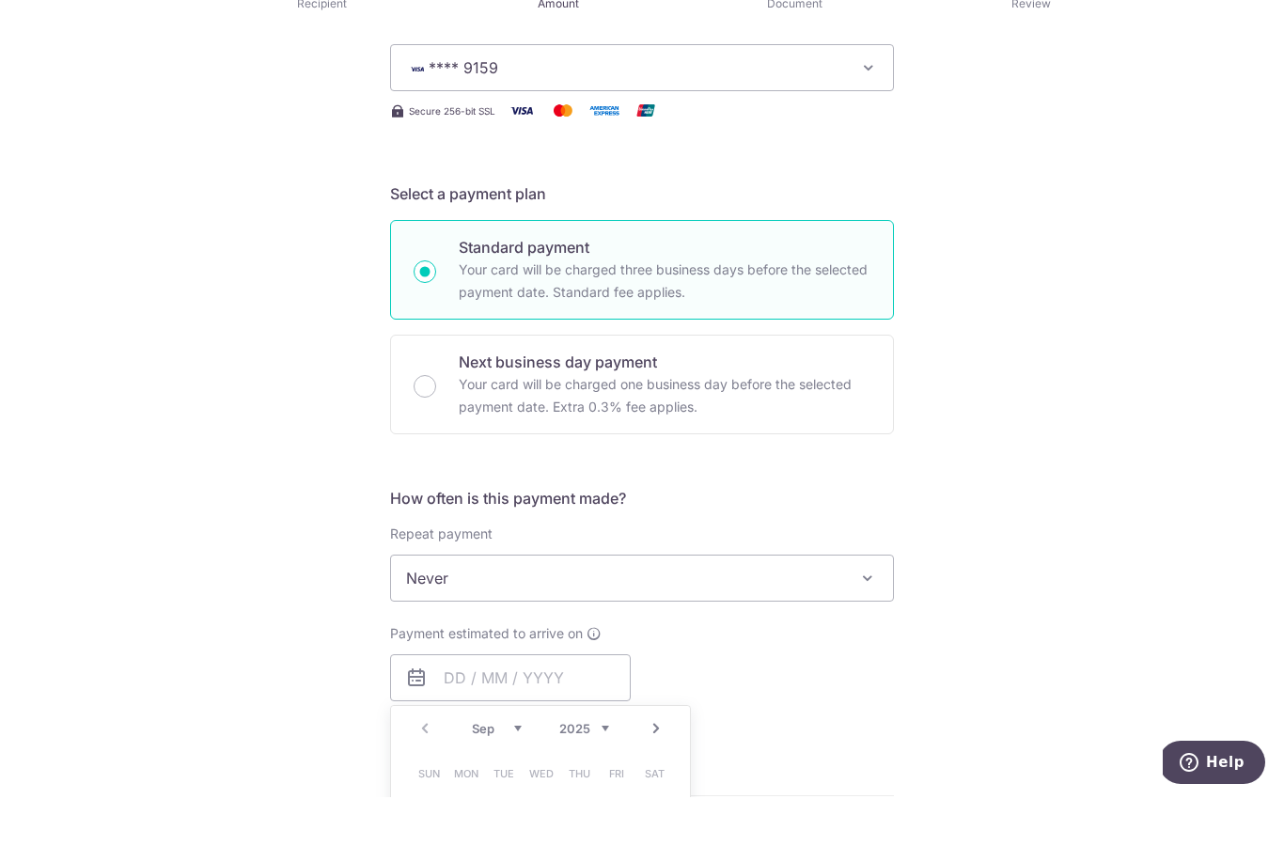
type input "11/09/2025"
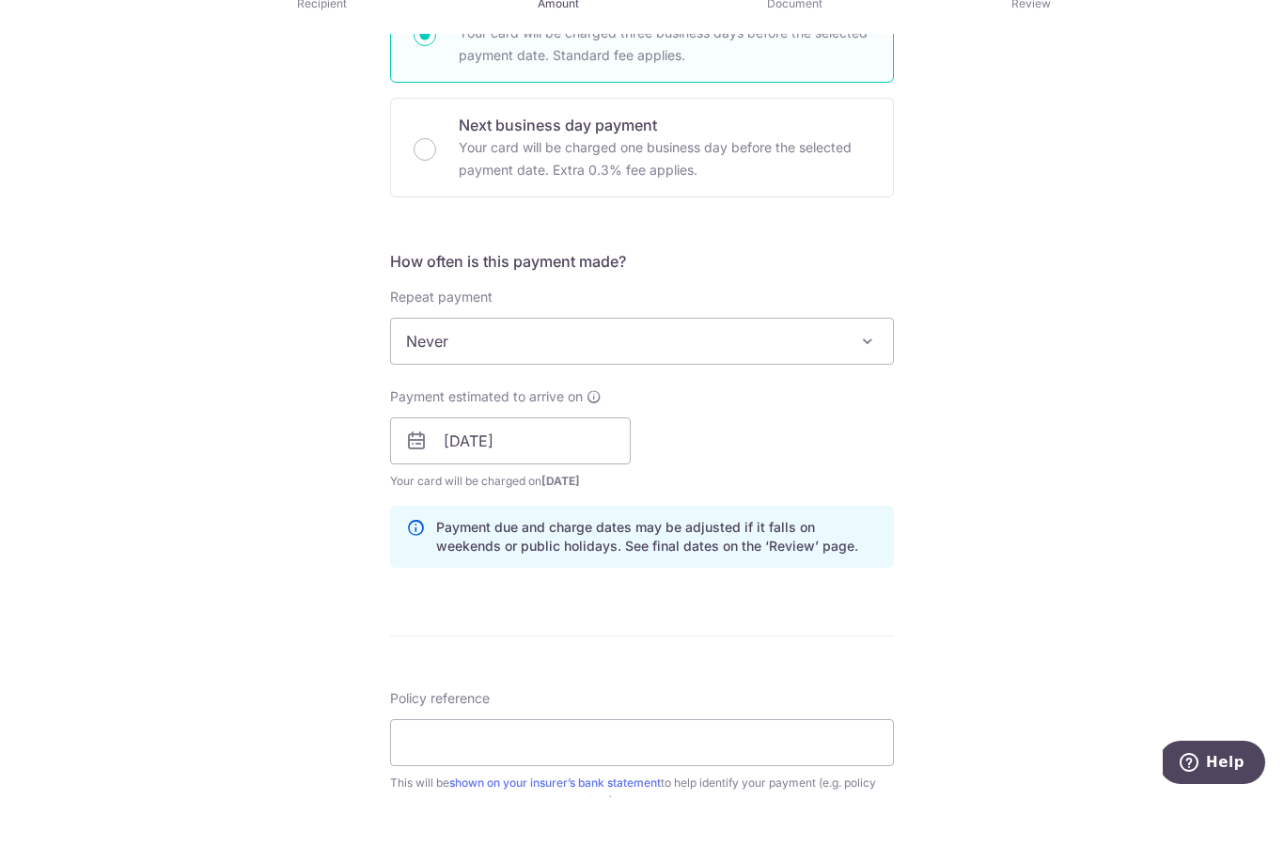
scroll to position [510, 0]
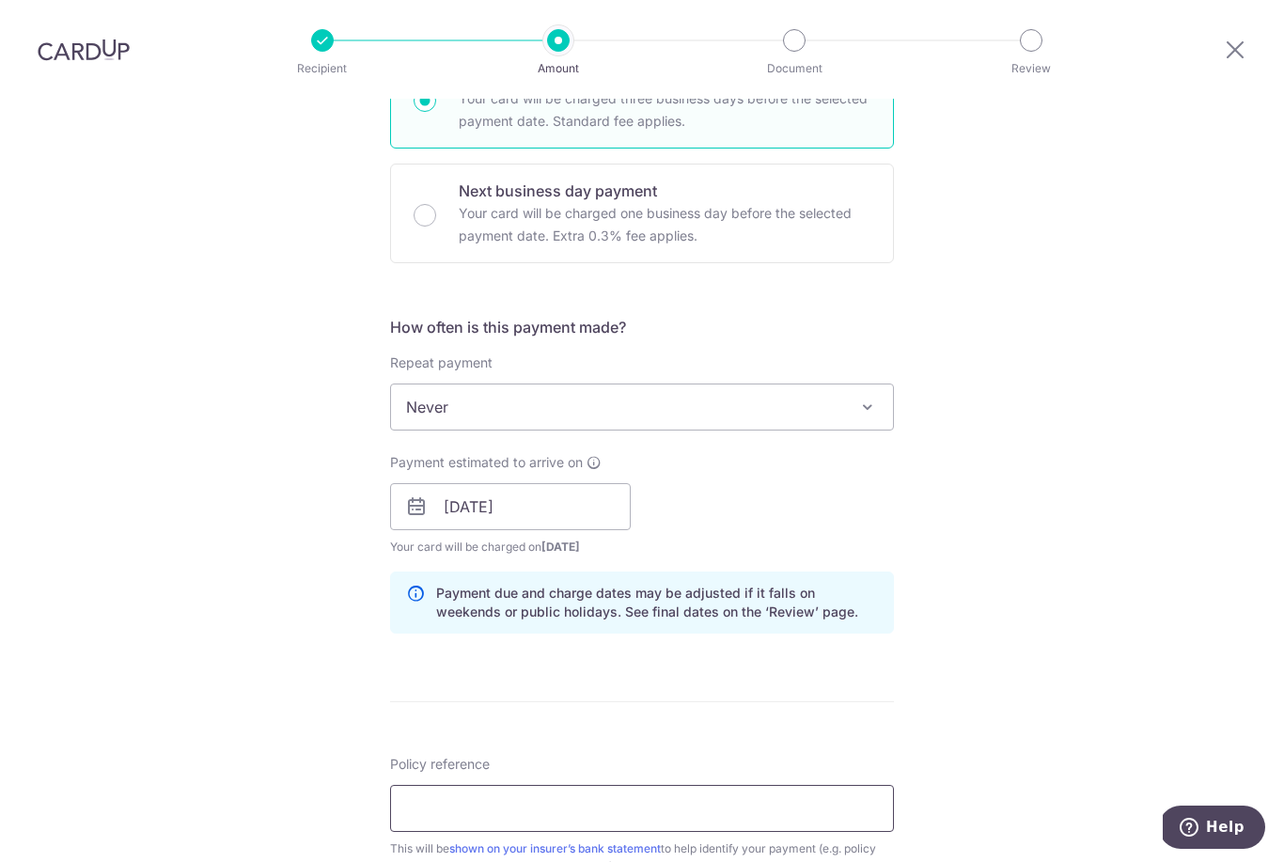
click at [615, 785] on input "Policy reference" at bounding box center [642, 808] width 504 height 47
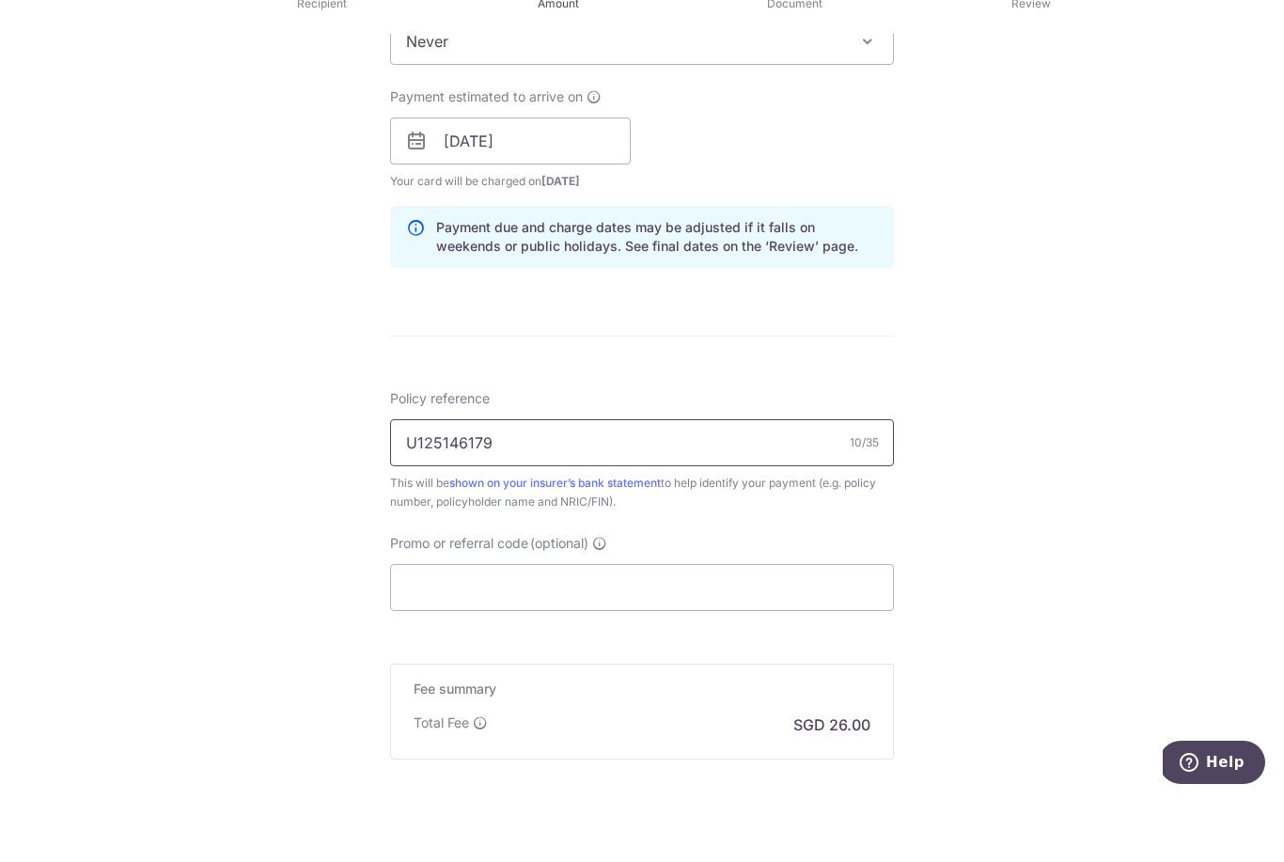
scroll to position [815, 0]
type input "U125146179"
click at [730, 625] on input "Promo or referral code (optional)" at bounding box center [642, 648] width 504 height 47
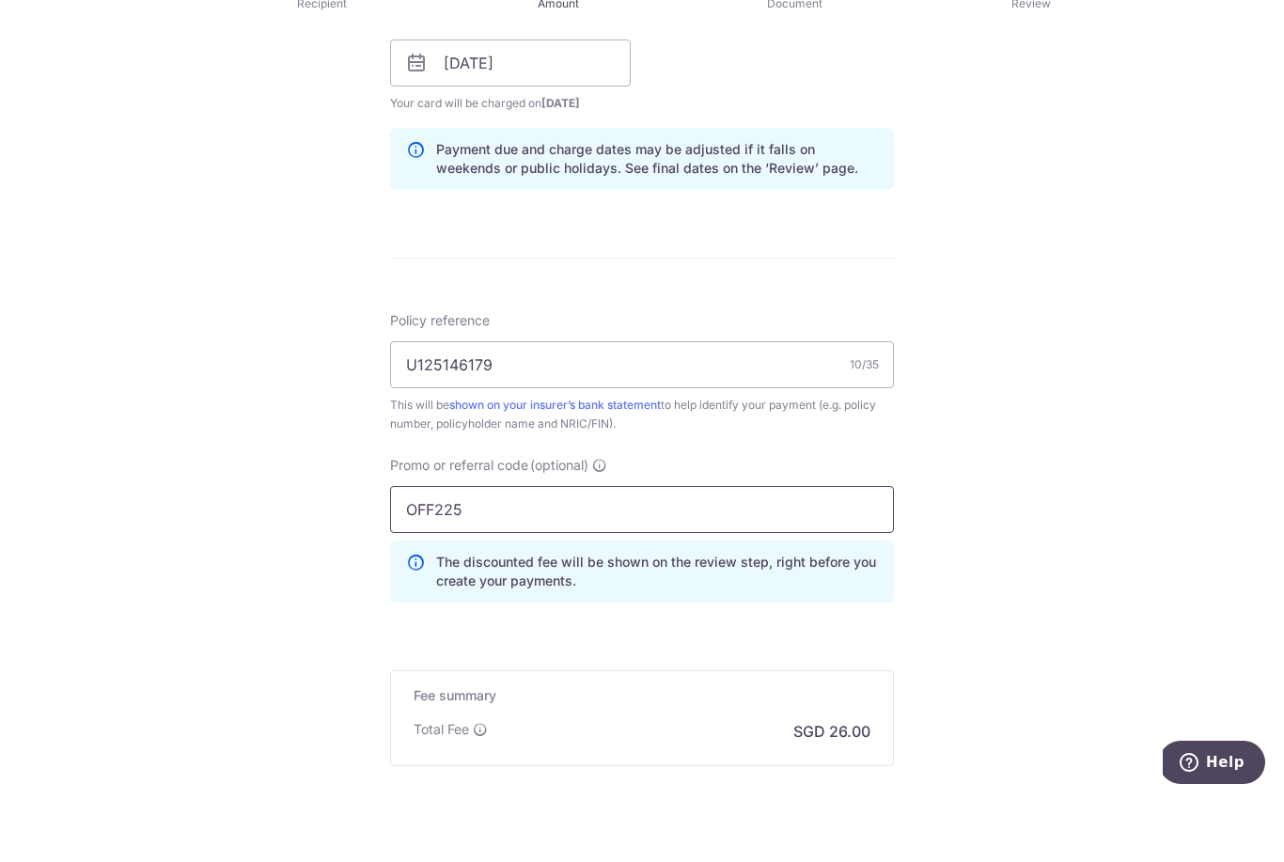
scroll to position [1003, 0]
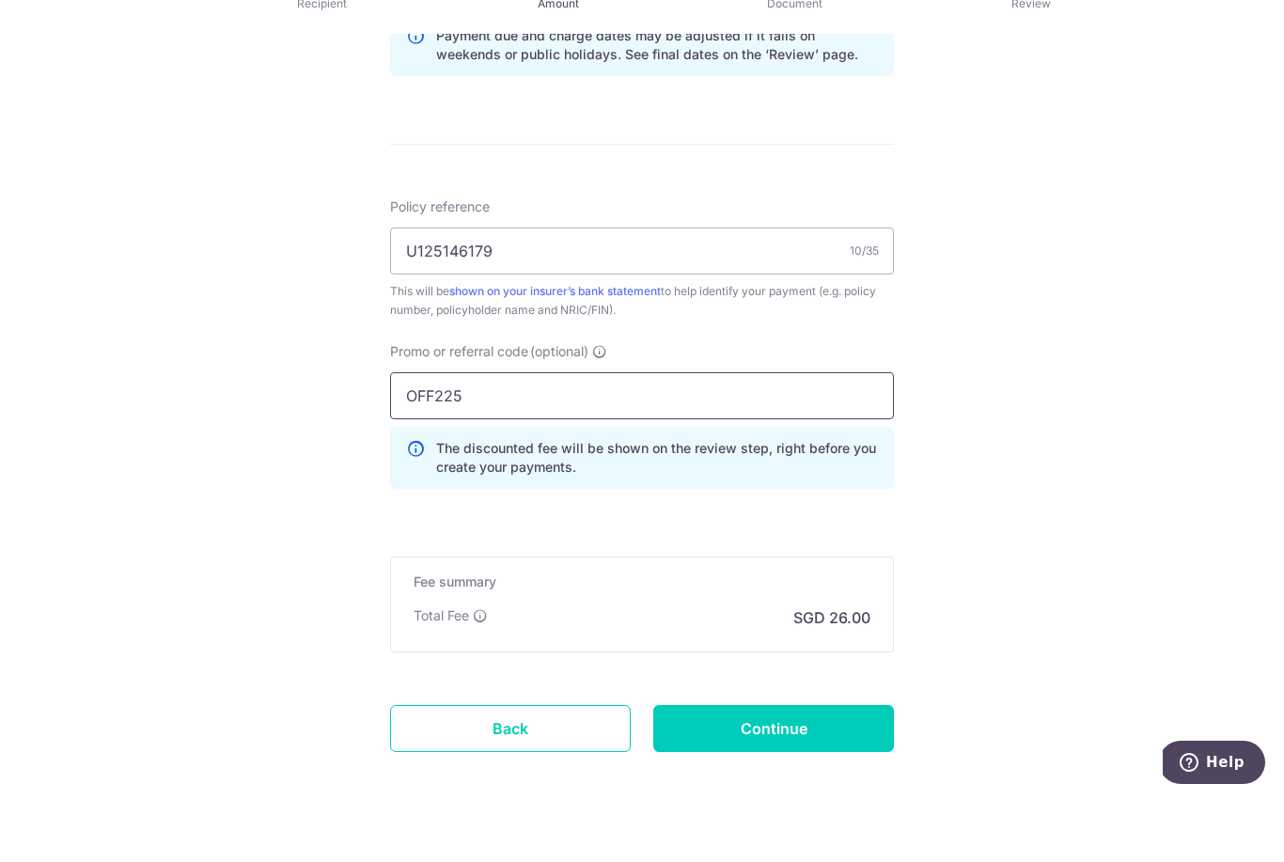
type input "OFF225"
click at [845, 770] on input "Continue" at bounding box center [773, 793] width 241 height 47
type input "Create Schedule"
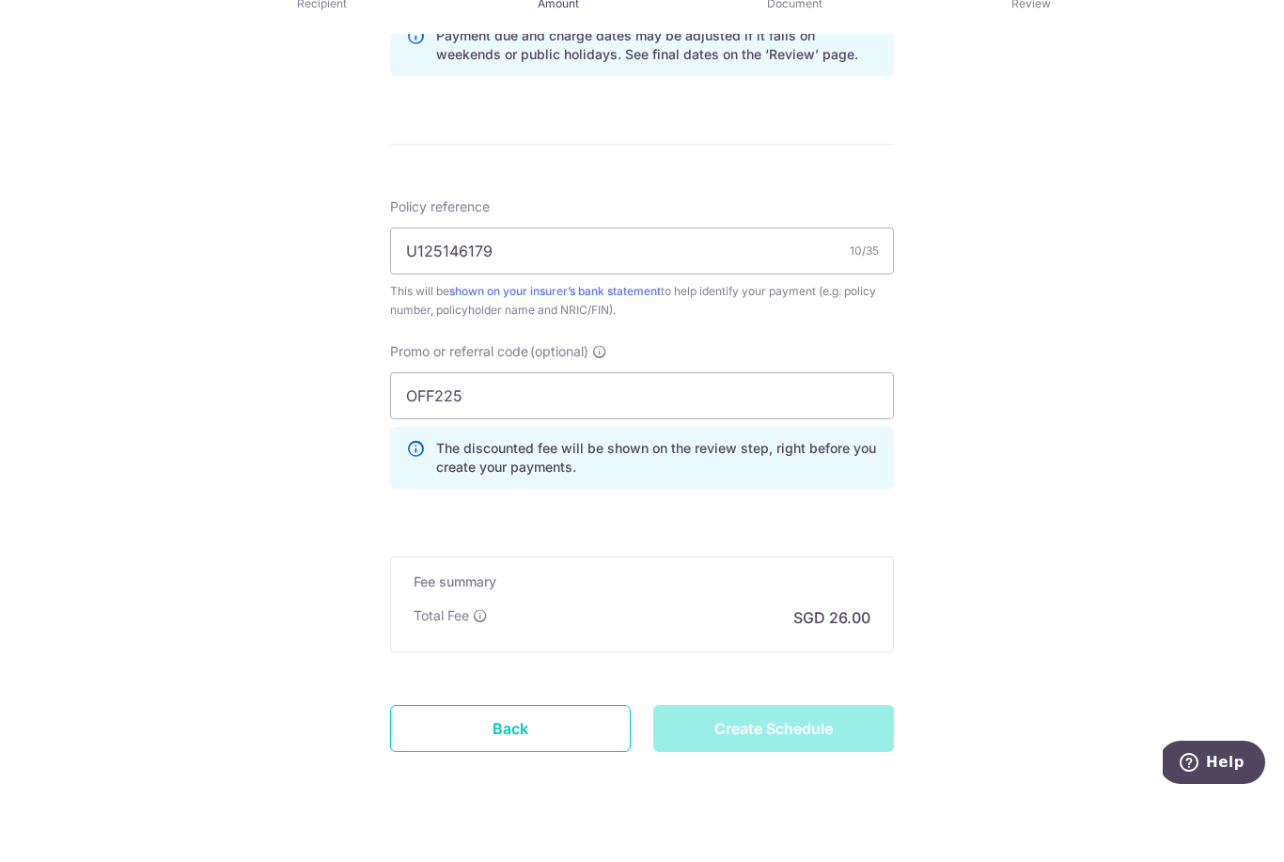
click at [847, 770] on div "Create Schedule" at bounding box center [773, 793] width 263 height 47
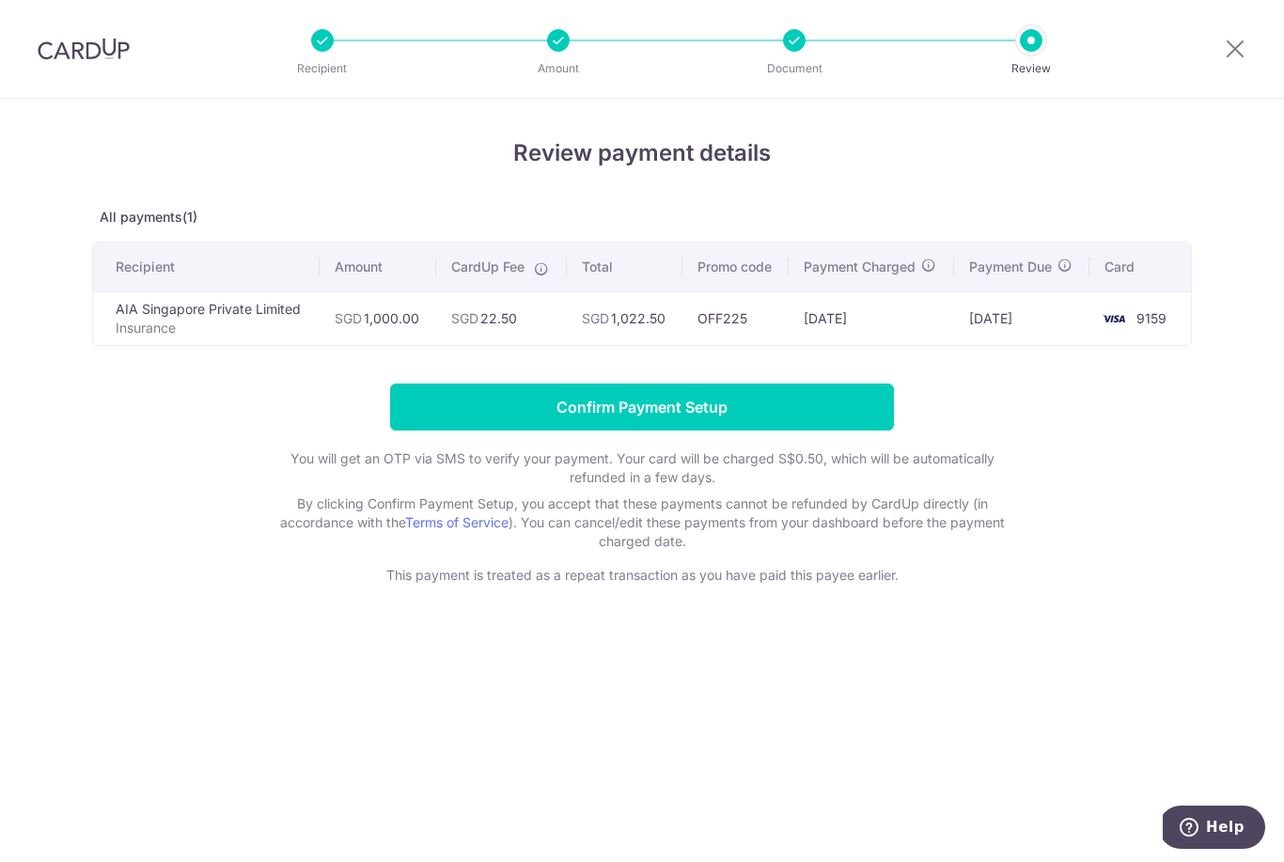
click at [804, 403] on input "Confirm Payment Setup" at bounding box center [642, 407] width 504 height 47
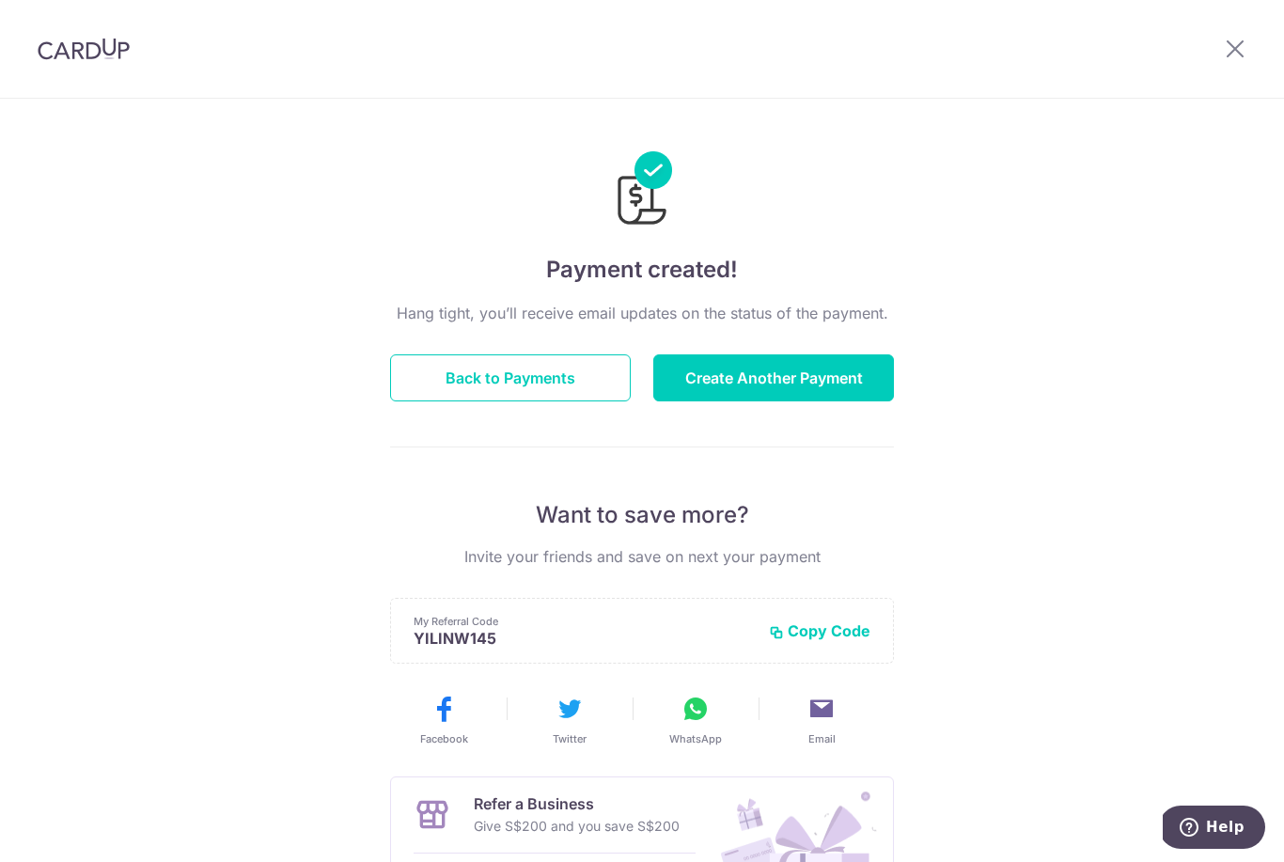
click at [840, 400] on button "Create Another Payment" at bounding box center [773, 377] width 241 height 47
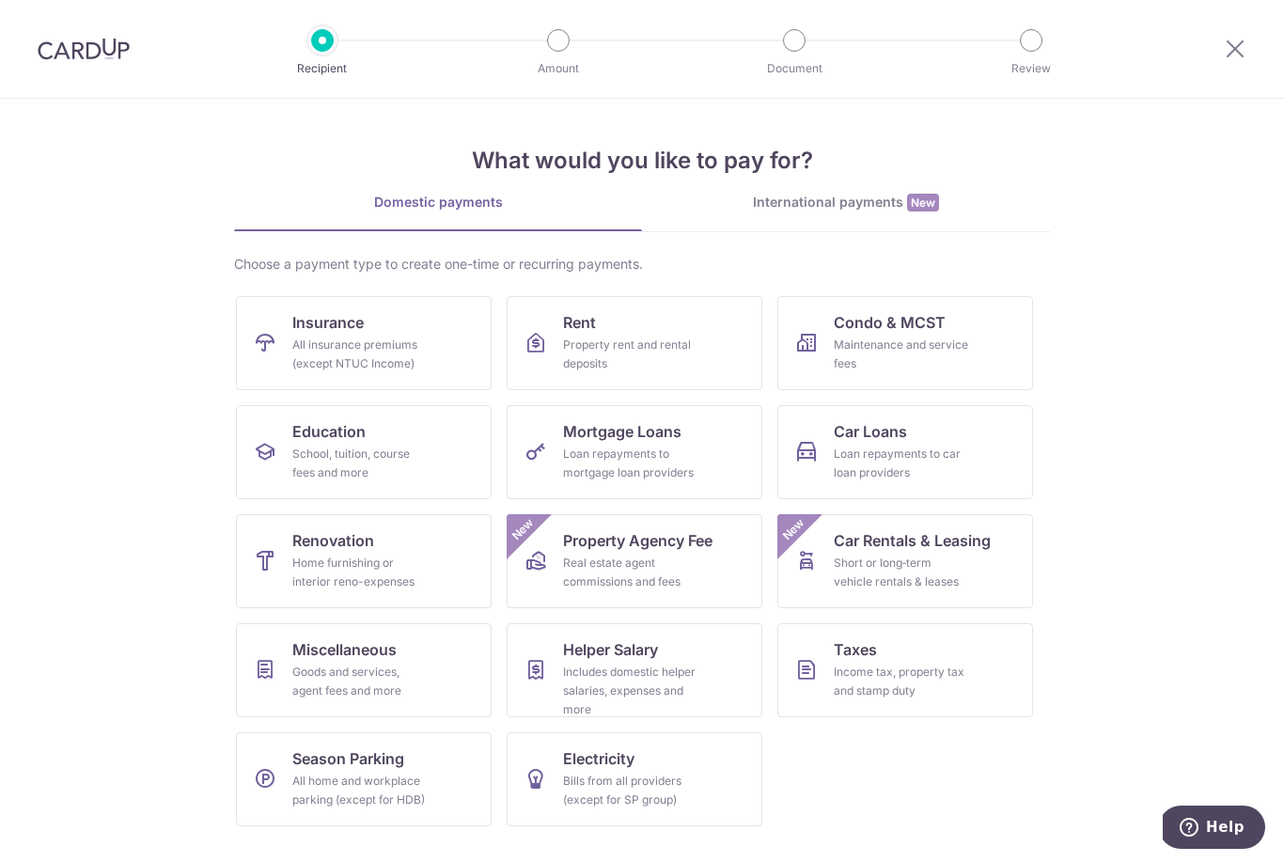
click at [398, 360] on div "All insurance premiums (except NTUC Income)" at bounding box center [359, 355] width 135 height 38
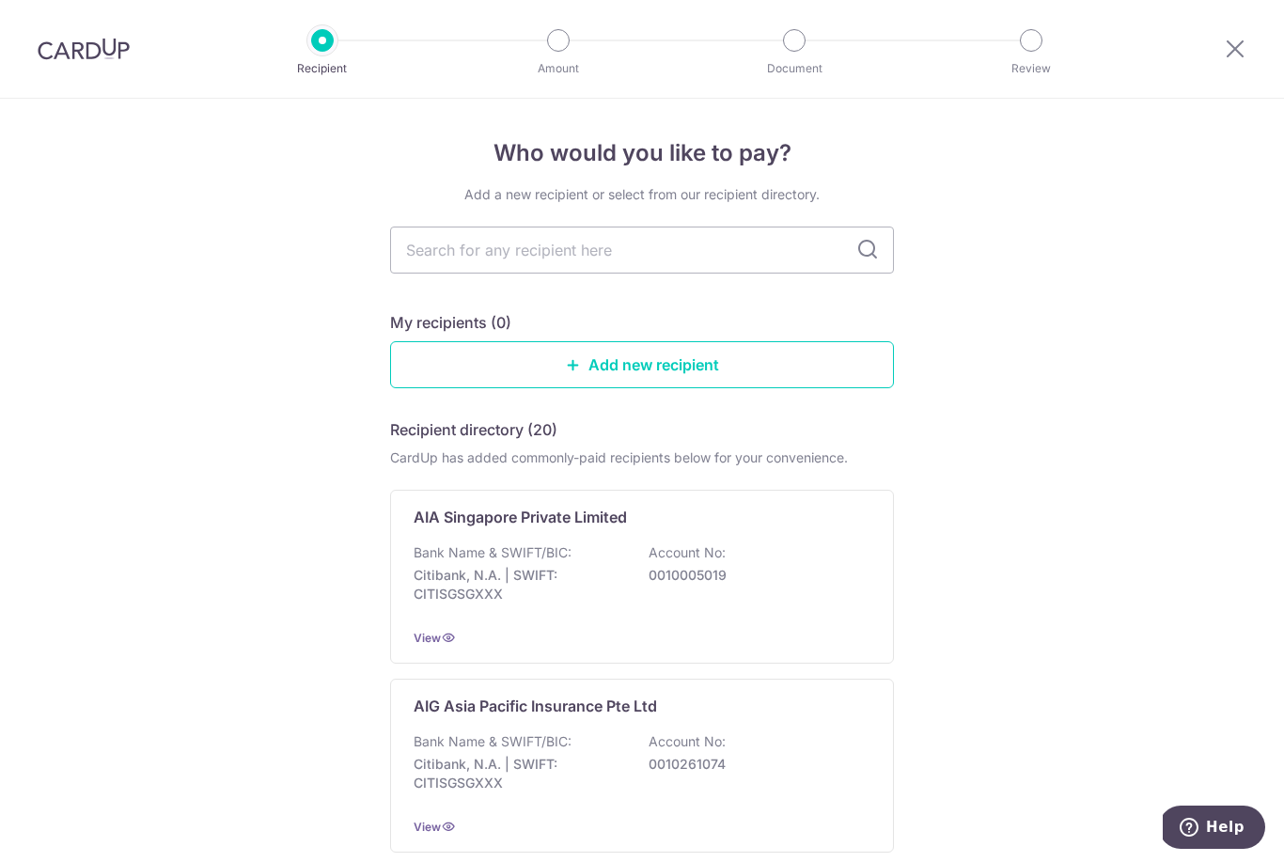
click at [742, 574] on p "0010005019" at bounding box center [754, 575] width 211 height 19
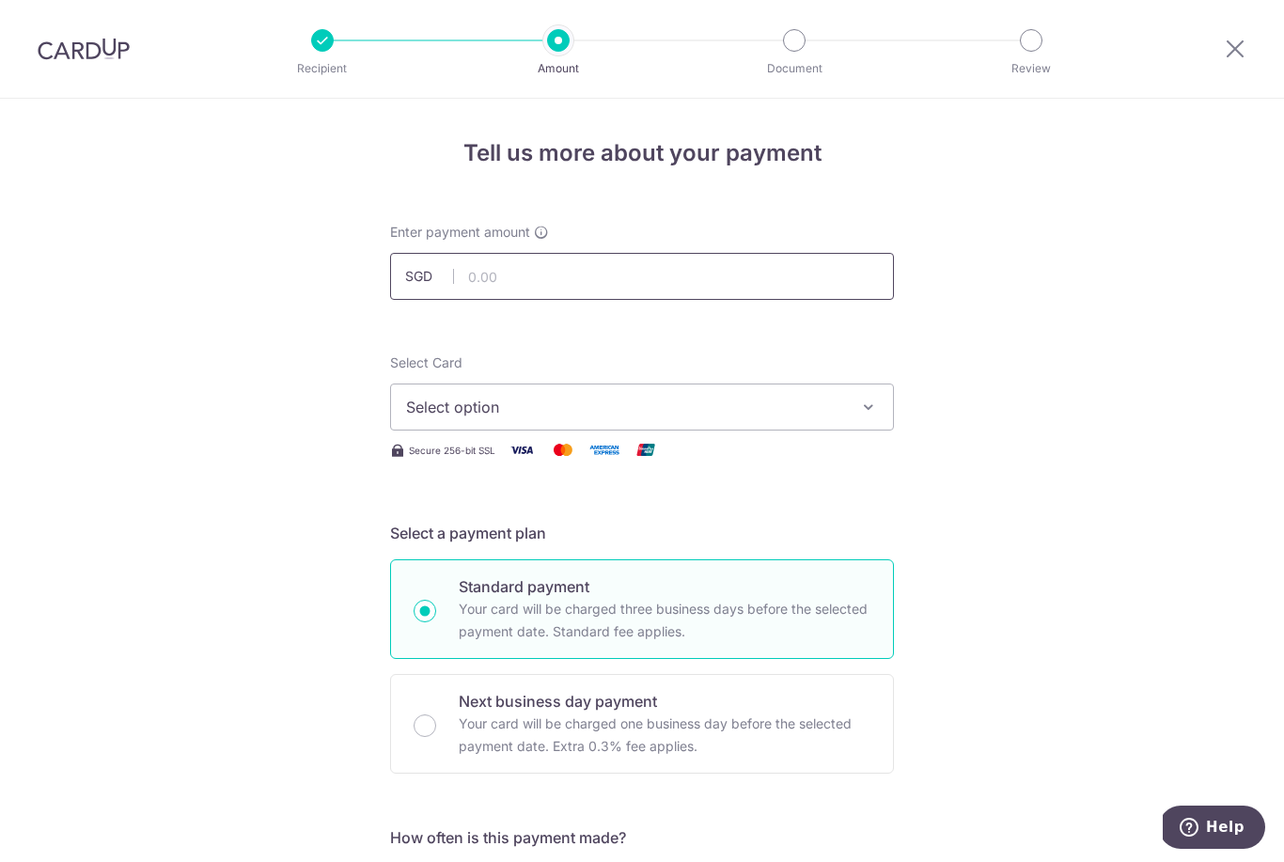
click at [636, 298] on input "text" at bounding box center [642, 276] width 504 height 47
click at [617, 427] on button "Select option" at bounding box center [642, 407] width 504 height 47
type input "1,250.00"
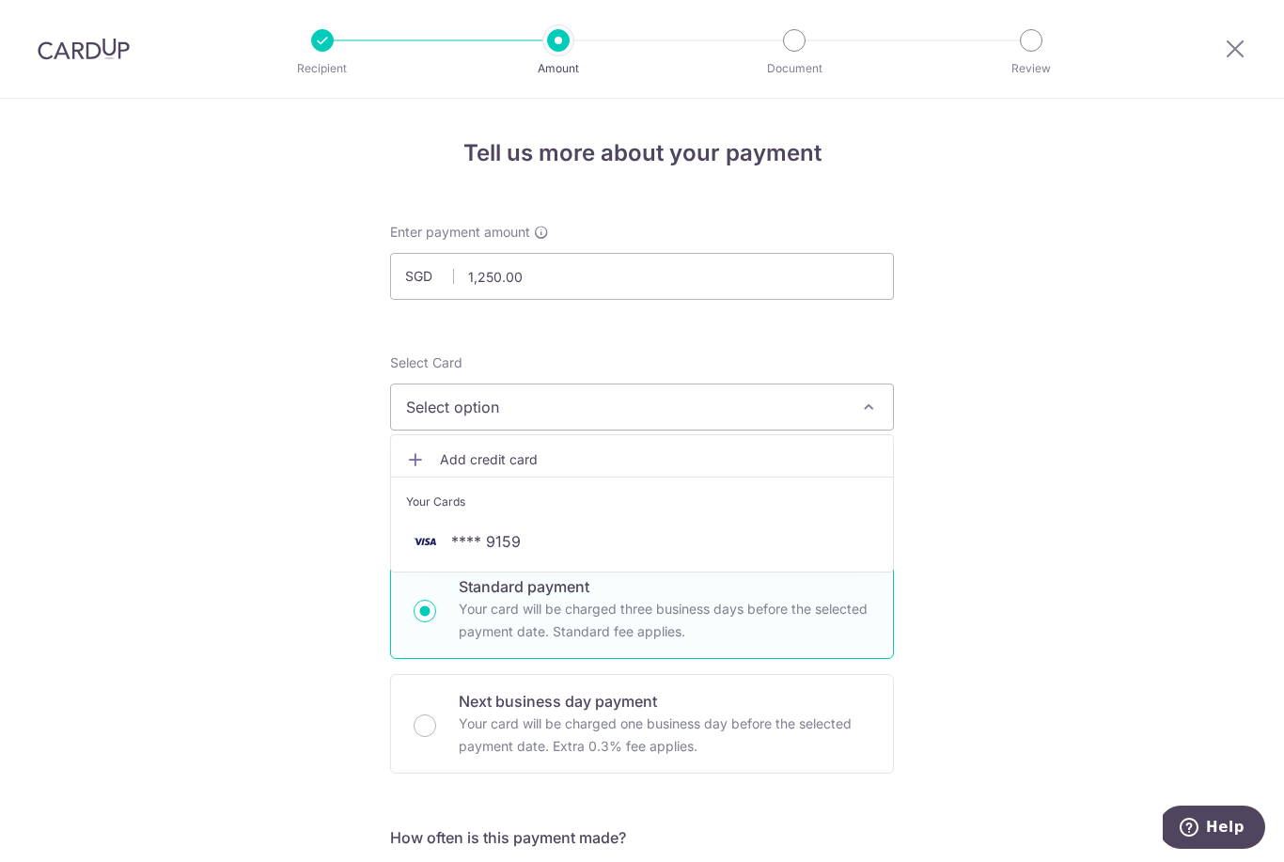
click at [578, 549] on span "**** 9159" at bounding box center [642, 541] width 472 height 23
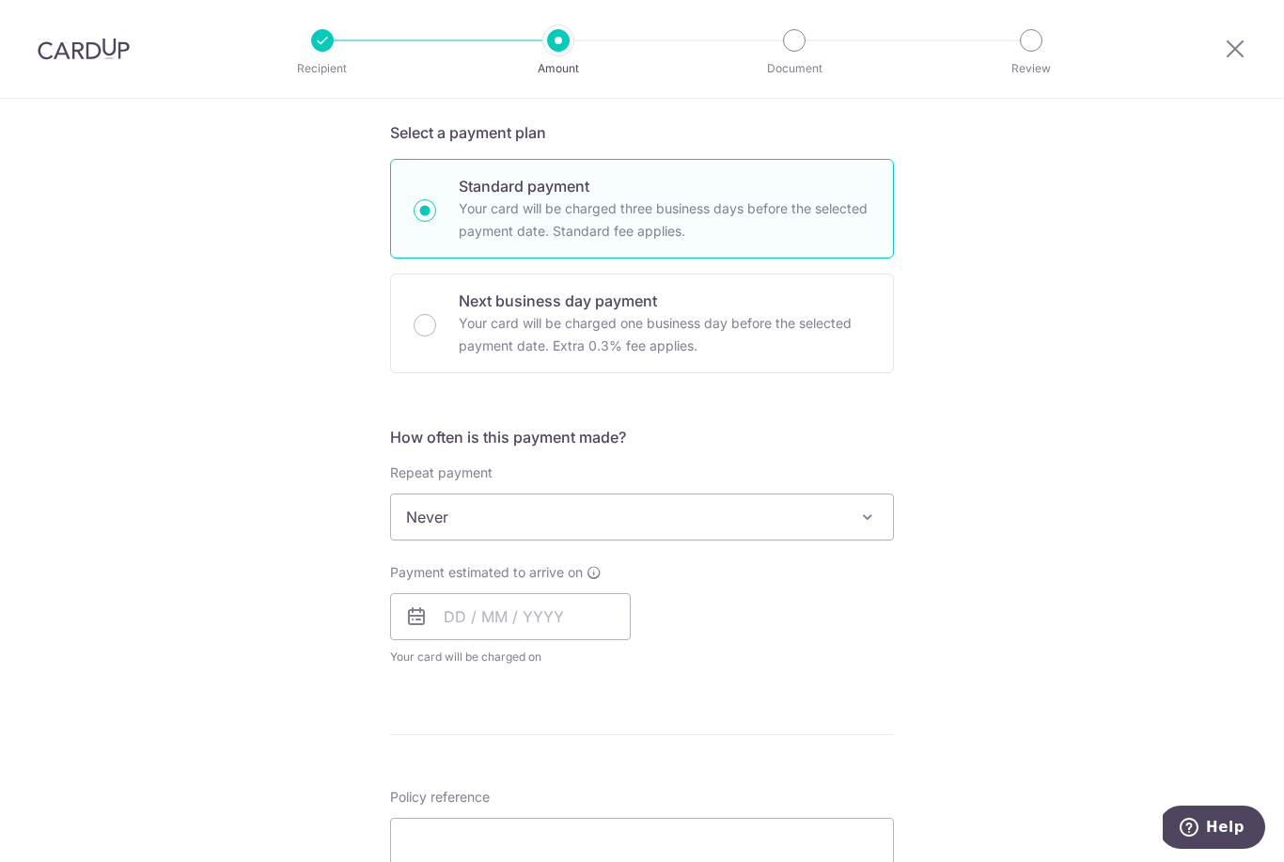
scroll to position [422, 0]
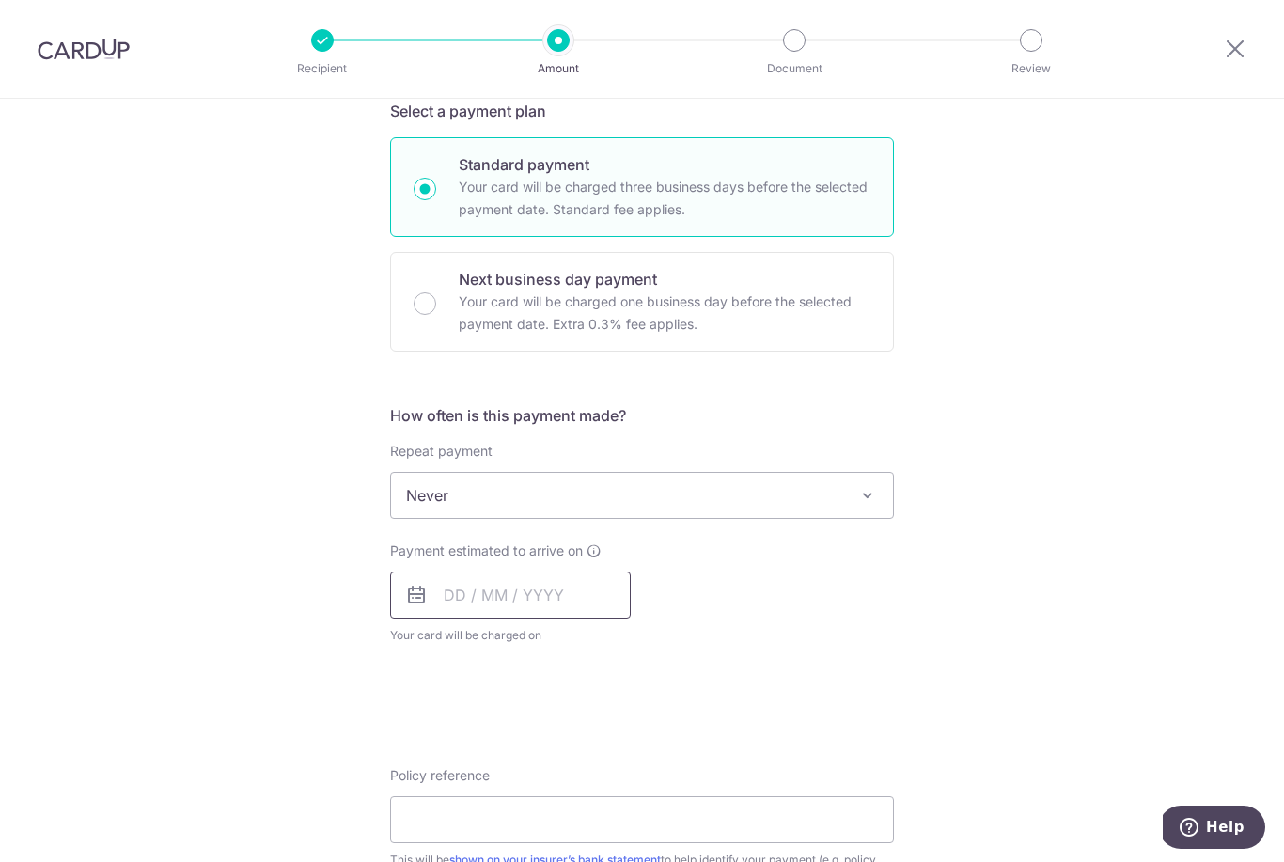
click at [557, 599] on input "text" at bounding box center [510, 595] width 241 height 47
click at [580, 771] on link "11" at bounding box center [579, 766] width 30 height 30
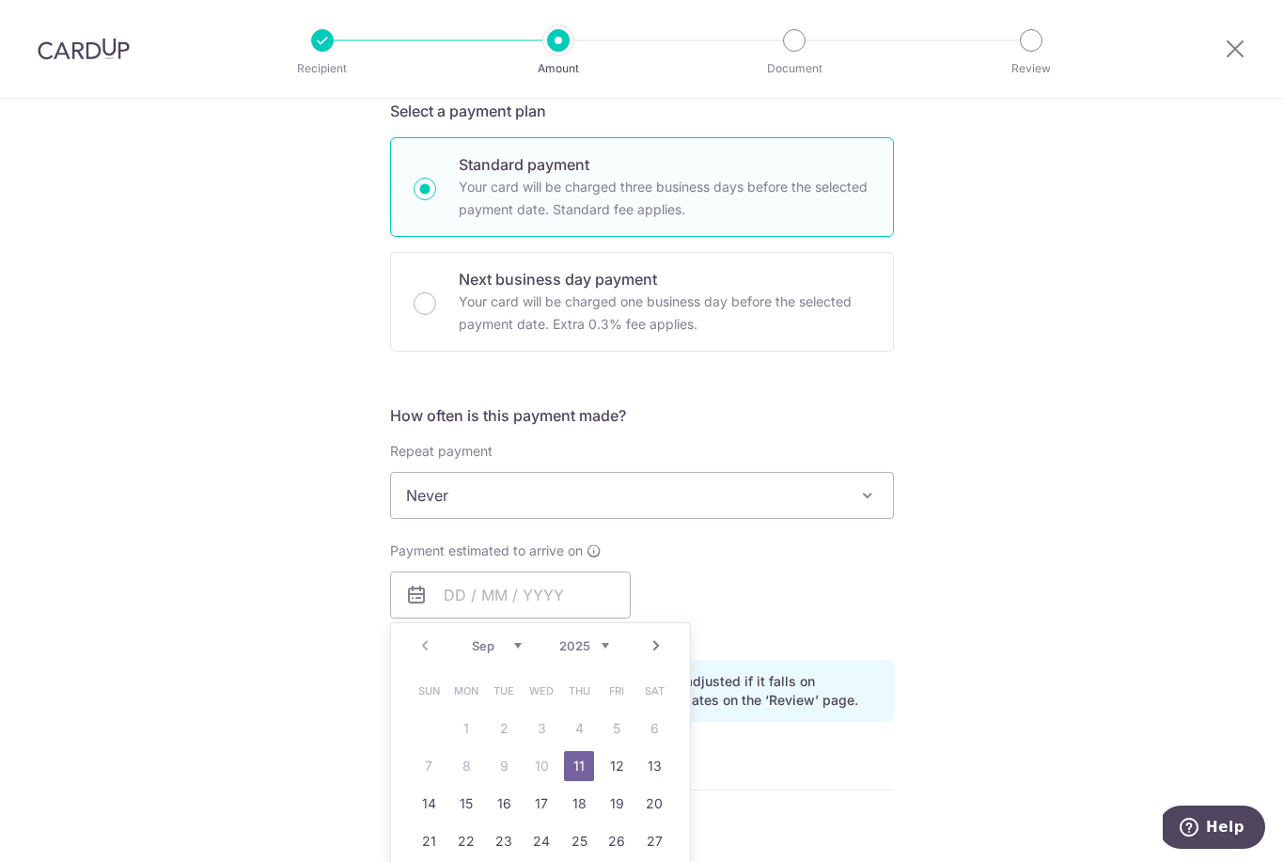
type input "11/09/2025"
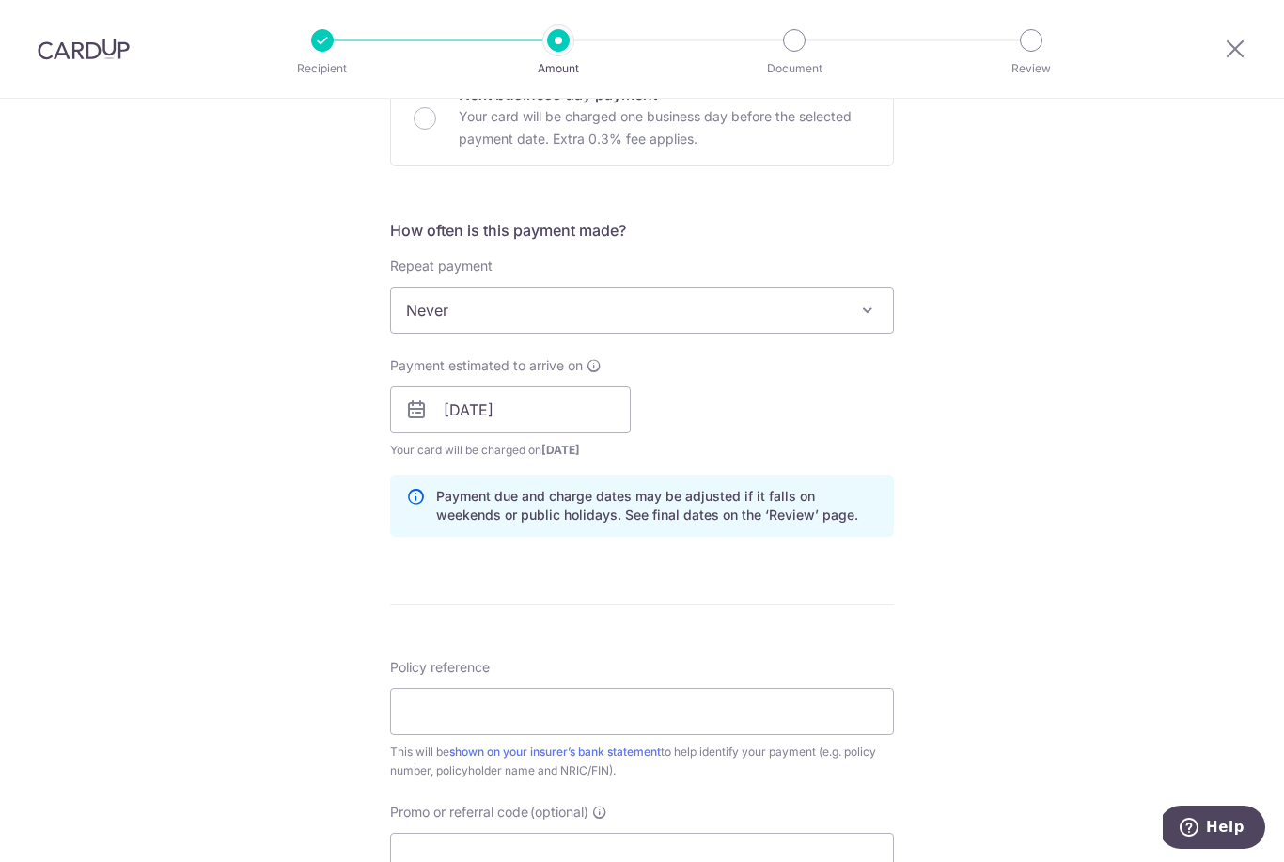
scroll to position [650, 0]
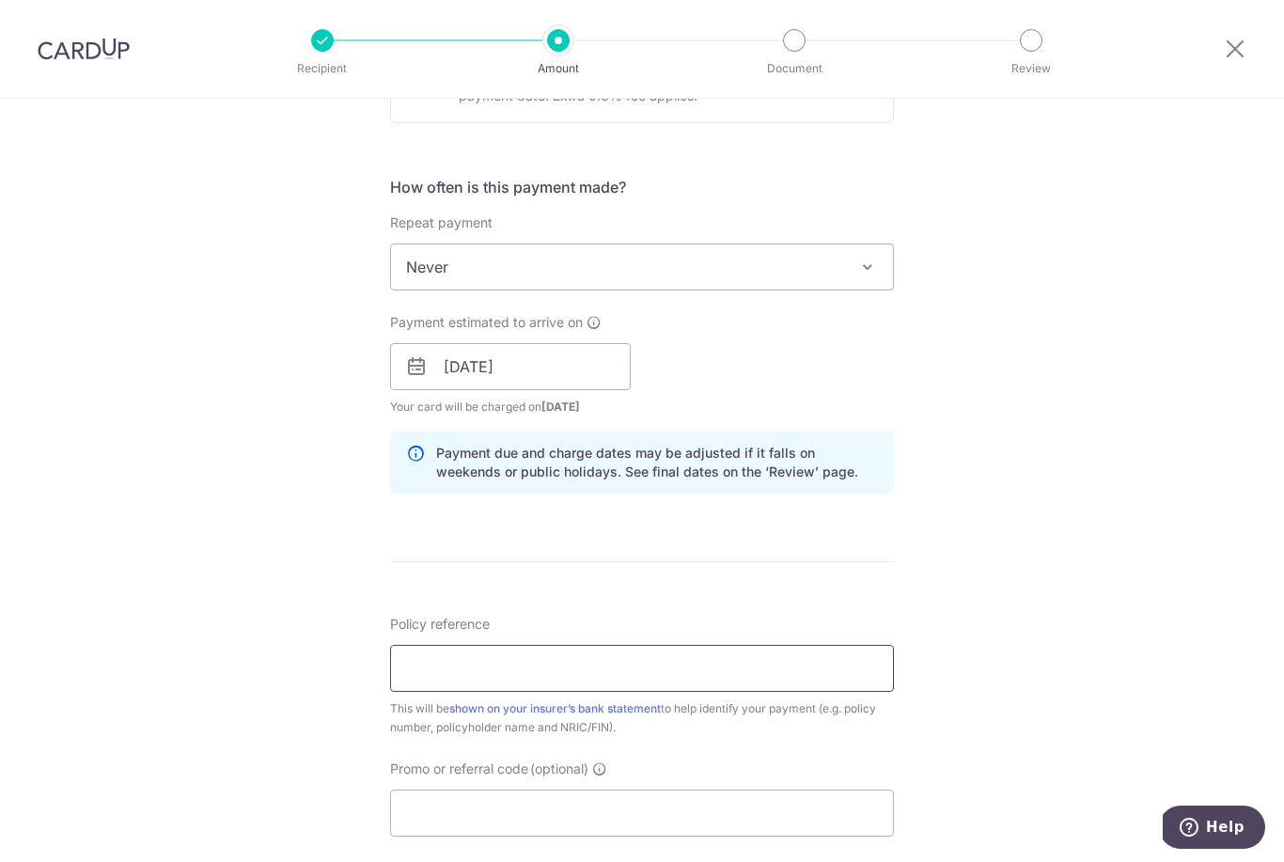
click at [658, 680] on input "Policy reference" at bounding box center [642, 668] width 504 height 47
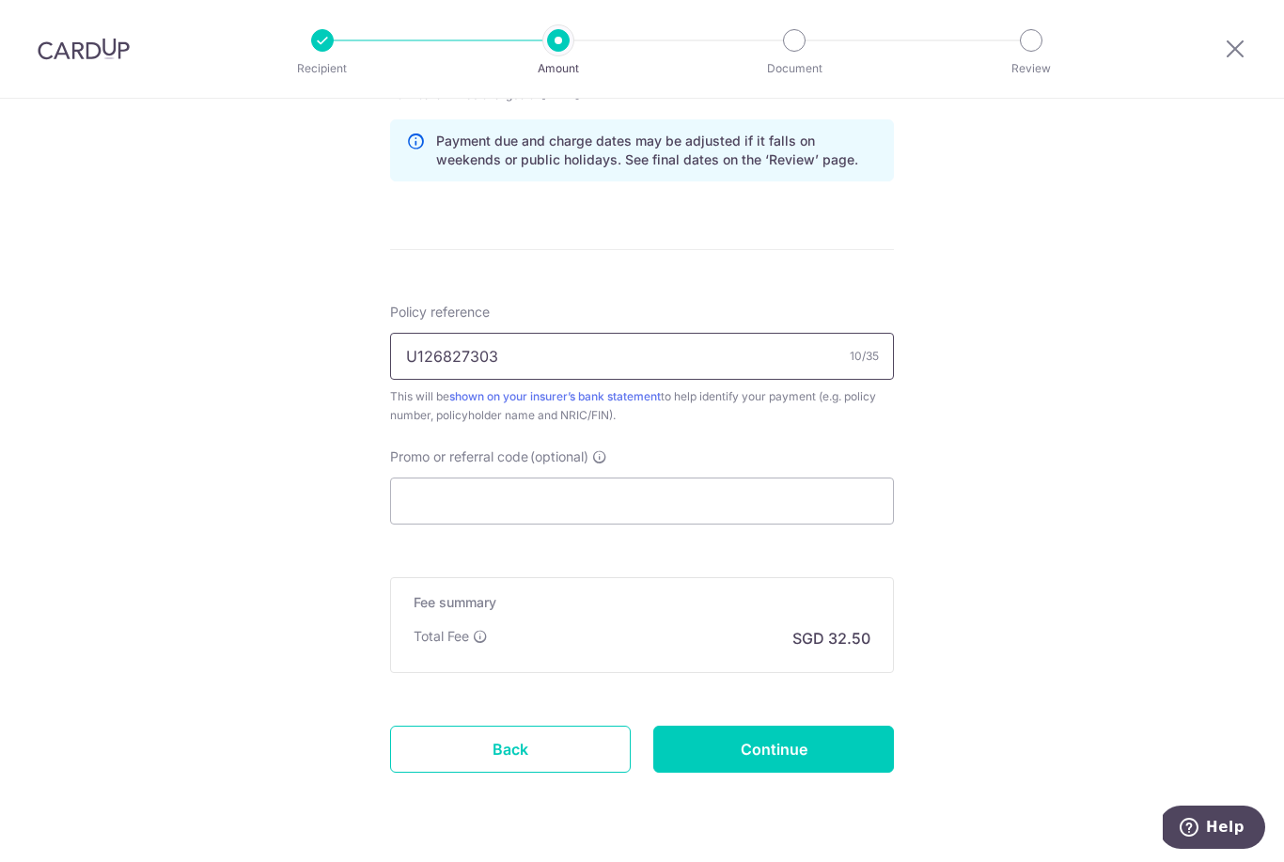
scroll to position [962, 0]
type input "U126827303"
click at [597, 518] on input "Promo or referral code (optional)" at bounding box center [642, 501] width 504 height 47
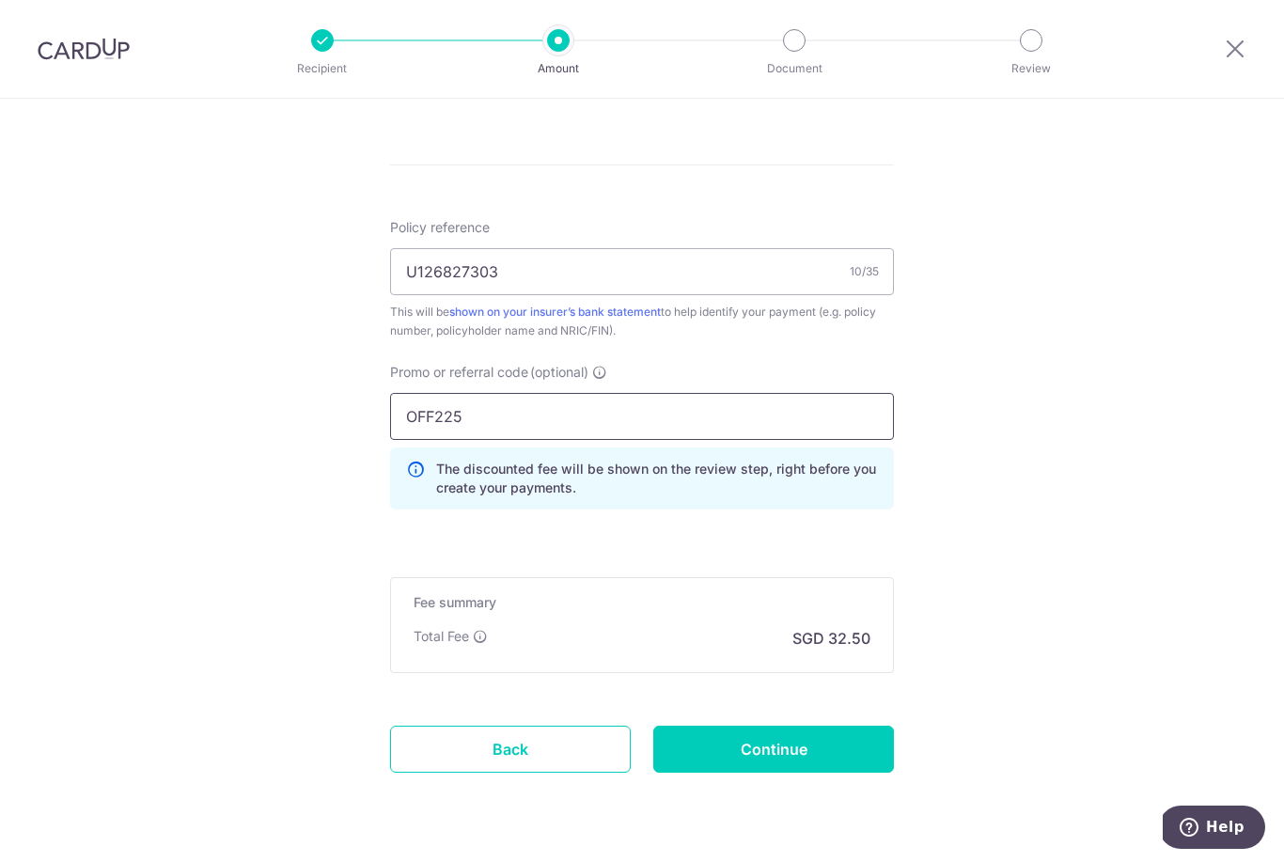
scroll to position [1046, 0]
type input "OFF225"
click at [807, 760] on input "Continue" at bounding box center [773, 750] width 241 height 47
type input "Create Schedule"
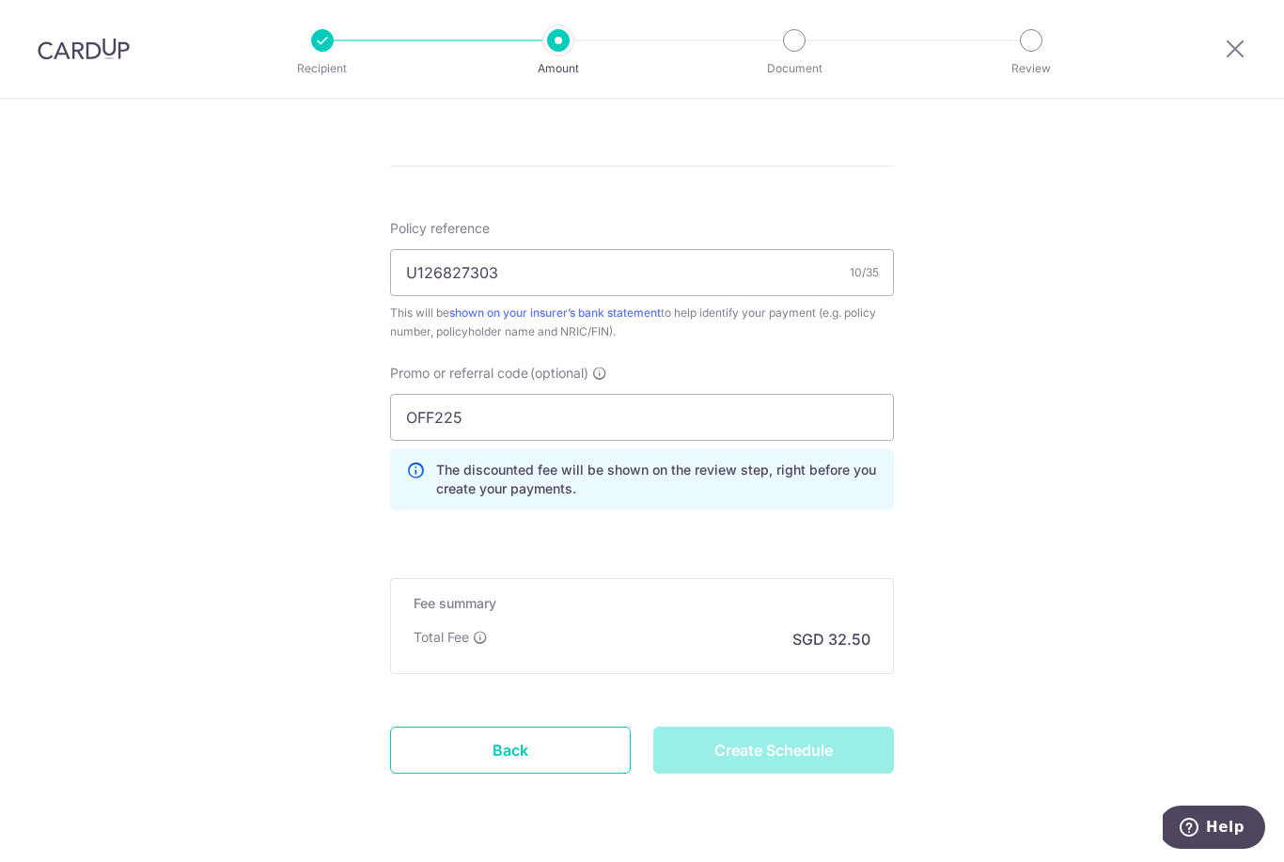
click at [838, 755] on div "Create Schedule" at bounding box center [773, 750] width 263 height 47
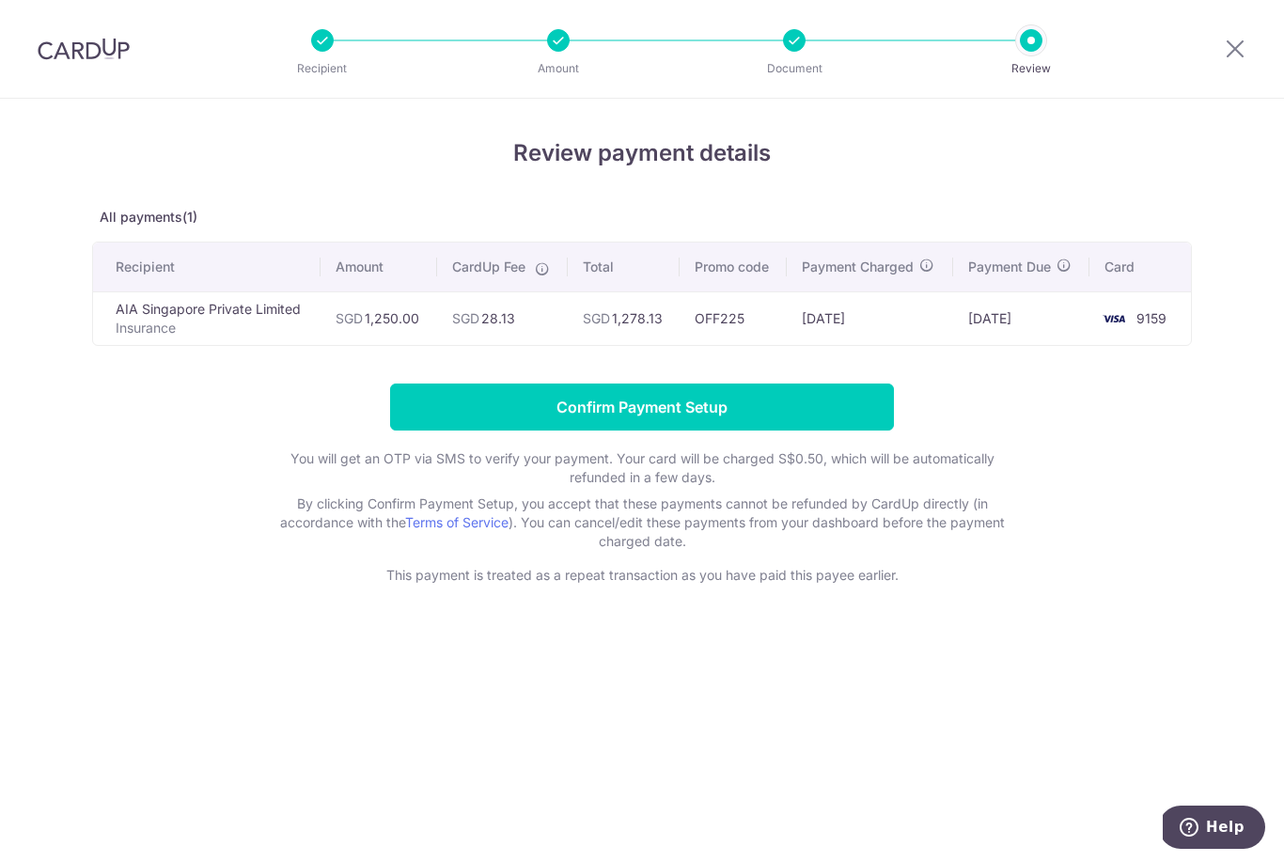
click at [811, 410] on input "Confirm Payment Setup" at bounding box center [642, 407] width 504 height 47
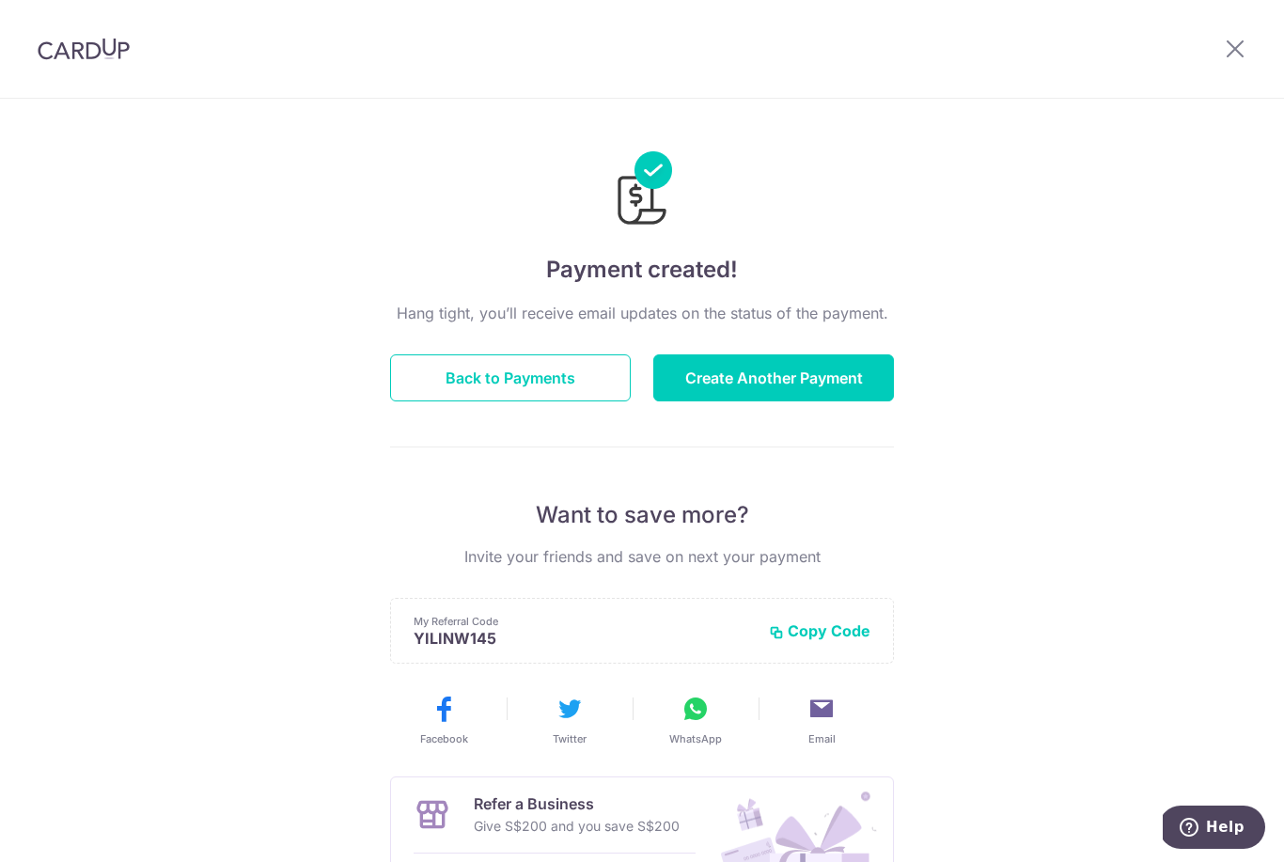
click at [816, 387] on button "Create Another Payment" at bounding box center [773, 377] width 241 height 47
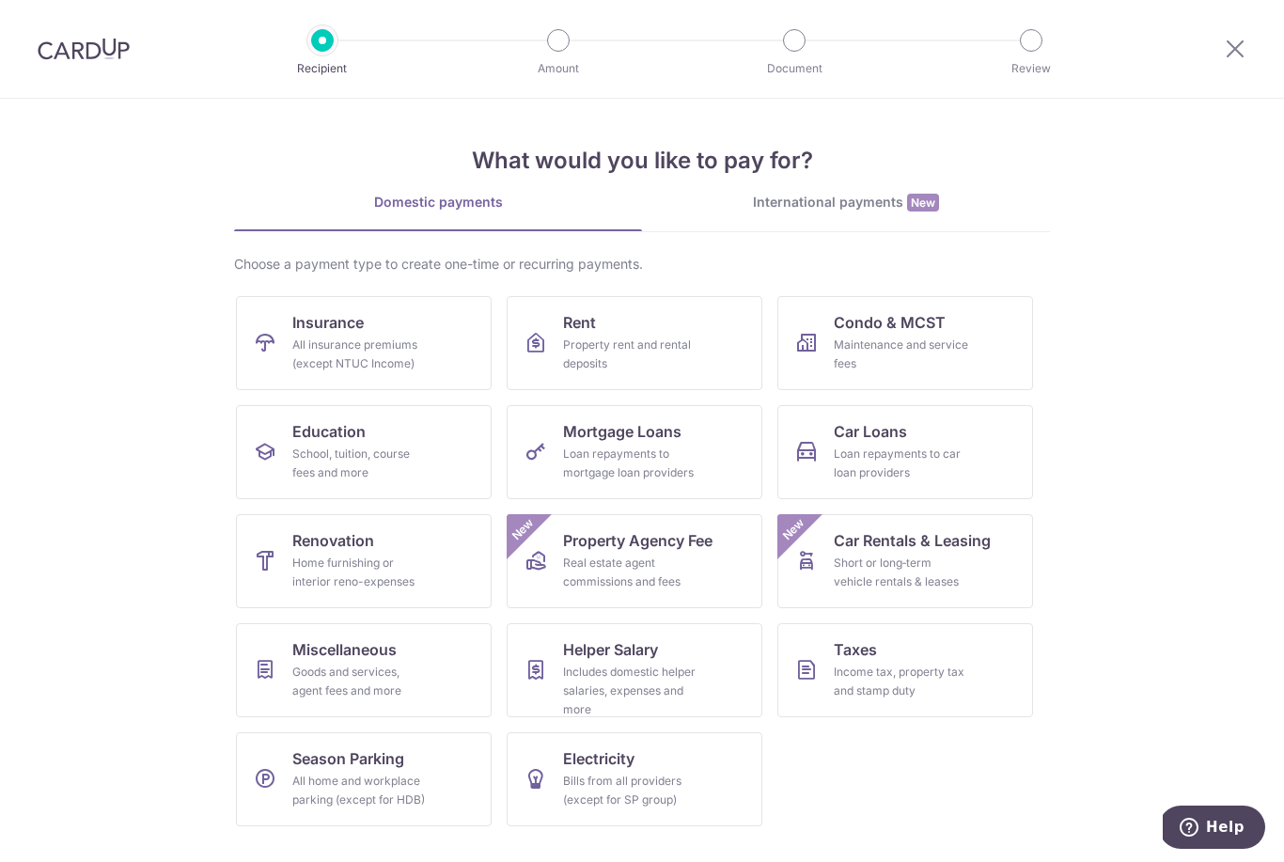
click at [400, 352] on div "All insurance premiums (except NTUC Income)" at bounding box center [359, 355] width 135 height 38
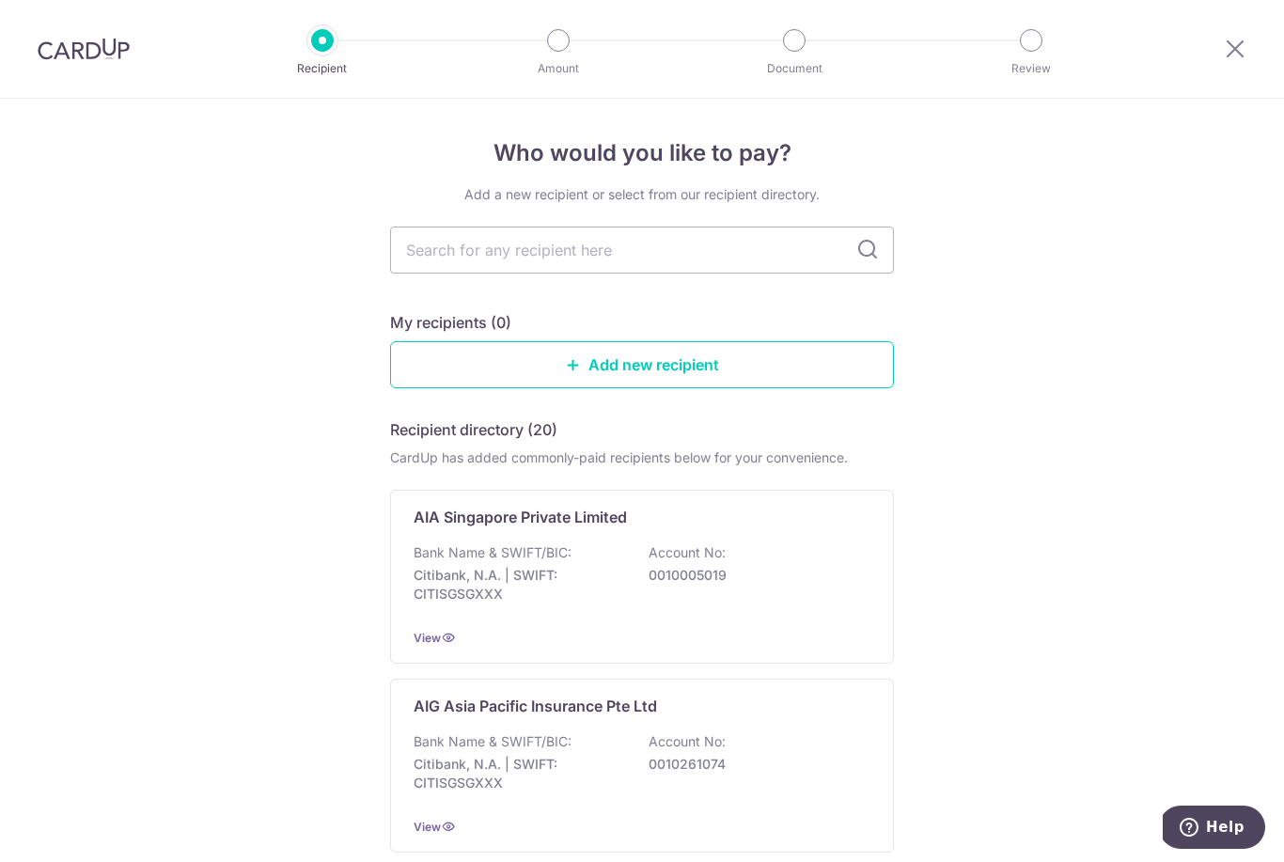
click at [690, 562] on p "Account No:" at bounding box center [687, 552] width 77 height 19
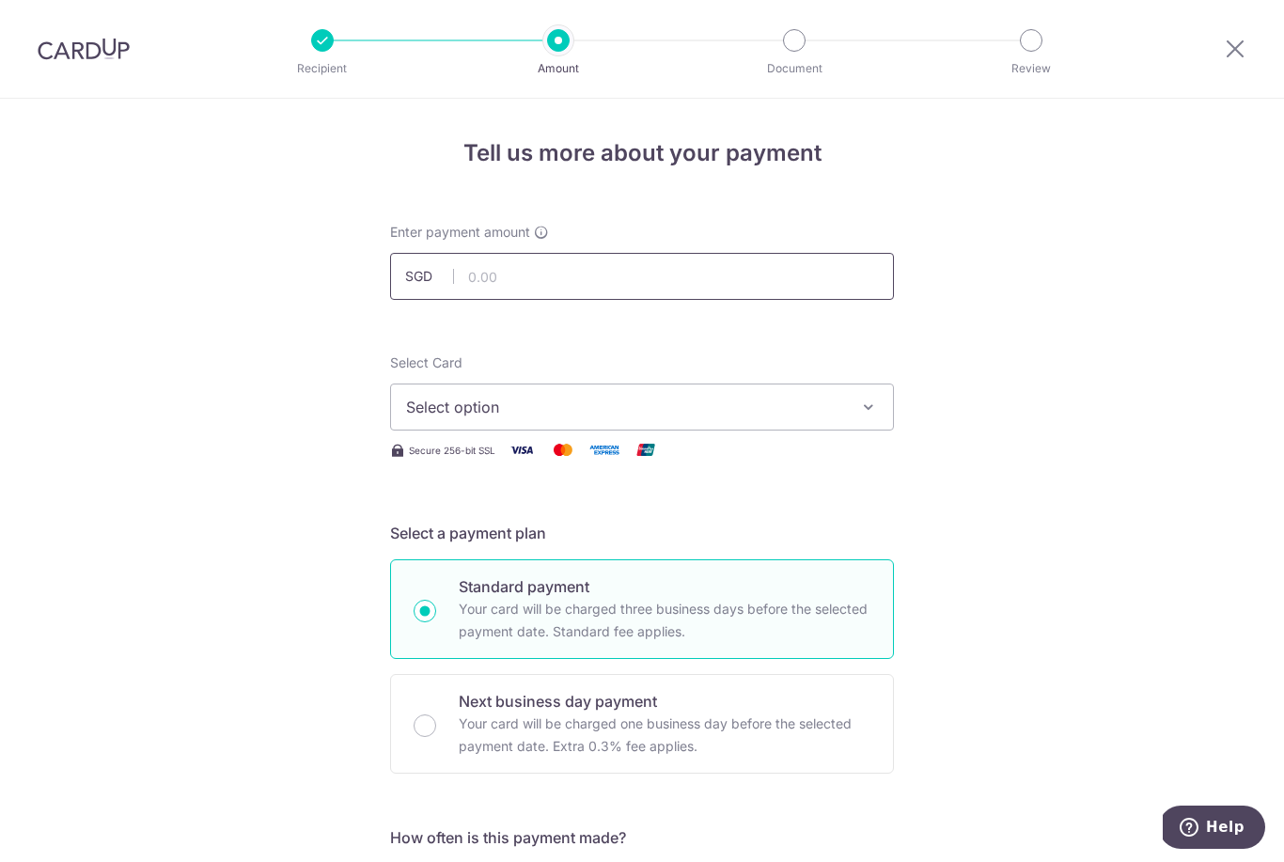
click at [628, 290] on input "text" at bounding box center [642, 276] width 504 height 47
type input "269.93"
click at [581, 418] on span "Select option" at bounding box center [625, 407] width 438 height 23
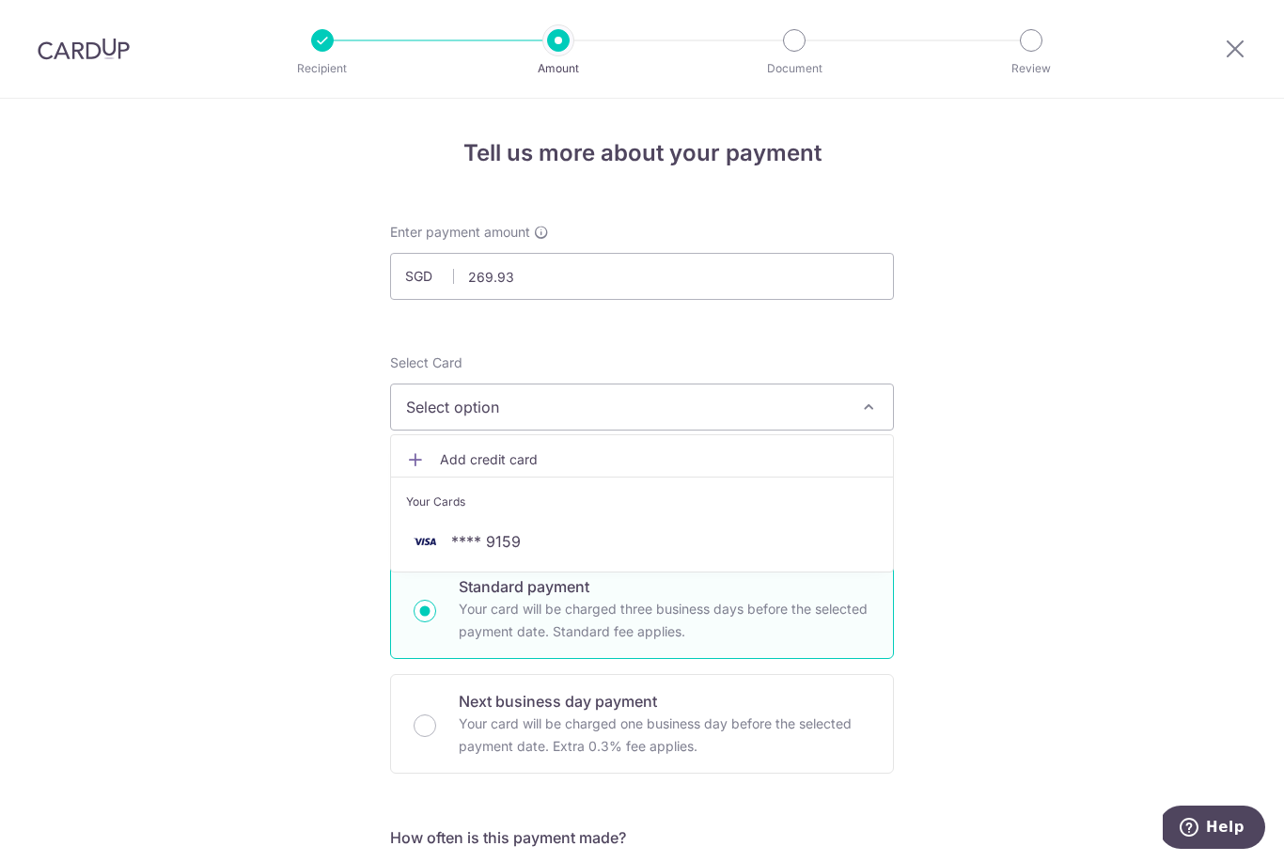
click at [603, 553] on span "**** 9159" at bounding box center [642, 541] width 472 height 23
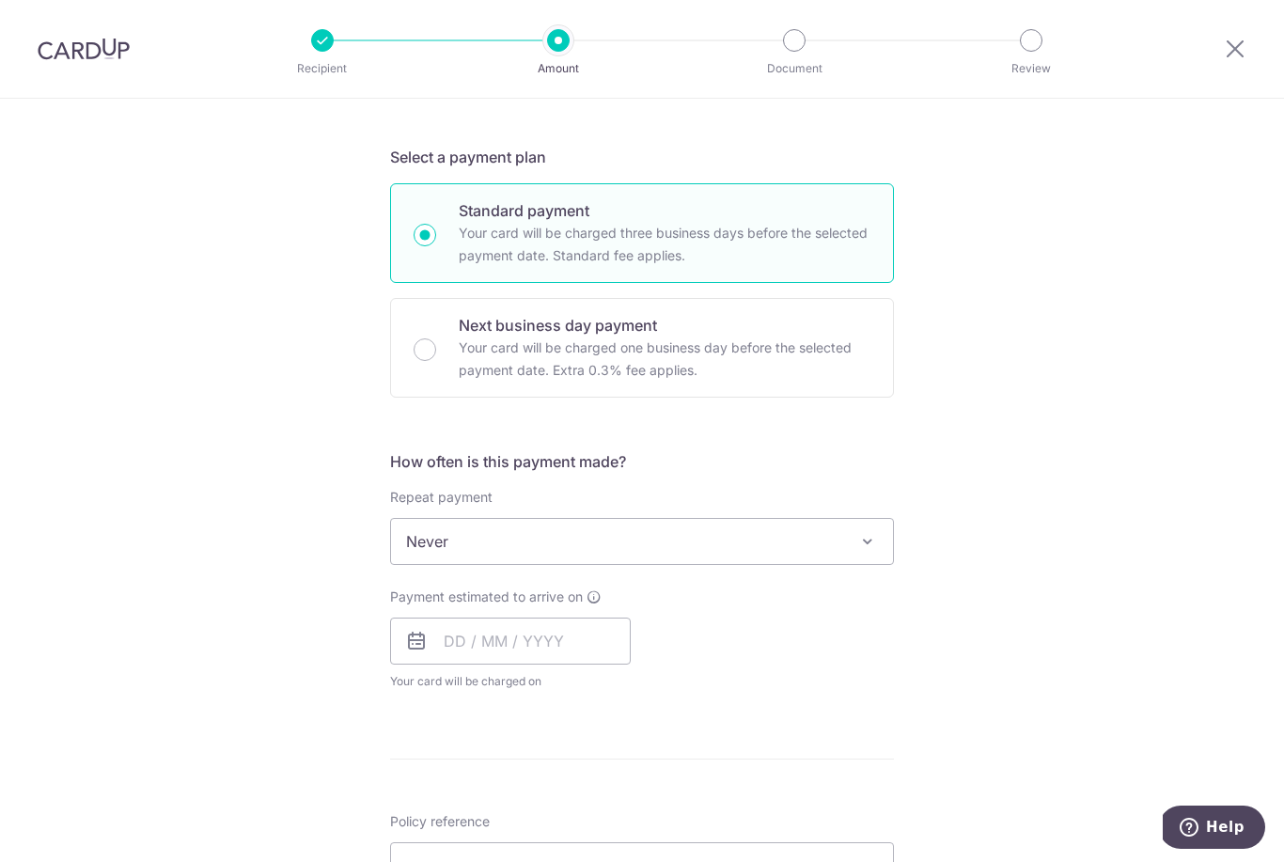
scroll to position [391, 0]
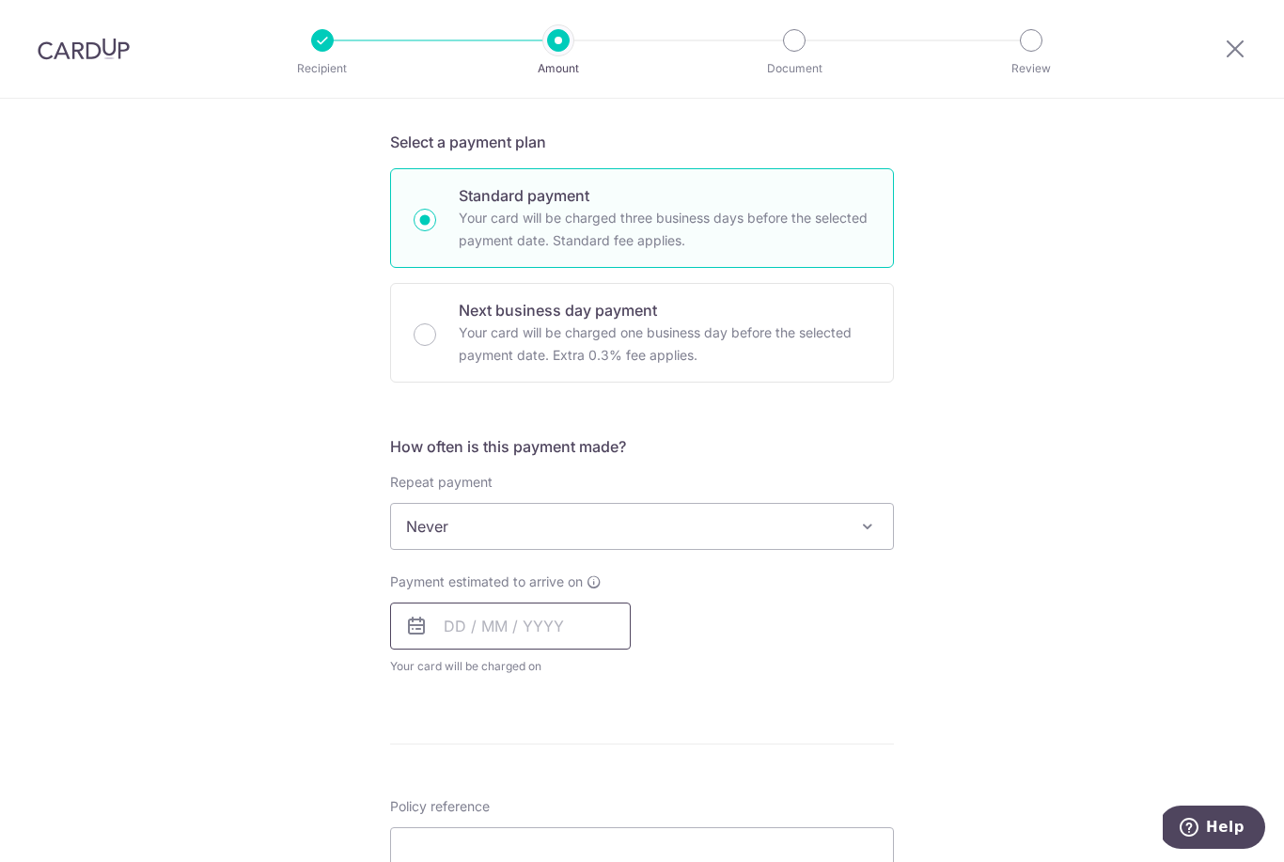
click at [470, 631] on input "text" at bounding box center [510, 626] width 241 height 47
click at [589, 791] on link "11" at bounding box center [579, 797] width 30 height 30
type input "[DATE]"
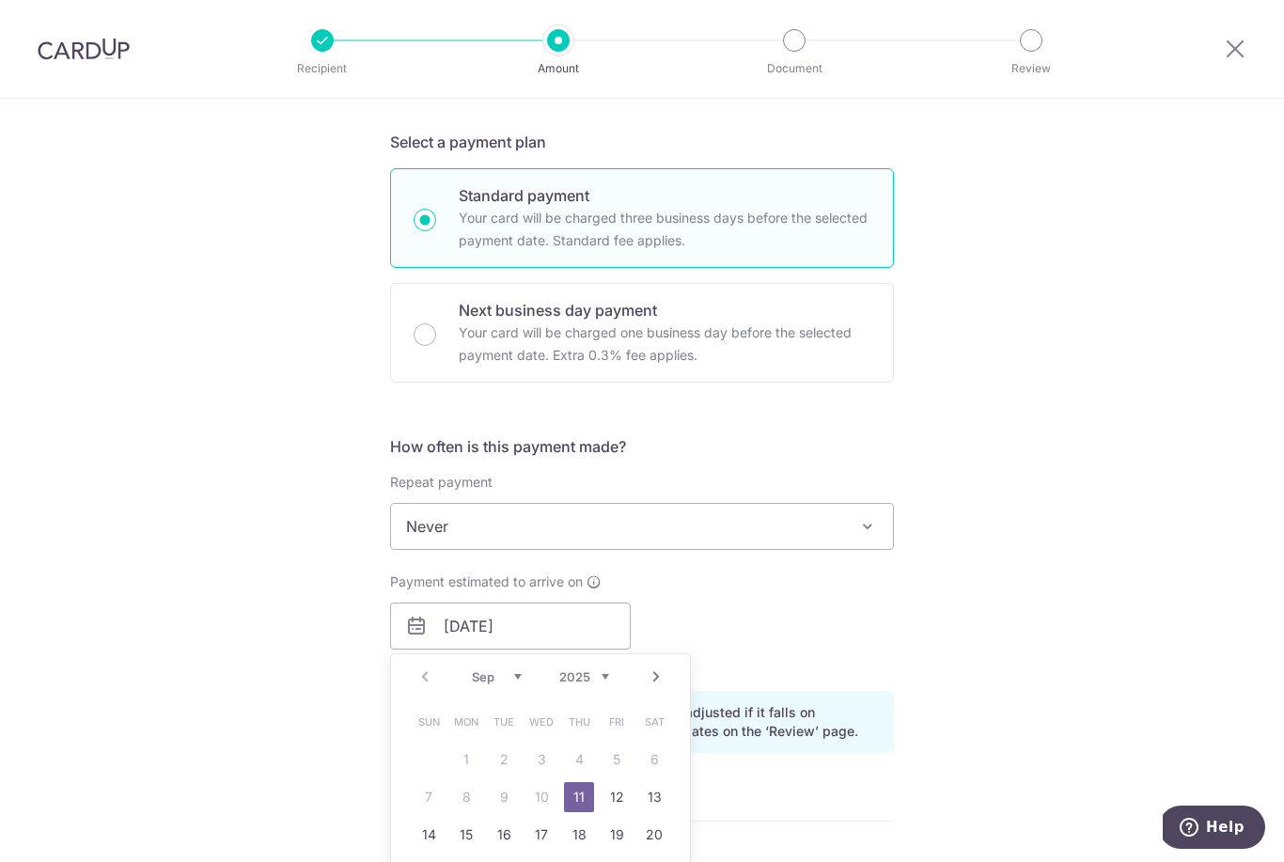
scroll to position [574, 0]
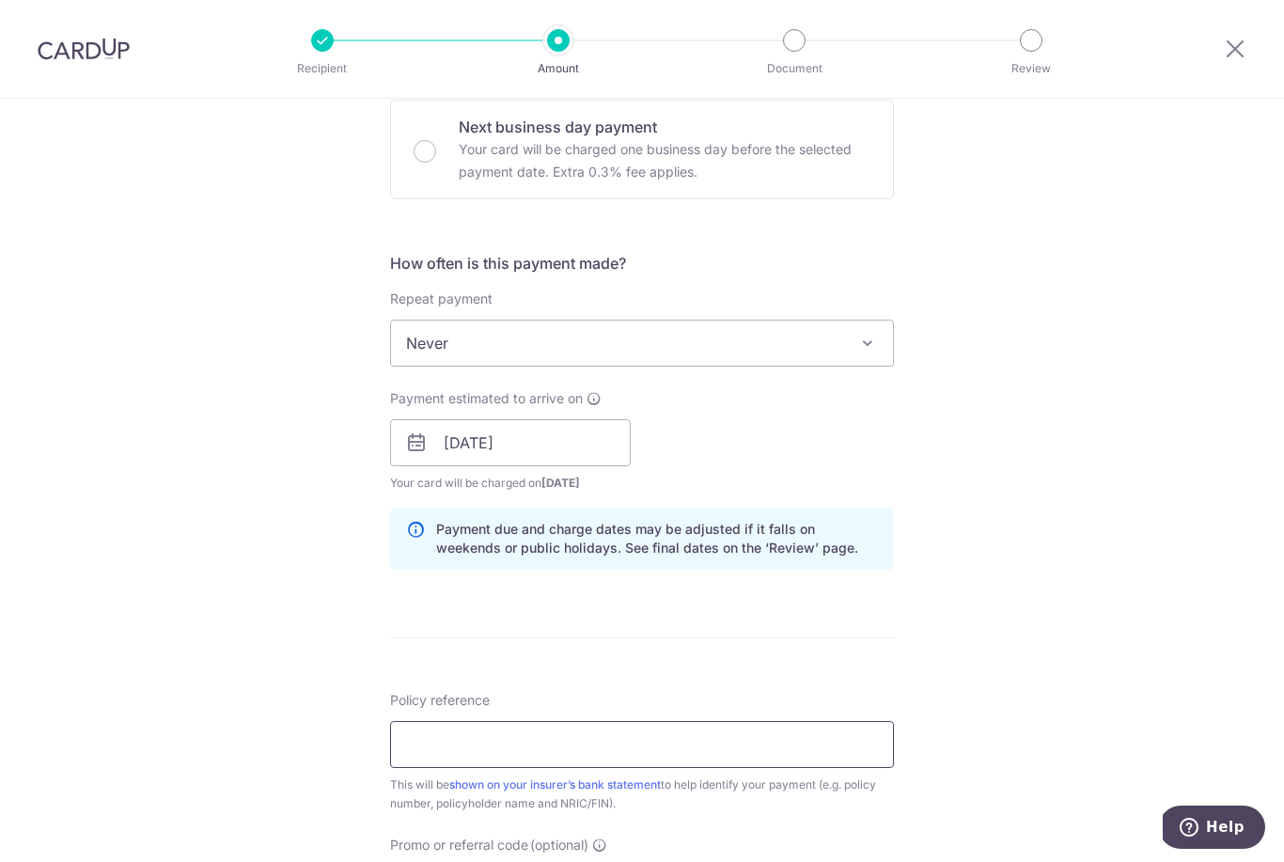
click at [641, 755] on input "Policy reference" at bounding box center [642, 744] width 504 height 47
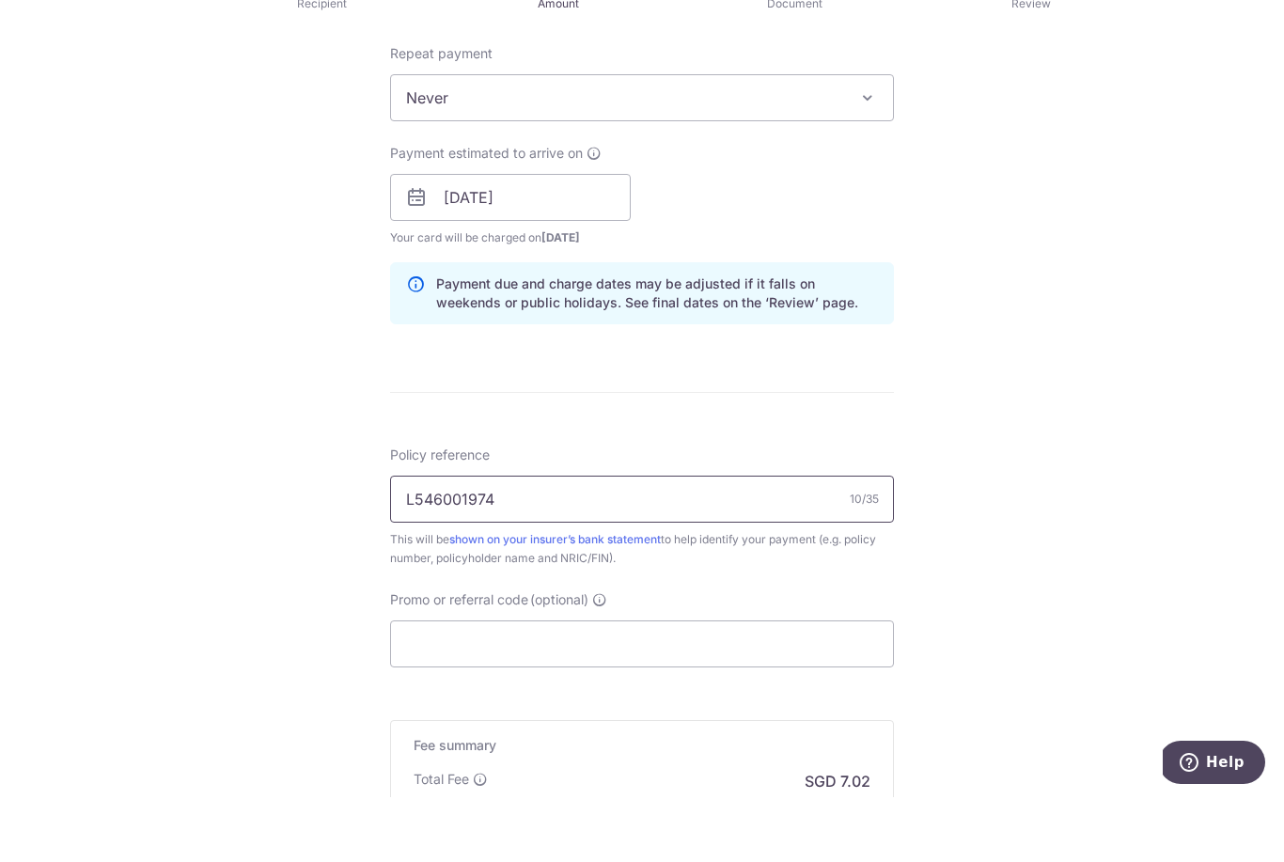
scroll to position [752, 0]
type input "L546001974"
click at [654, 688] on input "Promo or referral code (optional)" at bounding box center [642, 711] width 504 height 47
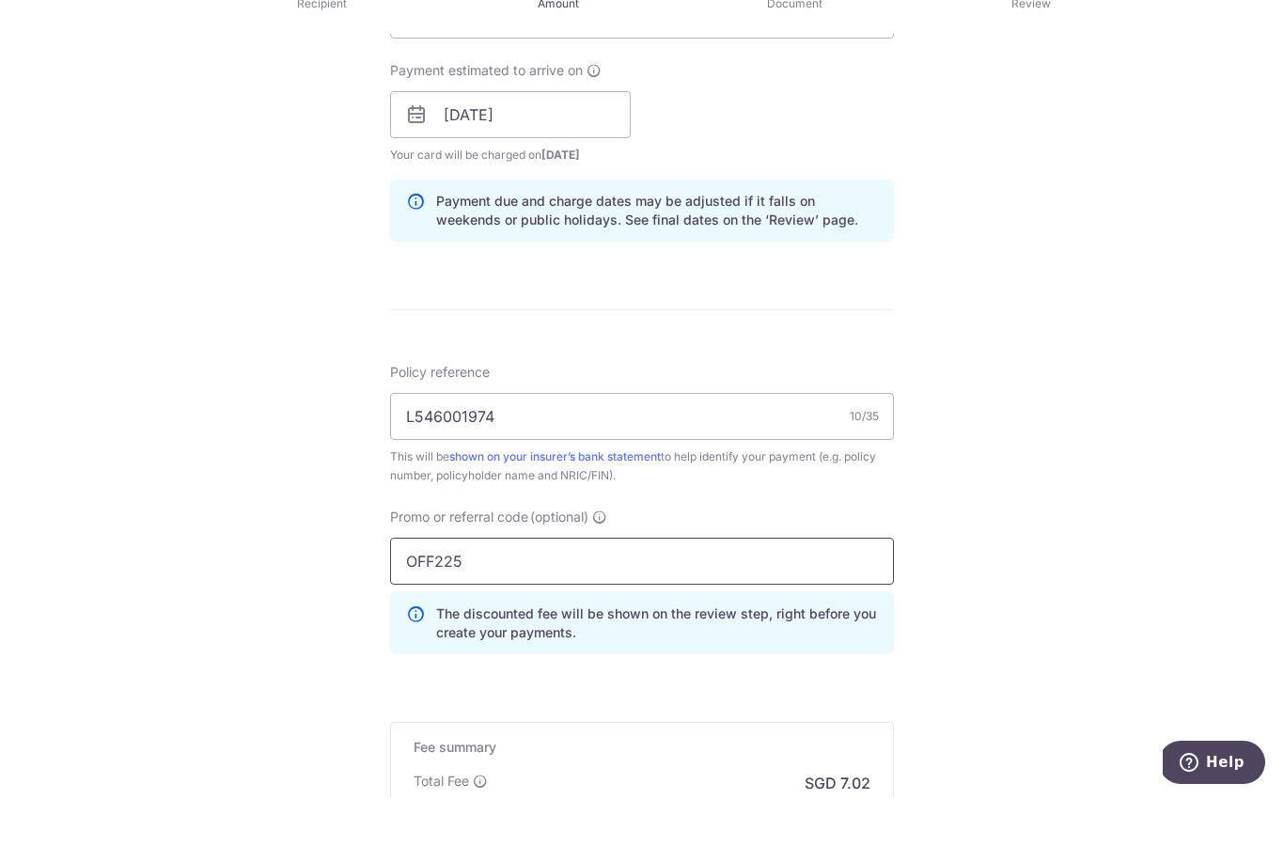
scroll to position [858, 0]
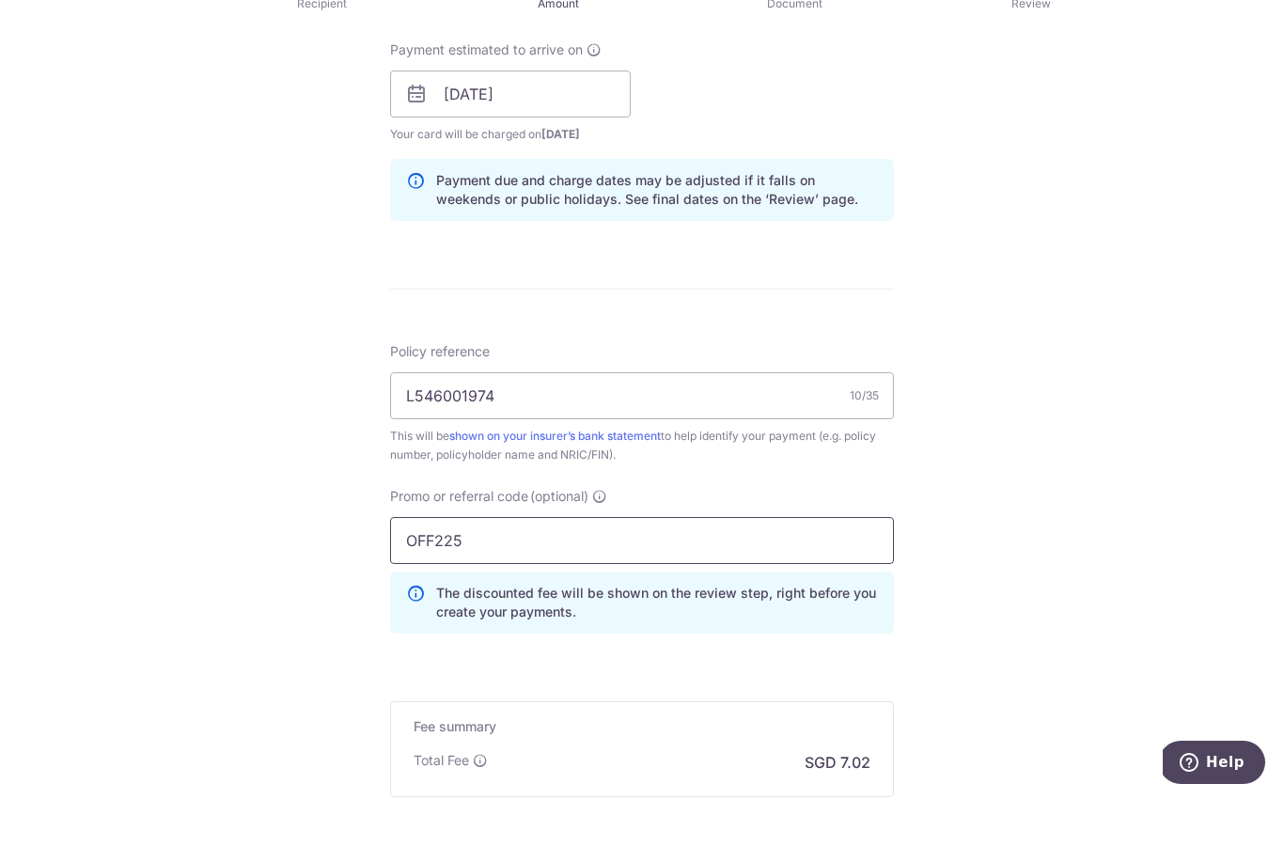
type input "OFF225"
click at [1041, 405] on div "Tell us more about your payment Enter payment amount SGD 269.93 269.93 Select C…" at bounding box center [642, 171] width 1284 height 1862
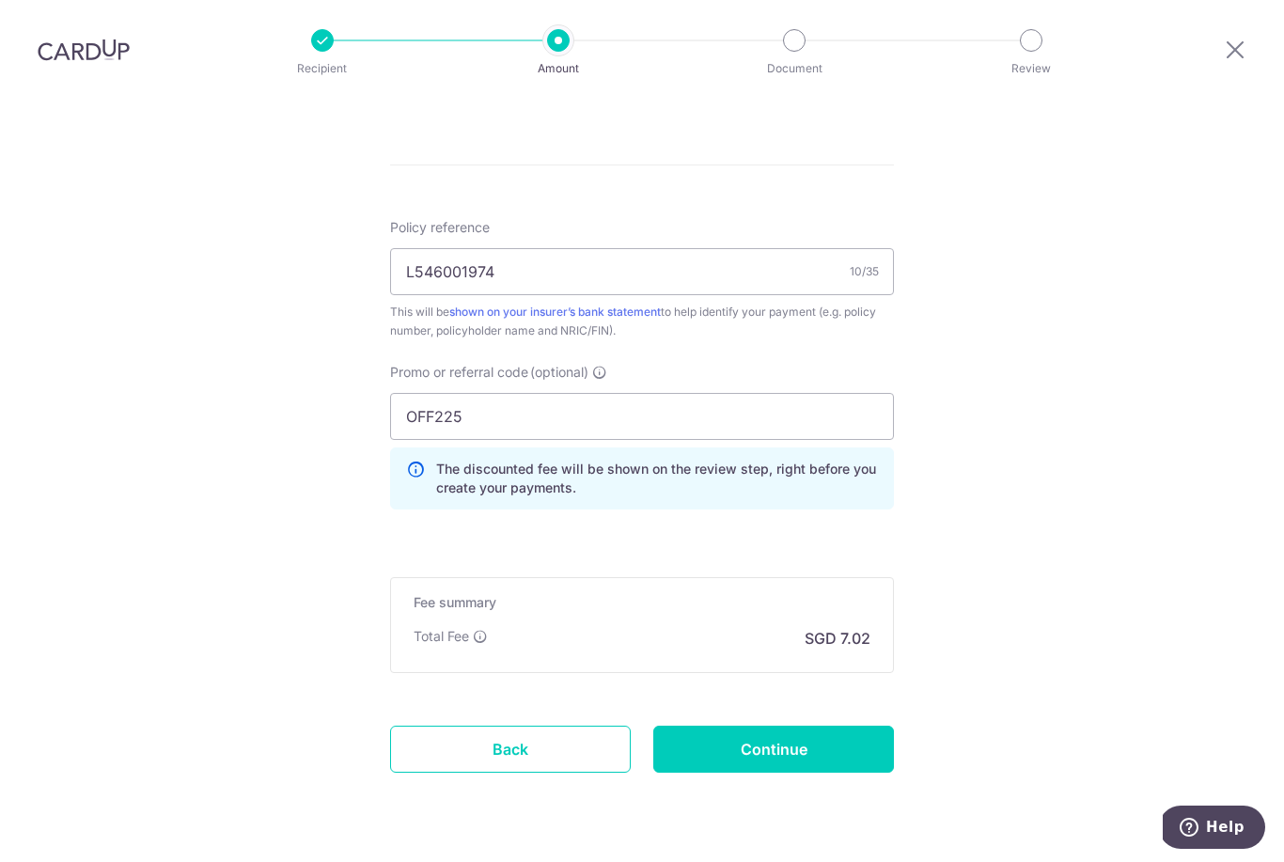
scroll to position [1046, 0]
click at [803, 727] on input "Continue" at bounding box center [773, 750] width 241 height 47
type input "Create Schedule"
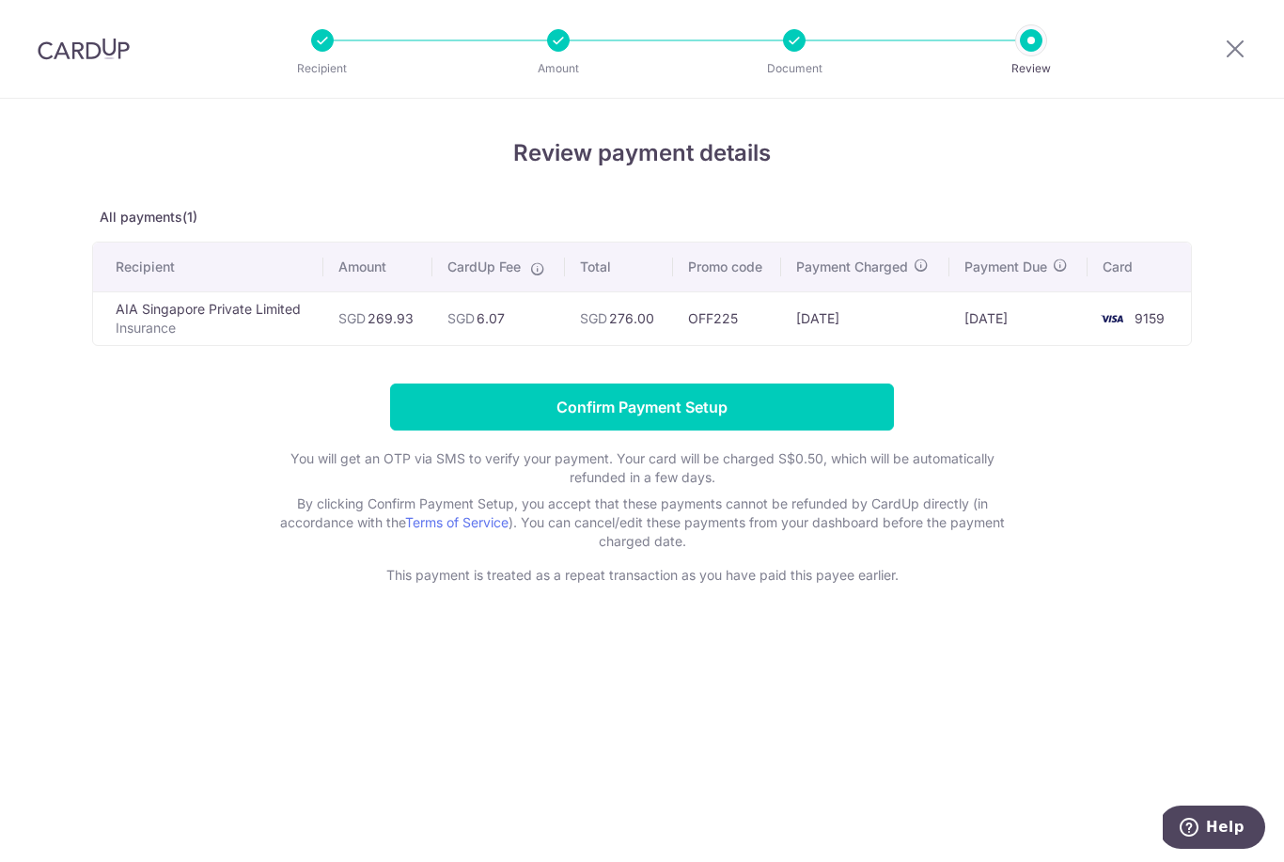
click at [770, 414] on input "Confirm Payment Setup" at bounding box center [642, 407] width 504 height 47
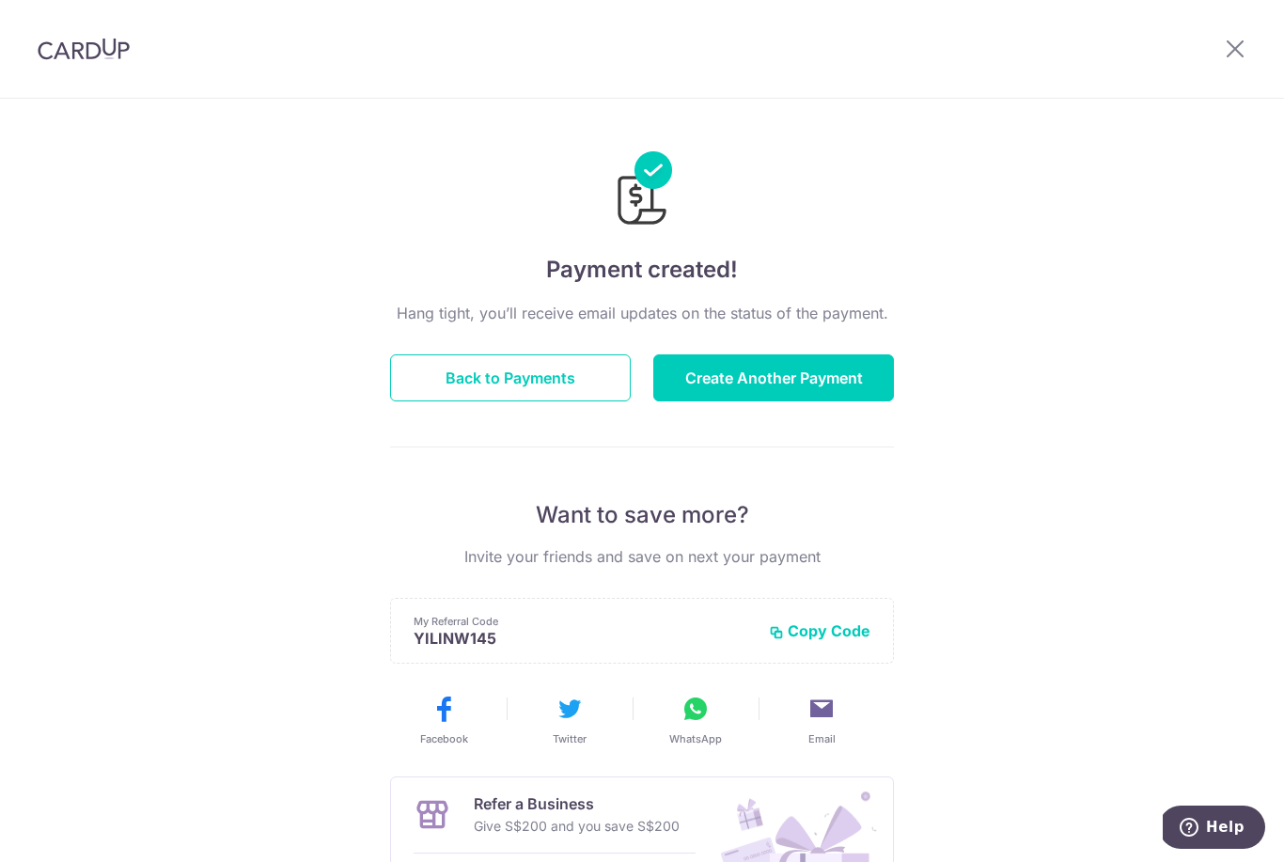
click at [824, 390] on button "Create Another Payment" at bounding box center [773, 377] width 241 height 47
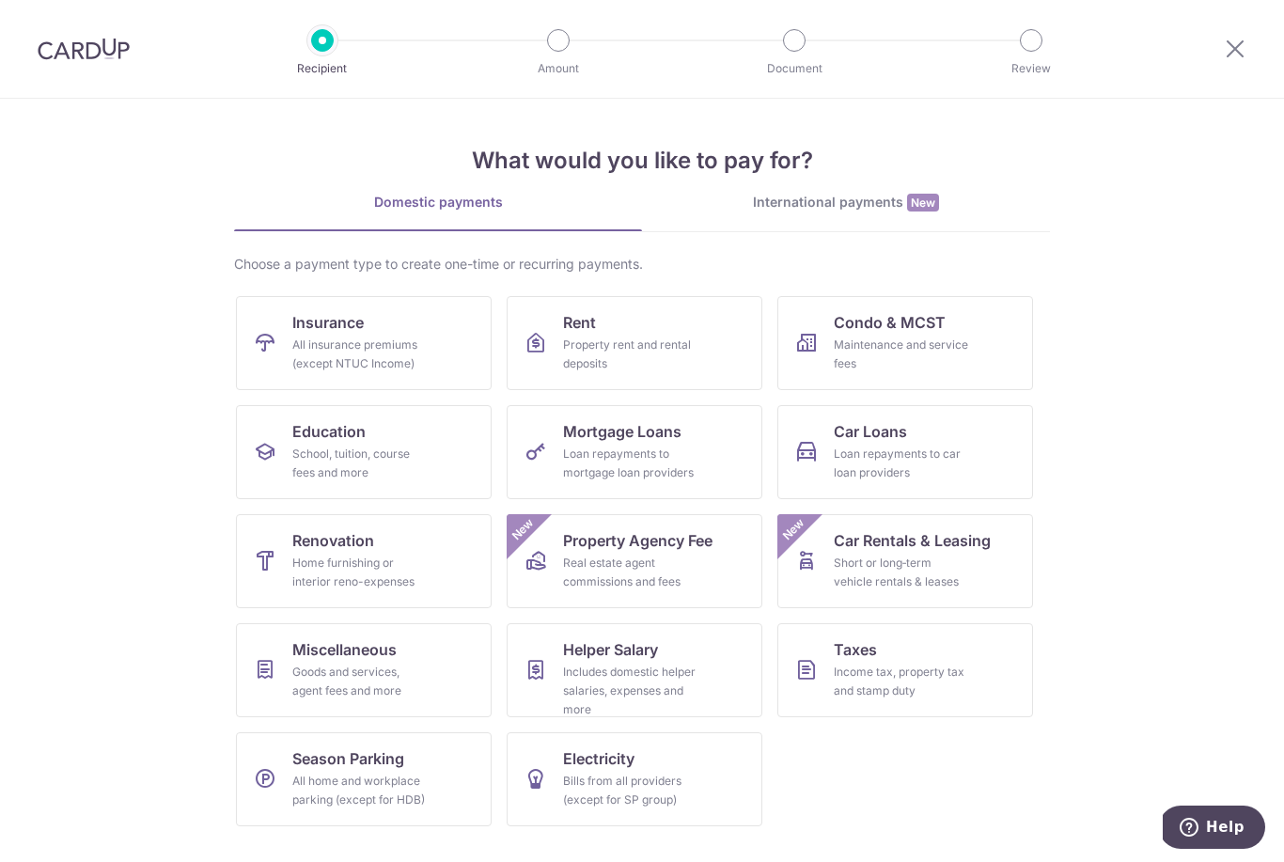
click at [419, 326] on link "Insurance All insurance premiums (except NTUC Income)" at bounding box center [364, 343] width 256 height 94
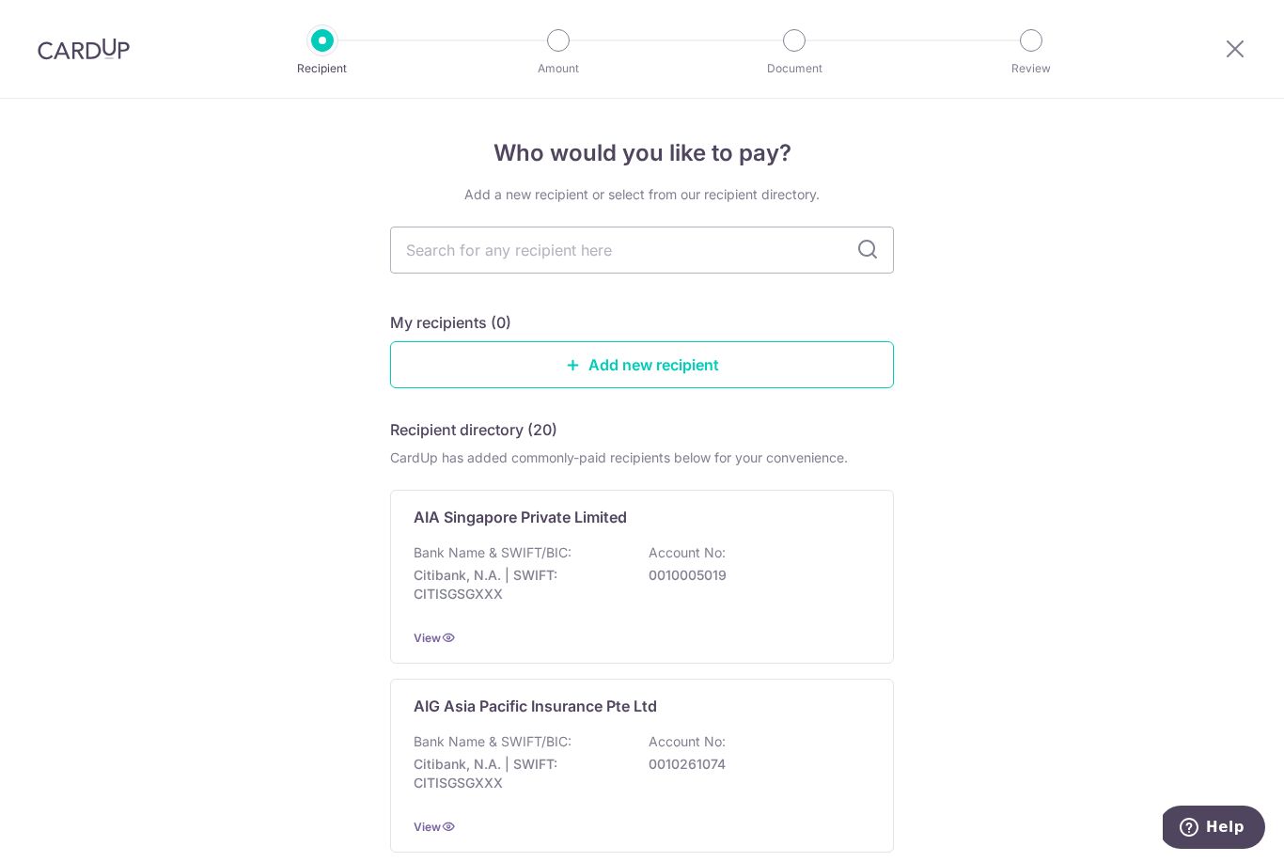
click at [697, 252] on input "text" at bounding box center [642, 250] width 504 height 47
type input "Great"
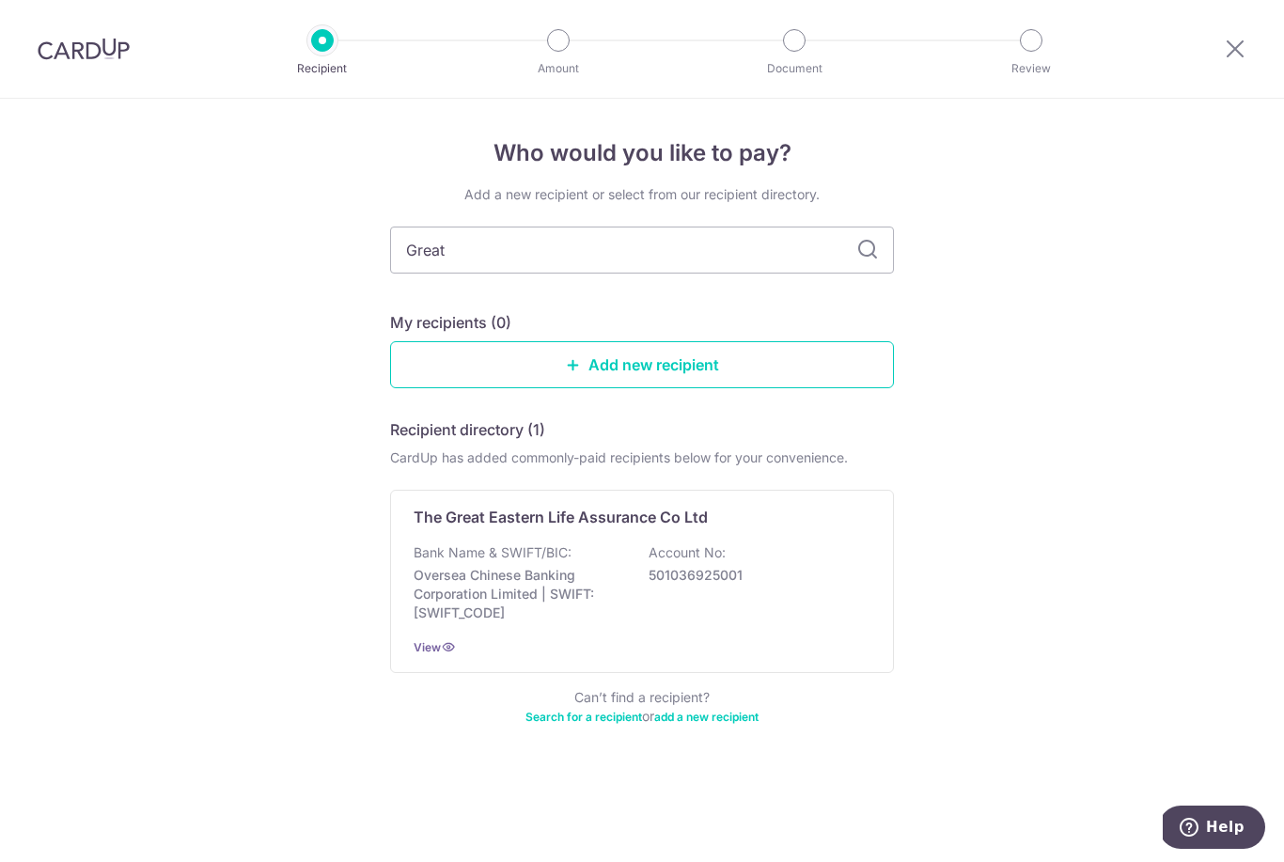
click at [663, 590] on div "Bank Name & SWIFT/BIC: Oversea Chinese Banking Corporation Limited | SWIFT: OCB…" at bounding box center [642, 582] width 457 height 79
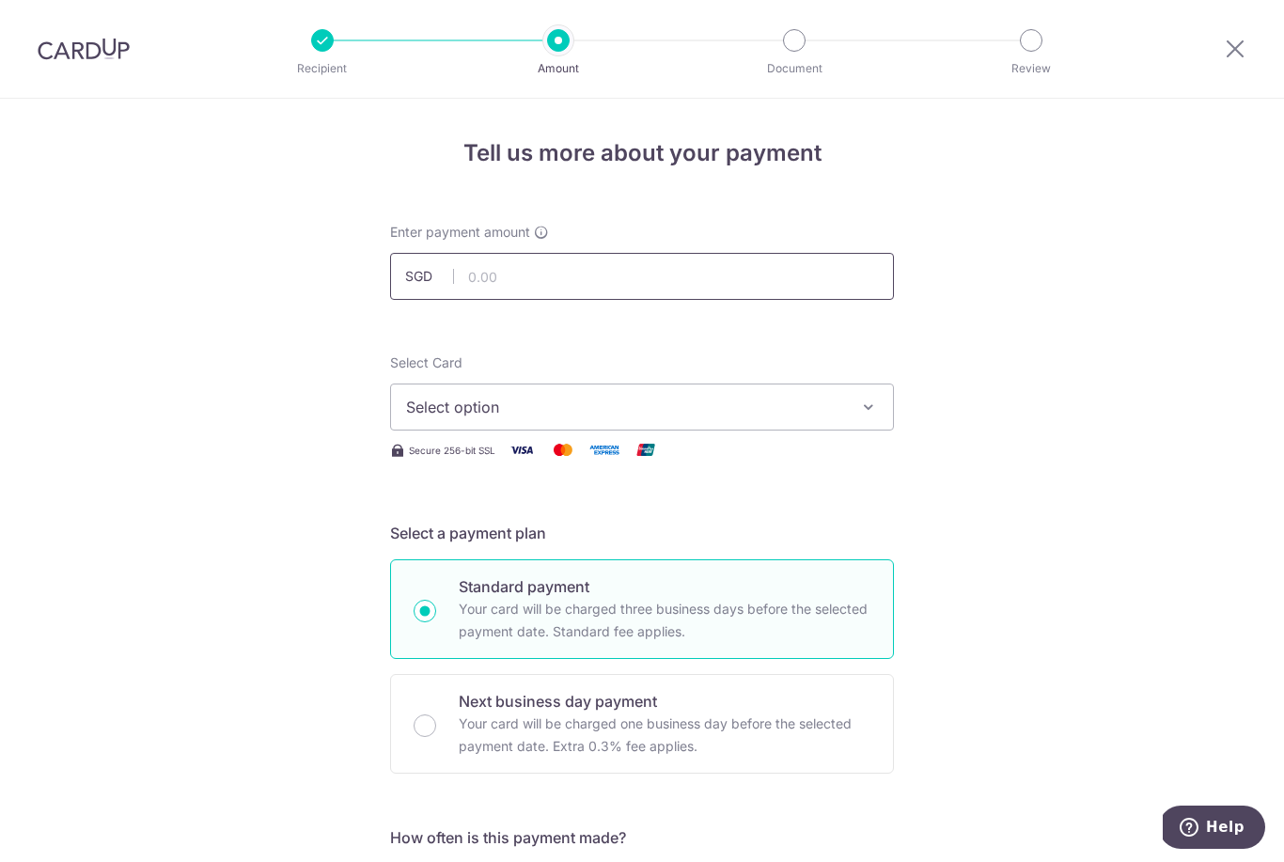
click at [639, 289] on input "text" at bounding box center [642, 276] width 504 height 47
type input "127.75"
click at [688, 399] on button "Select option" at bounding box center [642, 407] width 504 height 47
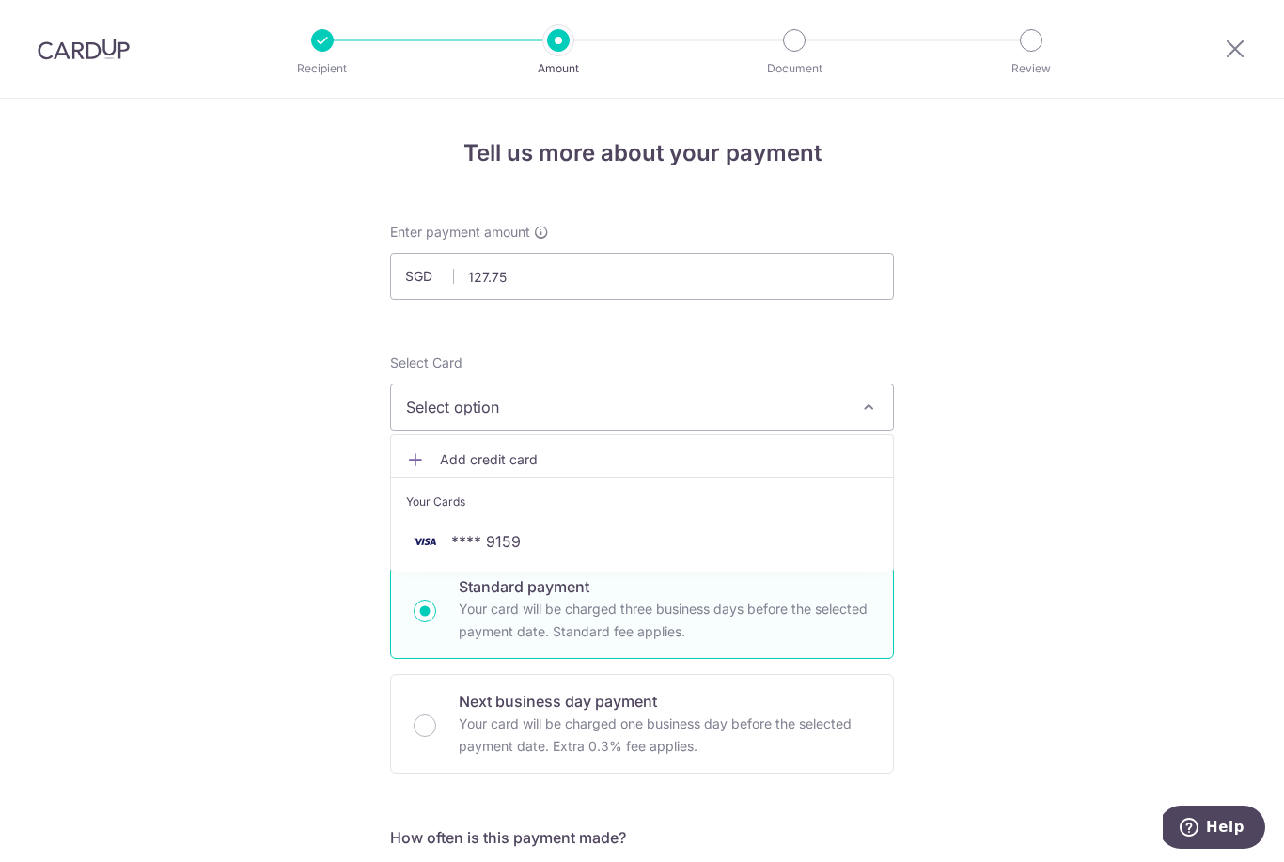
click at [614, 549] on span "**** 9159" at bounding box center [642, 541] width 472 height 23
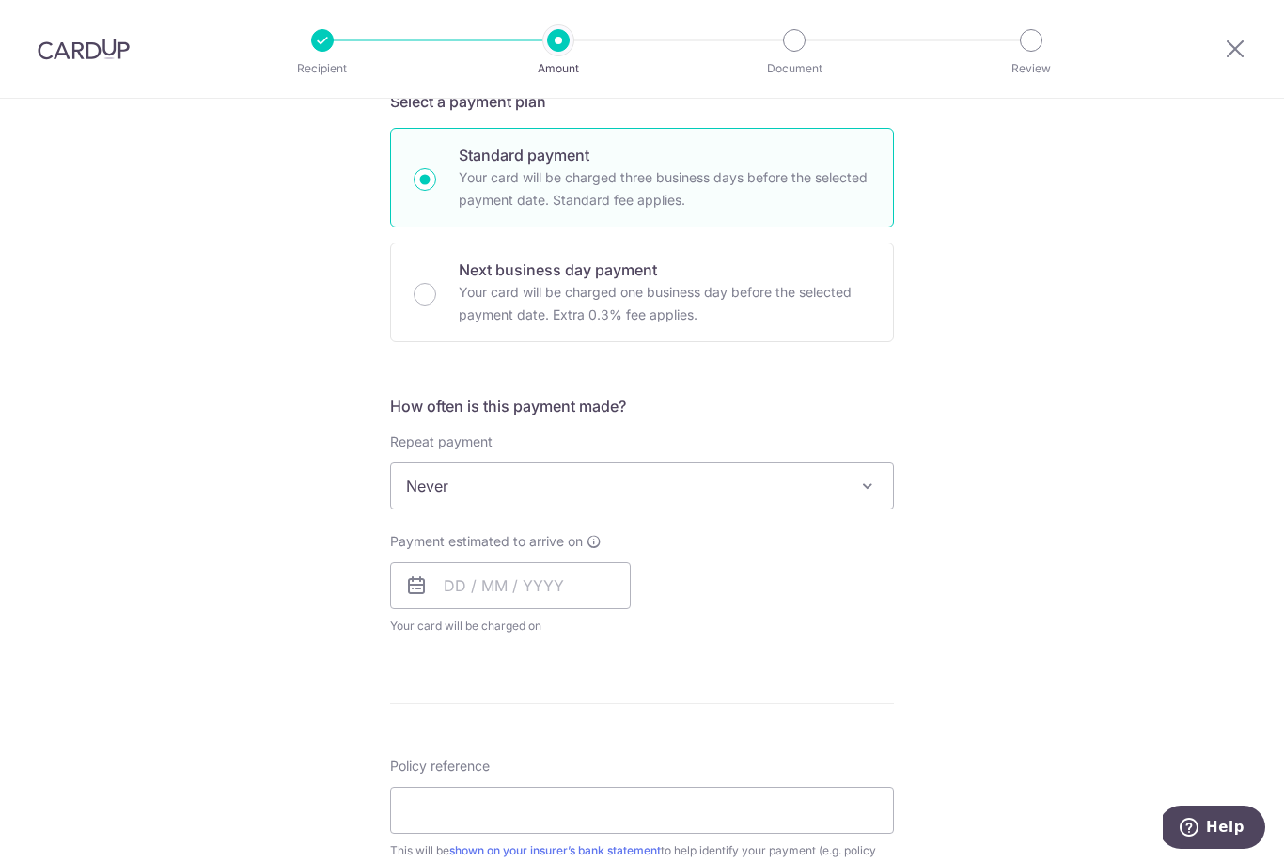
scroll to position [440, 0]
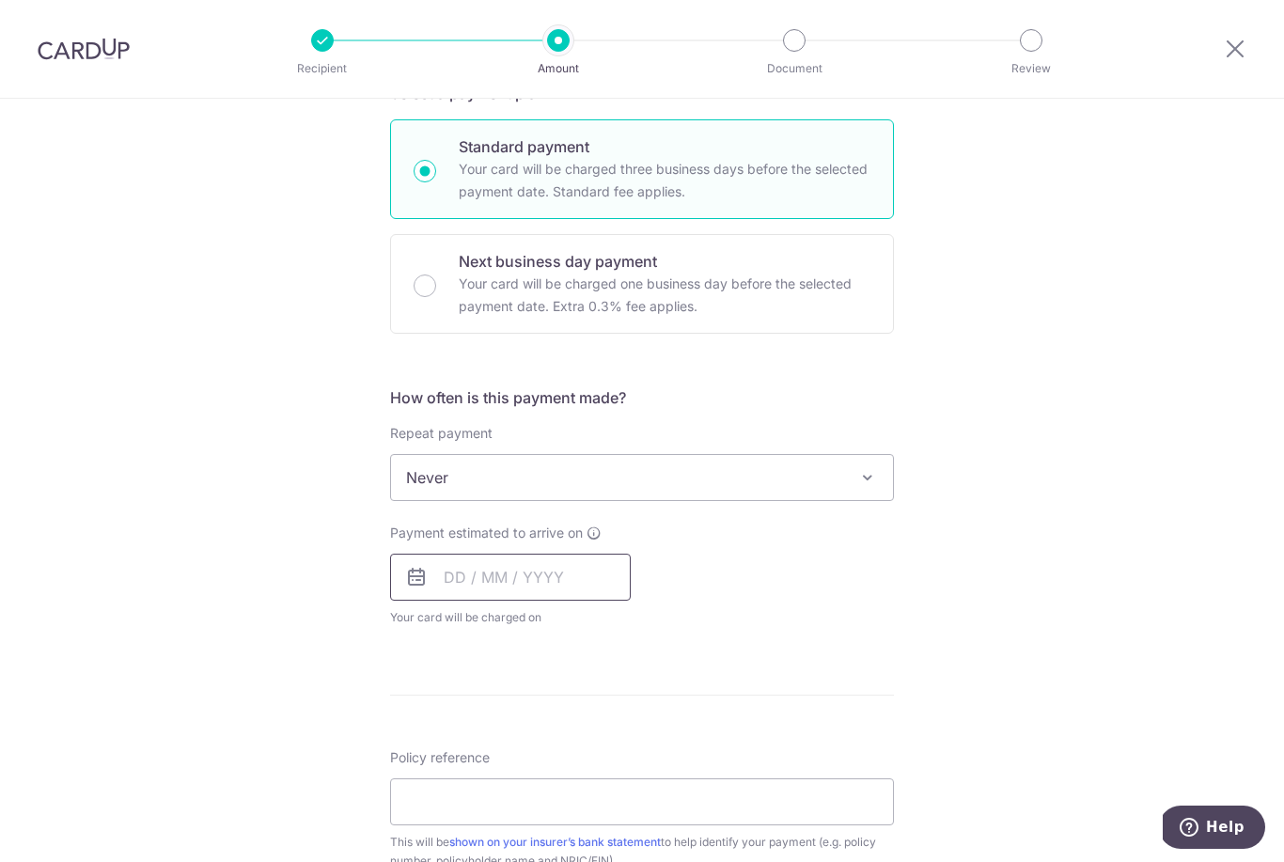
click at [556, 590] on input "text" at bounding box center [510, 577] width 241 height 47
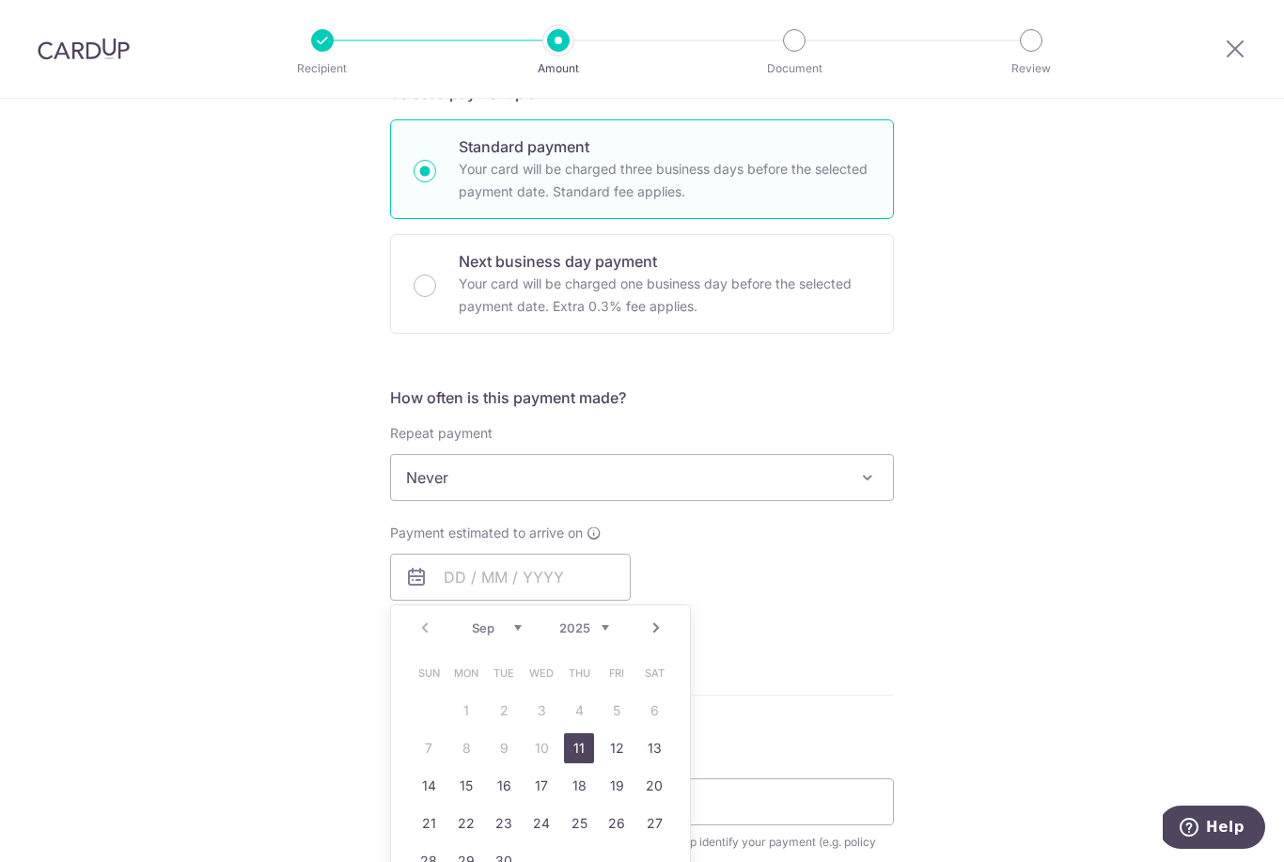
click at [576, 752] on link "11" at bounding box center [579, 748] width 30 height 30
type input "[DATE]"
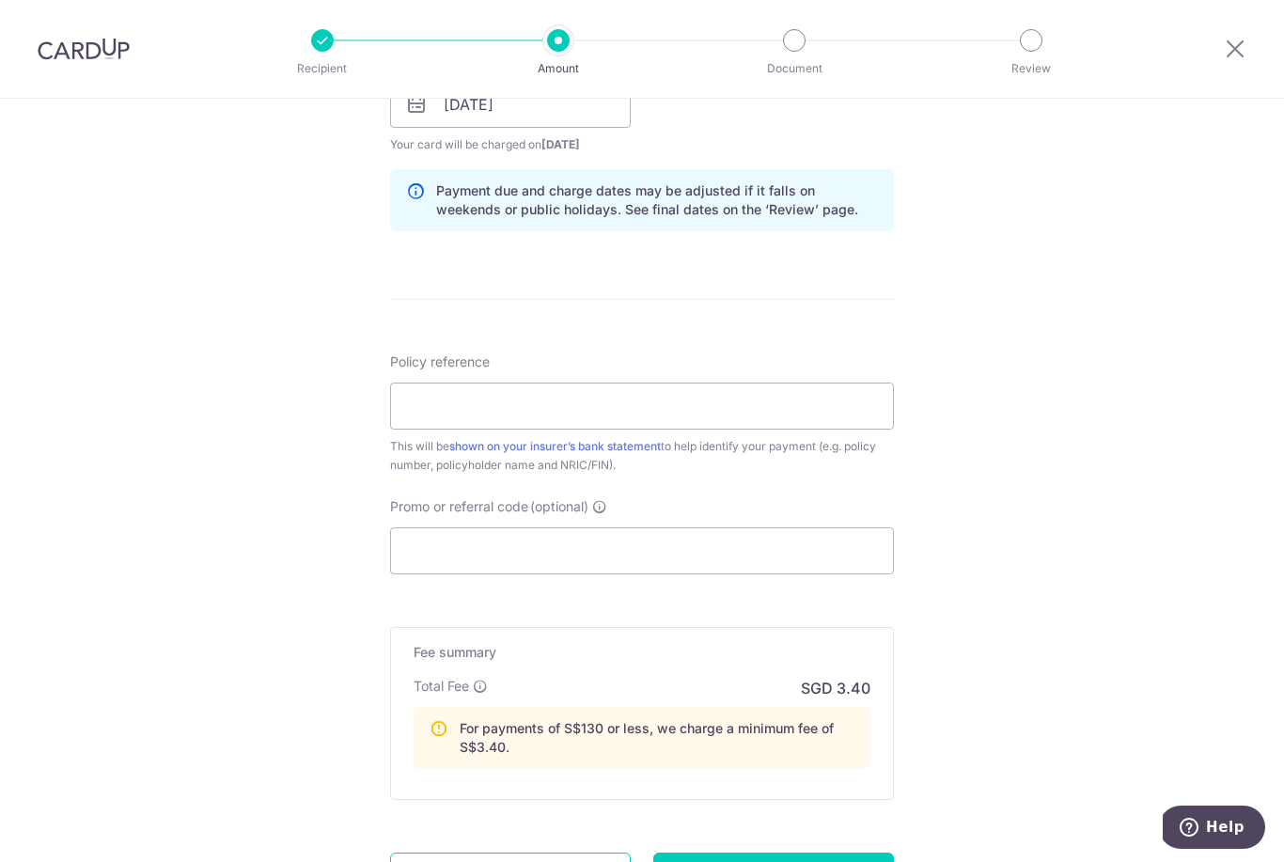
scroll to position [917, 0]
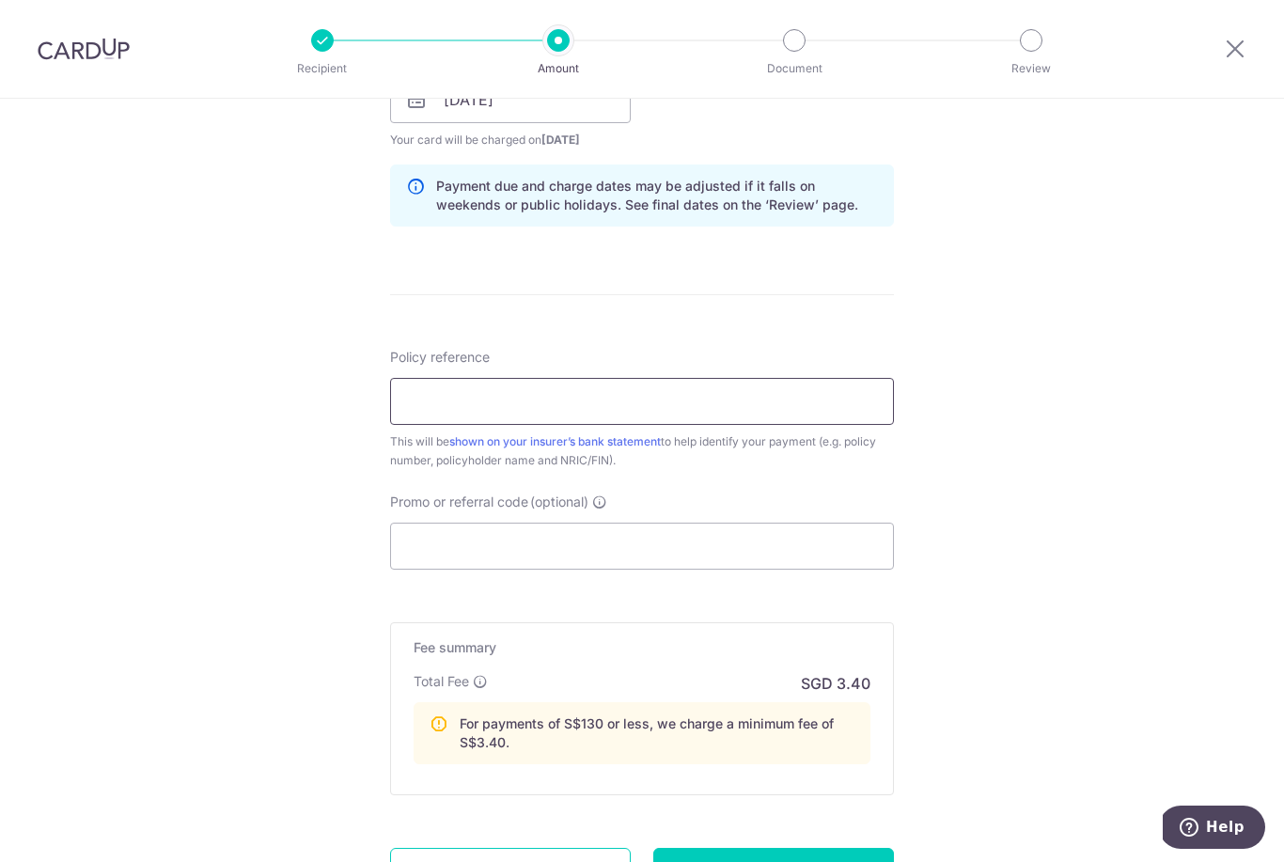
click at [805, 409] on input "Policy reference" at bounding box center [642, 401] width 504 height 47
type input "0200339047"
click at [651, 564] on input "Promo or referral code (optional)" at bounding box center [642, 546] width 504 height 47
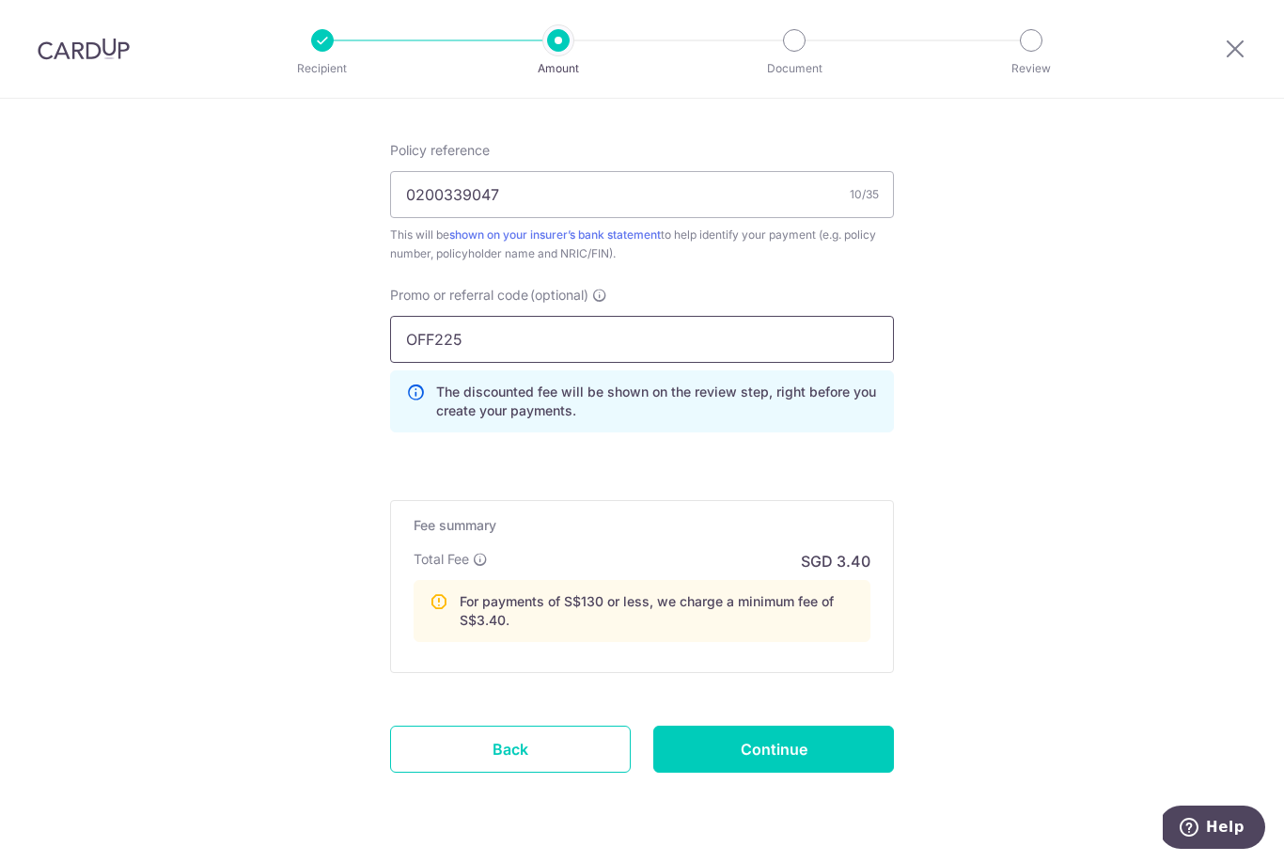
scroll to position [1123, 0]
type input "OFF225"
click at [801, 770] on input "Continue" at bounding box center [773, 750] width 241 height 47
type input "Create Schedule"
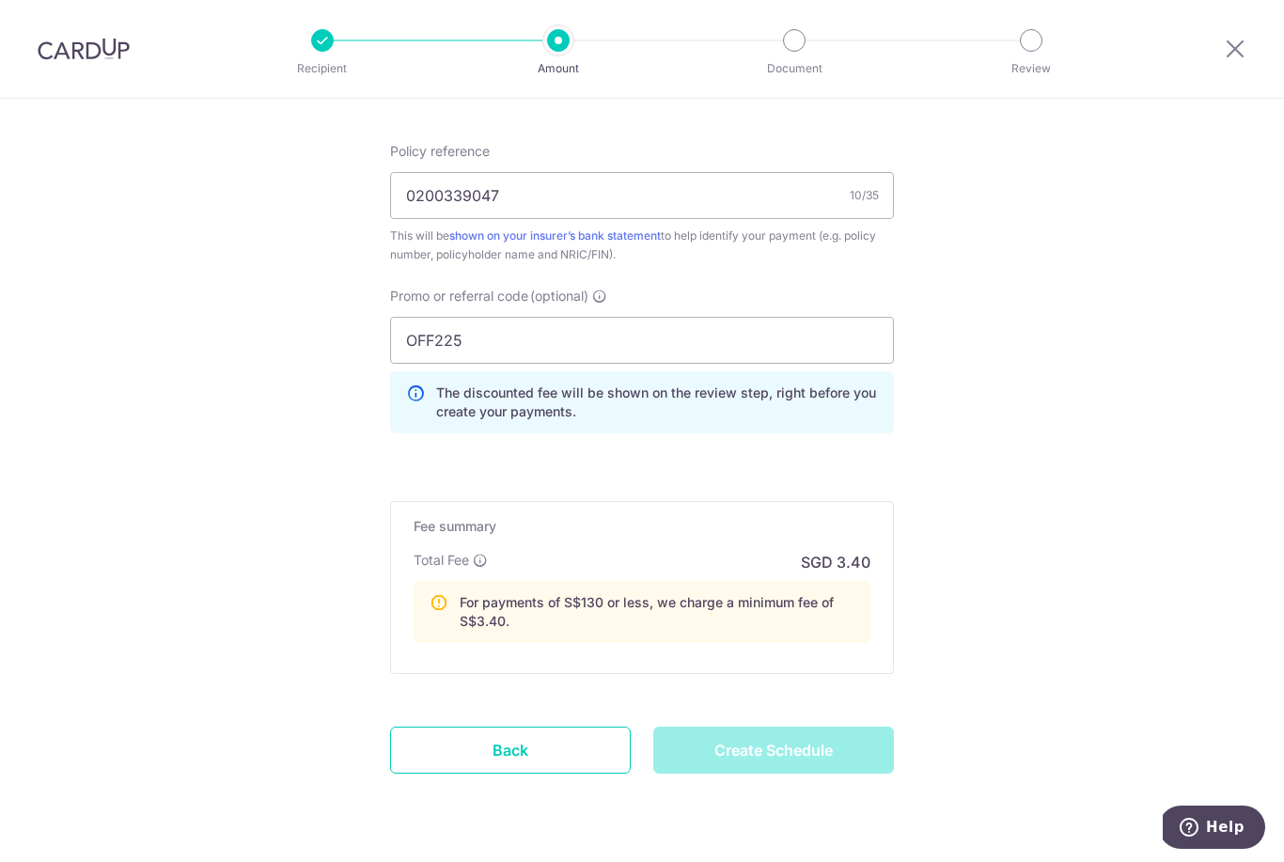
click at [828, 757] on div "Create Schedule" at bounding box center [773, 750] width 263 height 47
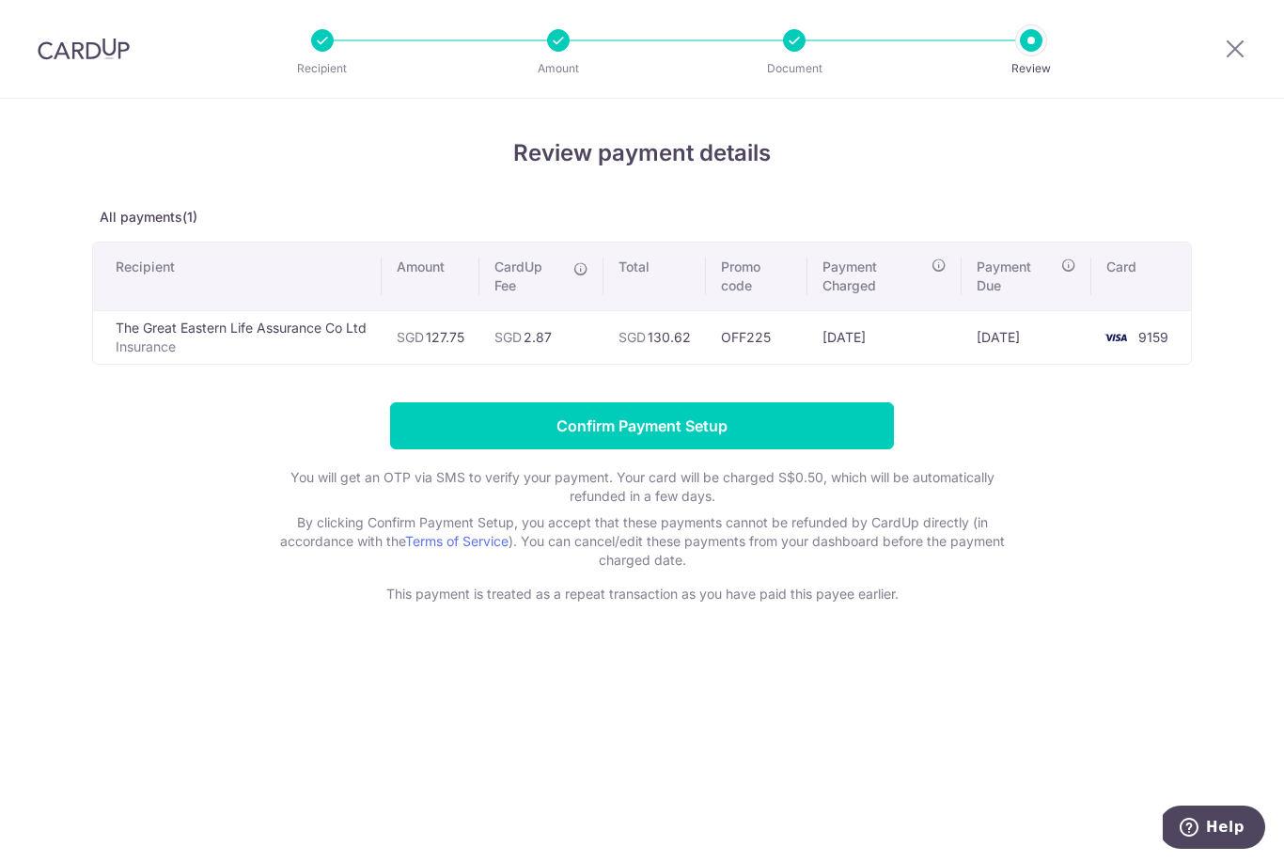
click at [747, 438] on input "Confirm Payment Setup" at bounding box center [642, 425] width 504 height 47
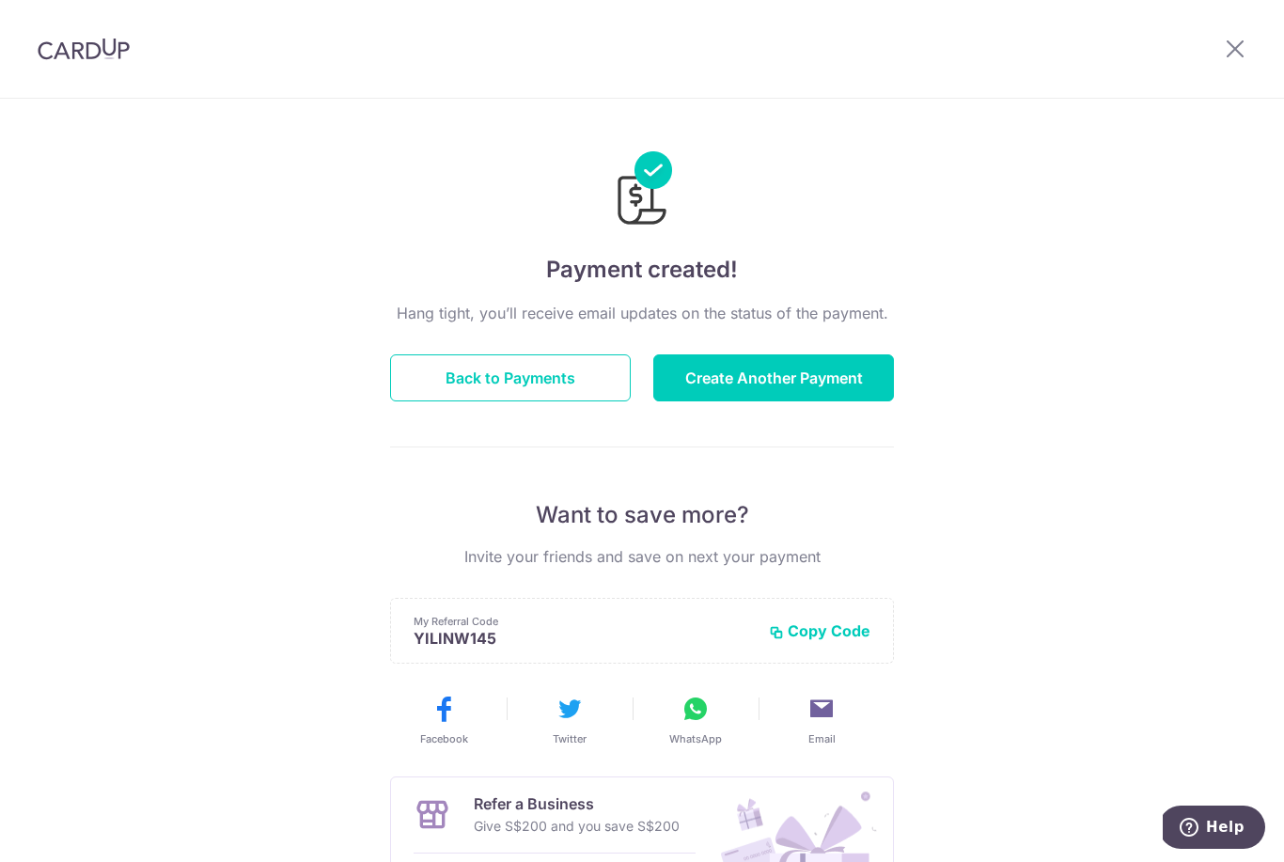
click at [803, 384] on button "Create Another Payment" at bounding box center [773, 377] width 241 height 47
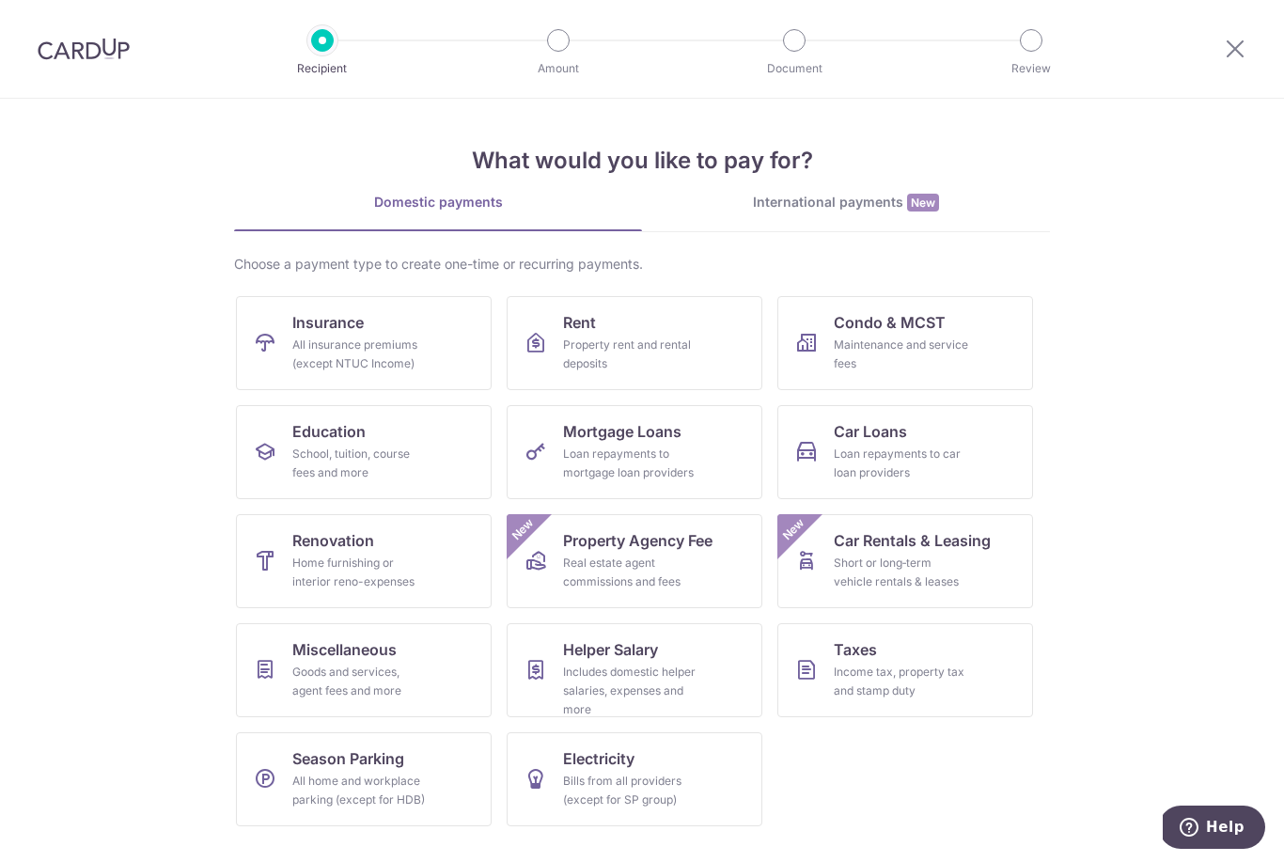
click at [399, 357] on div "All insurance premiums (except NTUC Income)" at bounding box center [359, 355] width 135 height 38
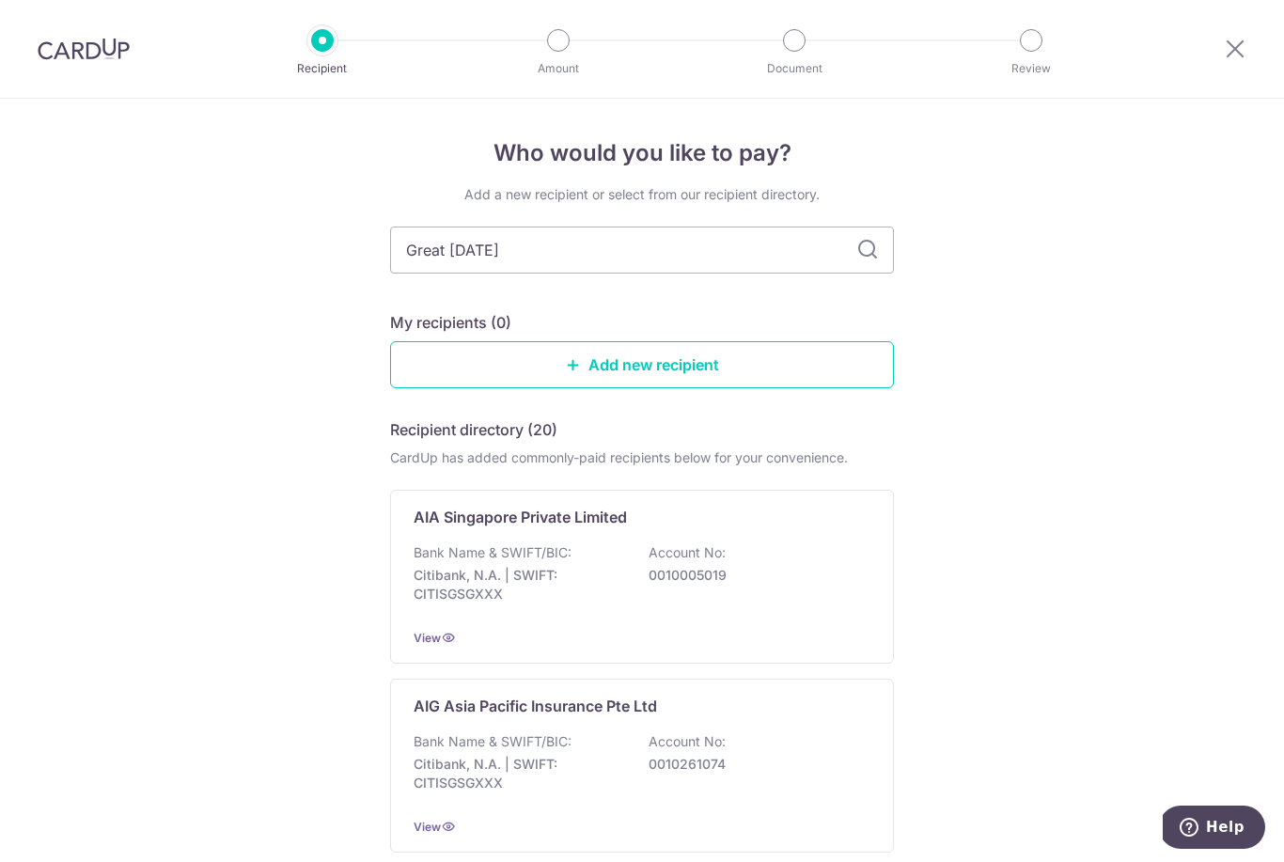
type input "Great eastern"
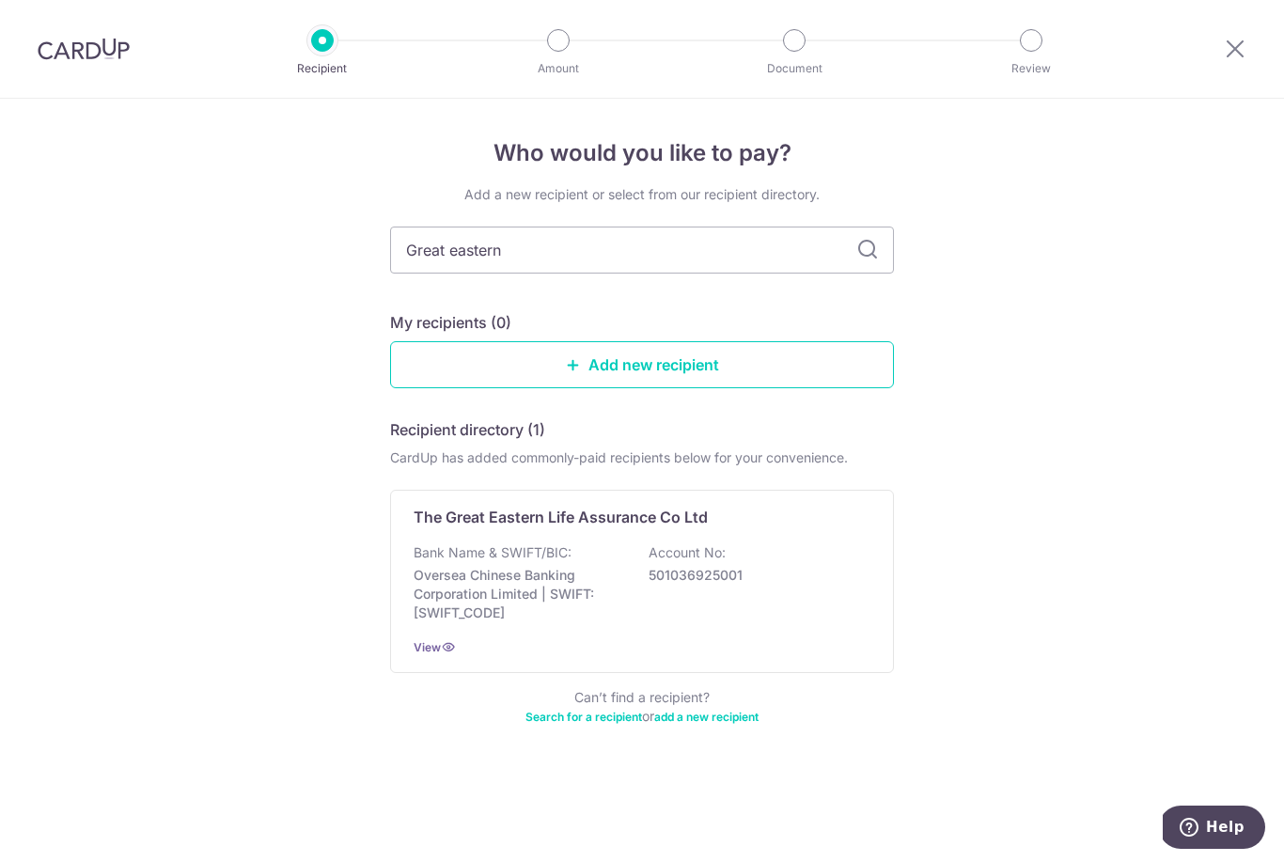
click at [713, 562] on p "Account No:" at bounding box center [687, 552] width 77 height 19
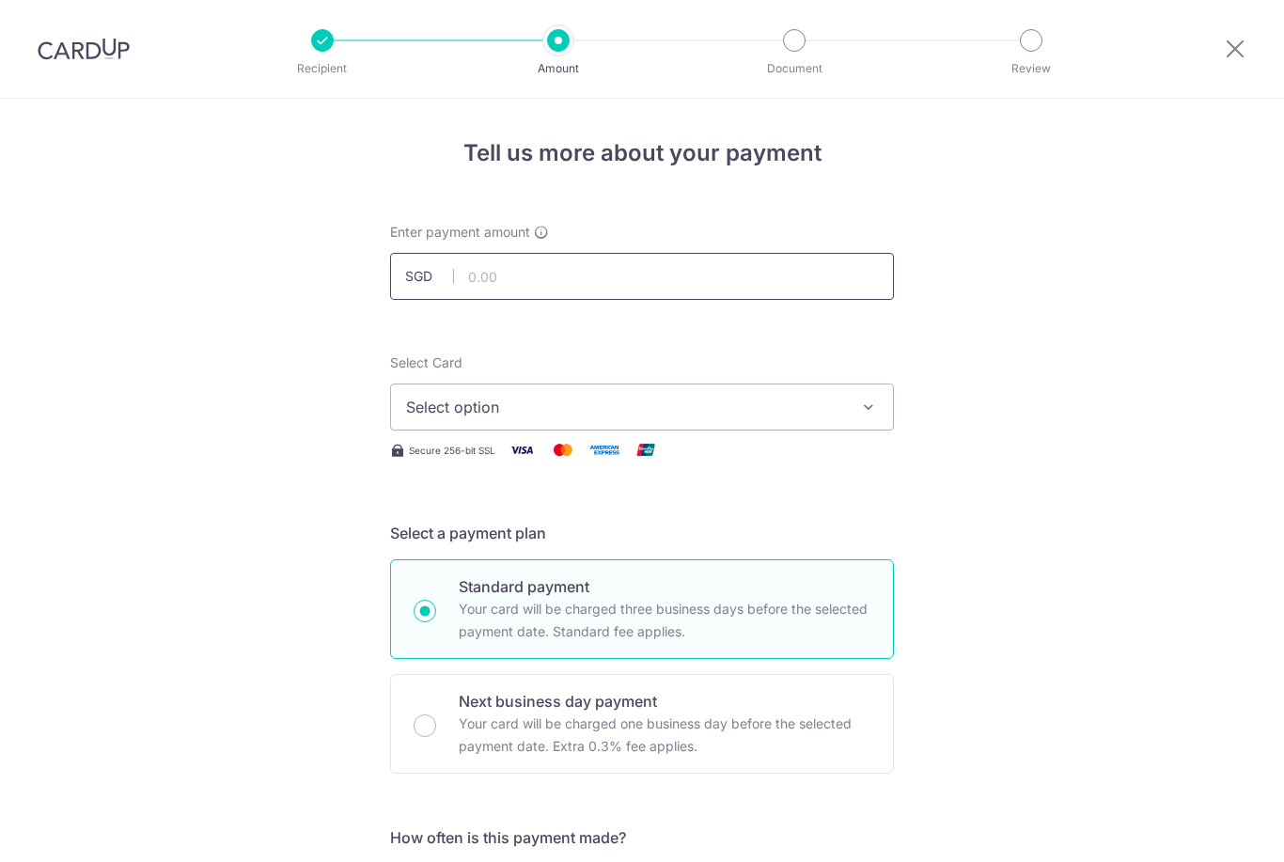
click at [619, 279] on input "text" at bounding box center [642, 276] width 504 height 47
type input "308.75"
click at [622, 409] on span "Select option" at bounding box center [625, 407] width 438 height 23
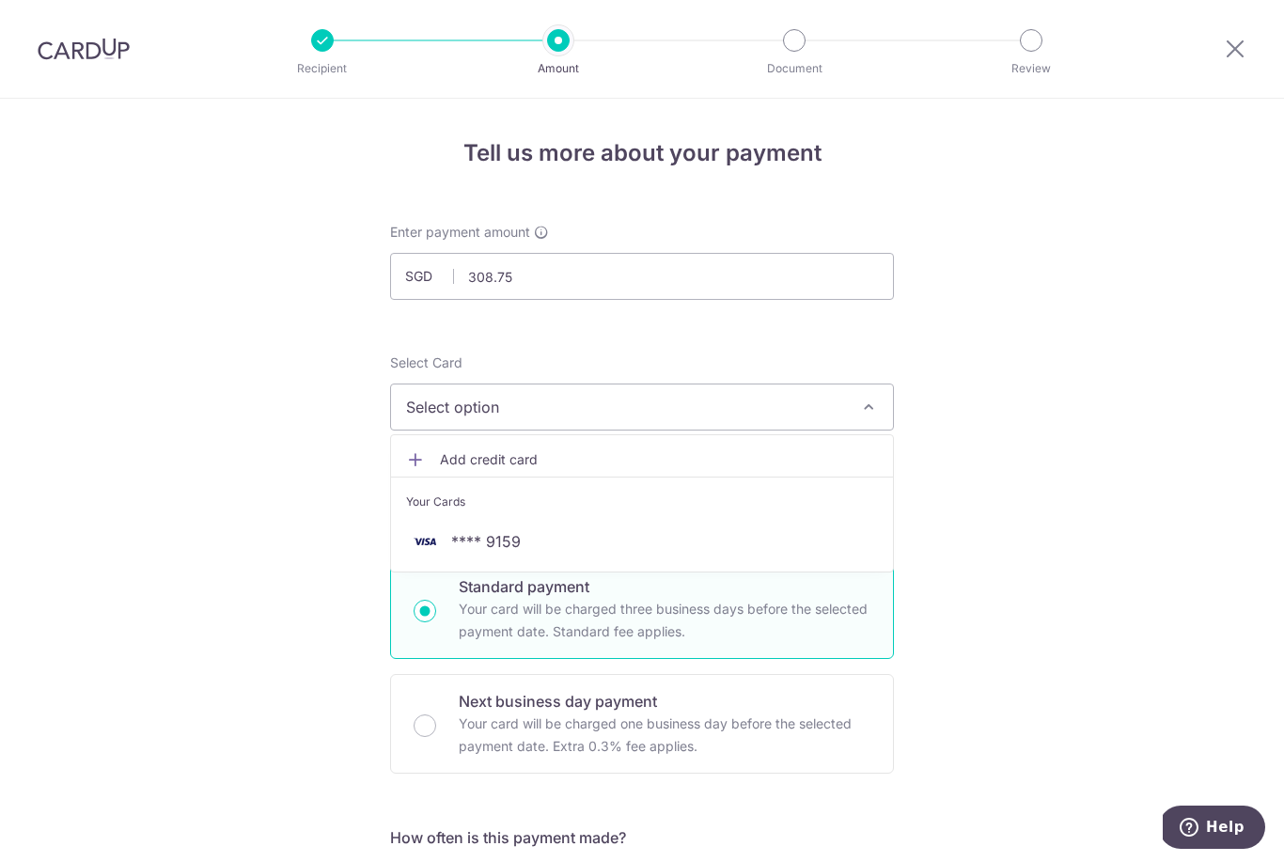
click at [599, 540] on span "**** 9159" at bounding box center [642, 541] width 472 height 23
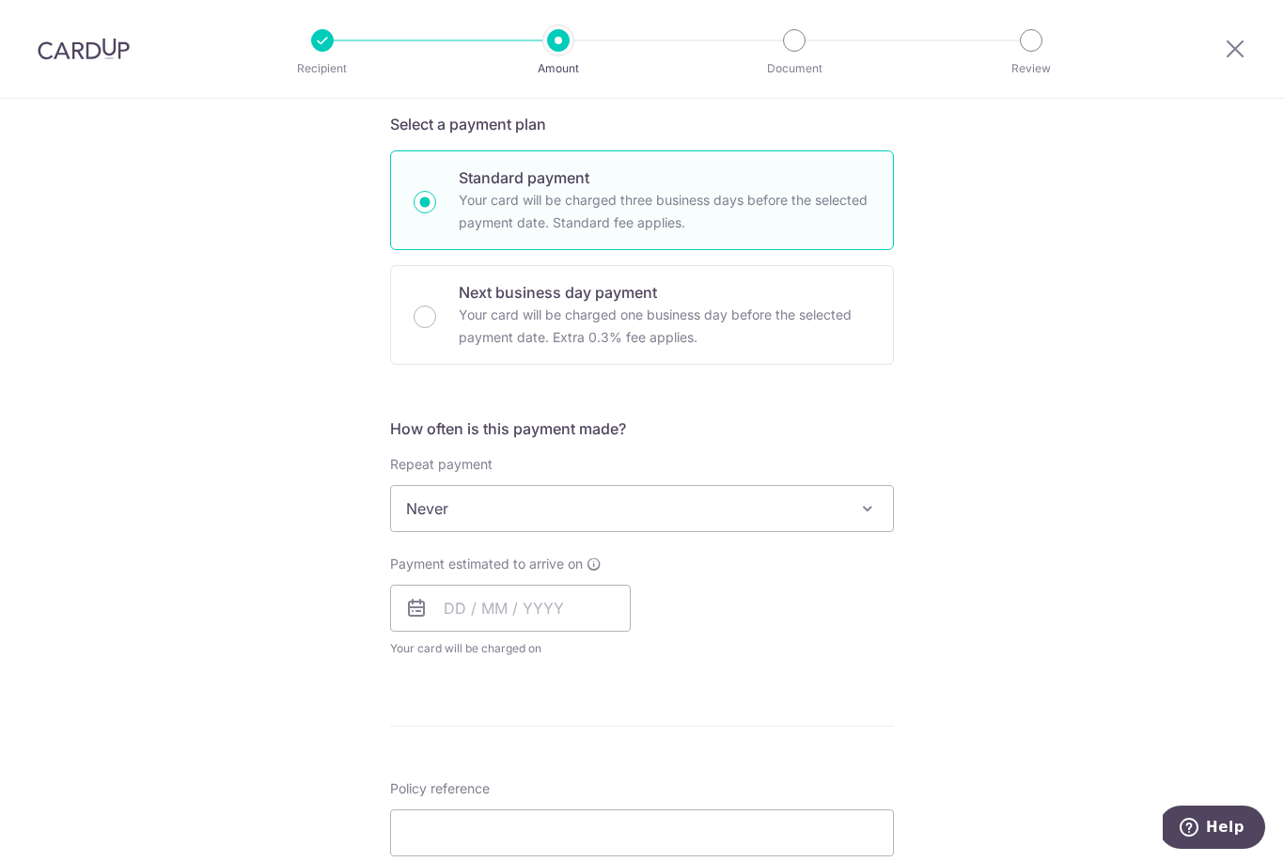
scroll to position [411, 0]
click at [522, 618] on input "text" at bounding box center [510, 606] width 241 height 47
click at [582, 783] on link "11" at bounding box center [579, 777] width 30 height 30
type input "11/09/2025"
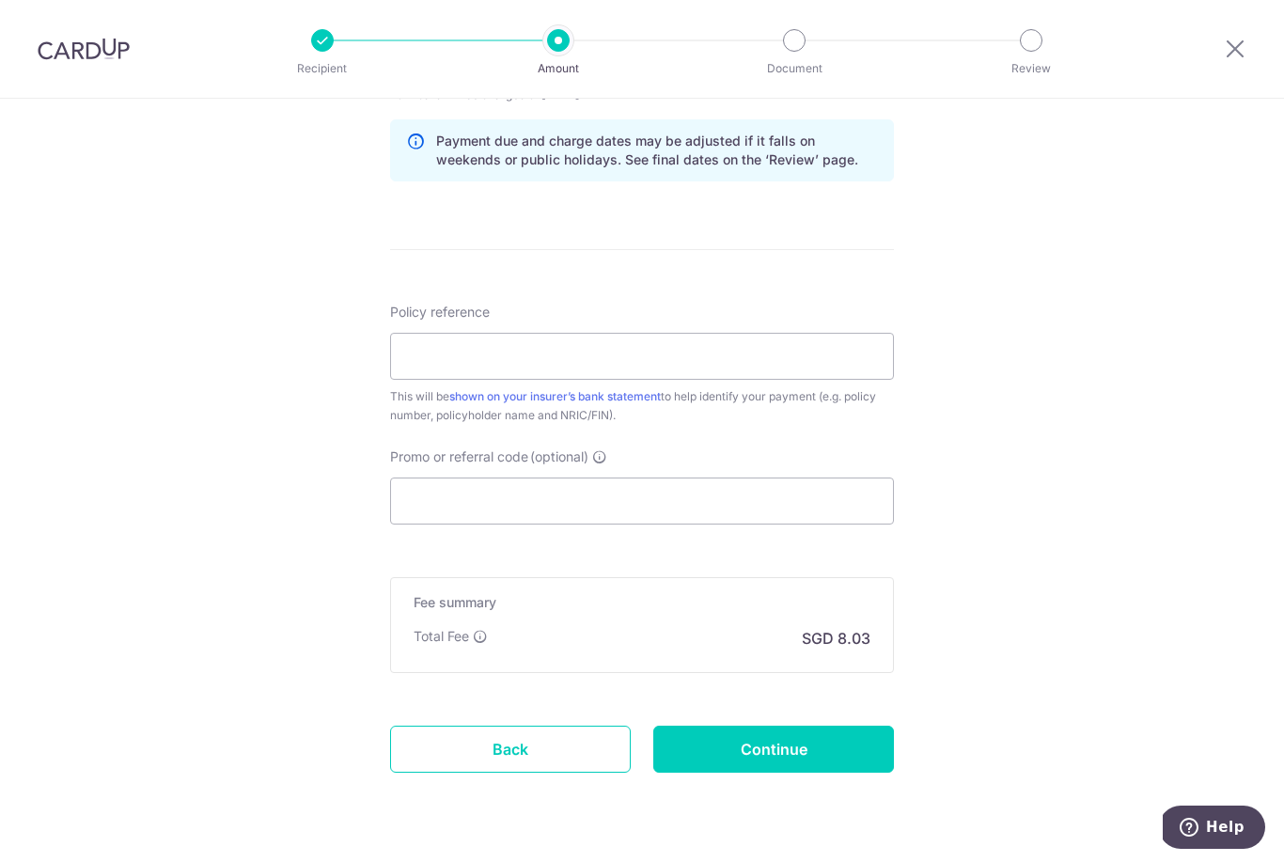
scroll to position [962, 0]
click at [647, 362] on input "Policy reference" at bounding box center [642, 357] width 504 height 47
type input "0201363404"
click at [619, 510] on input "Promo or referral code (optional)" at bounding box center [642, 501] width 504 height 47
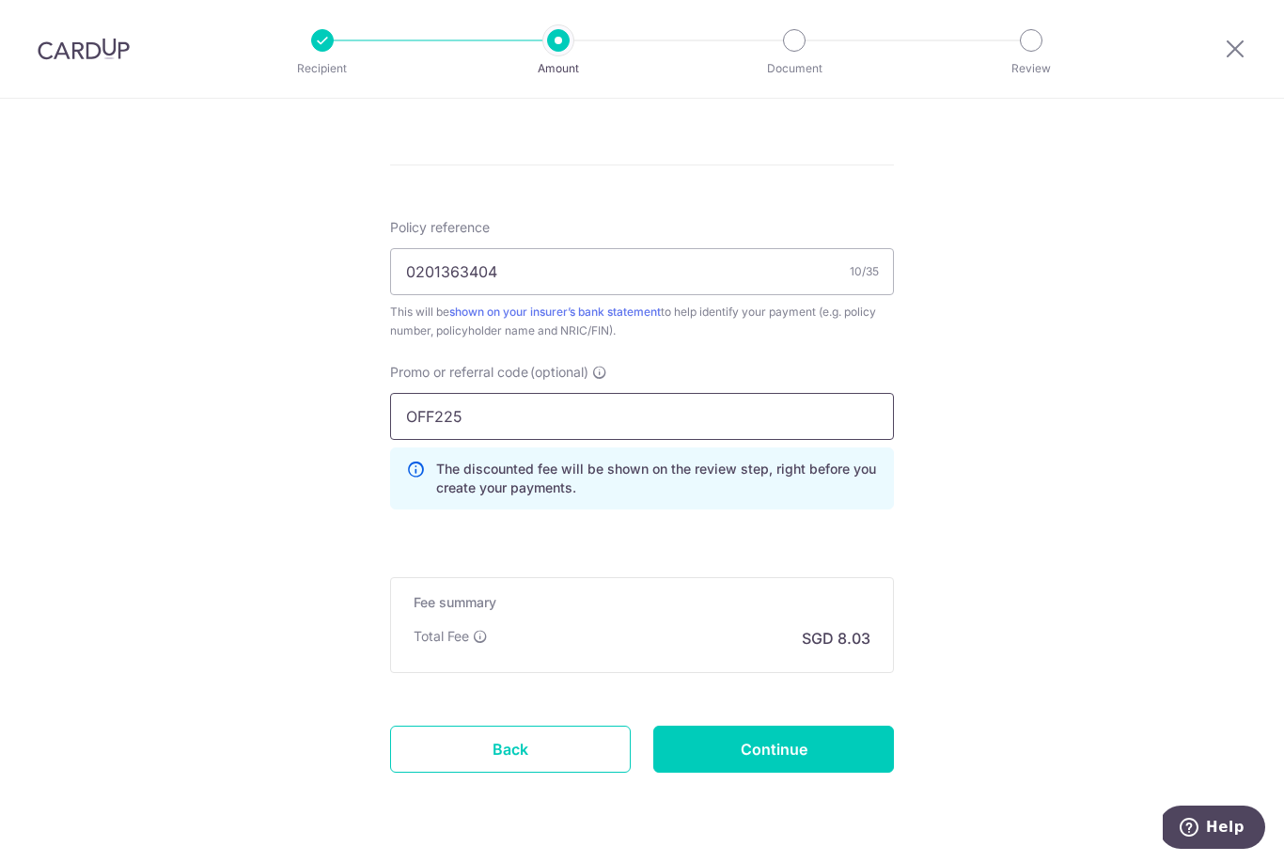
scroll to position [1046, 0]
type input "OFF225"
click at [829, 760] on input "Continue" at bounding box center [773, 750] width 241 height 47
type input "Create Schedule"
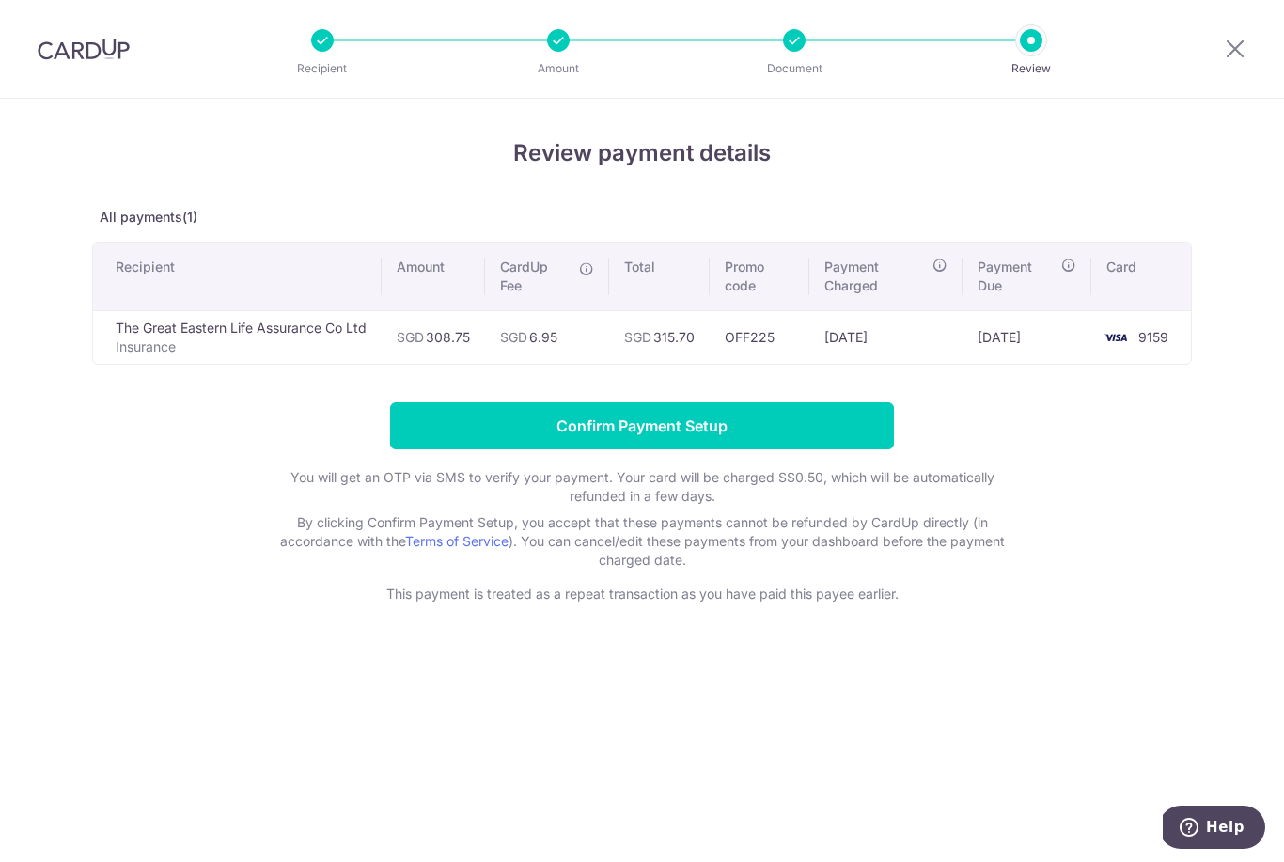
click at [796, 430] on input "Confirm Payment Setup" at bounding box center [642, 425] width 504 height 47
